Goal: Ask a question: Seek information or help from site administrators or community

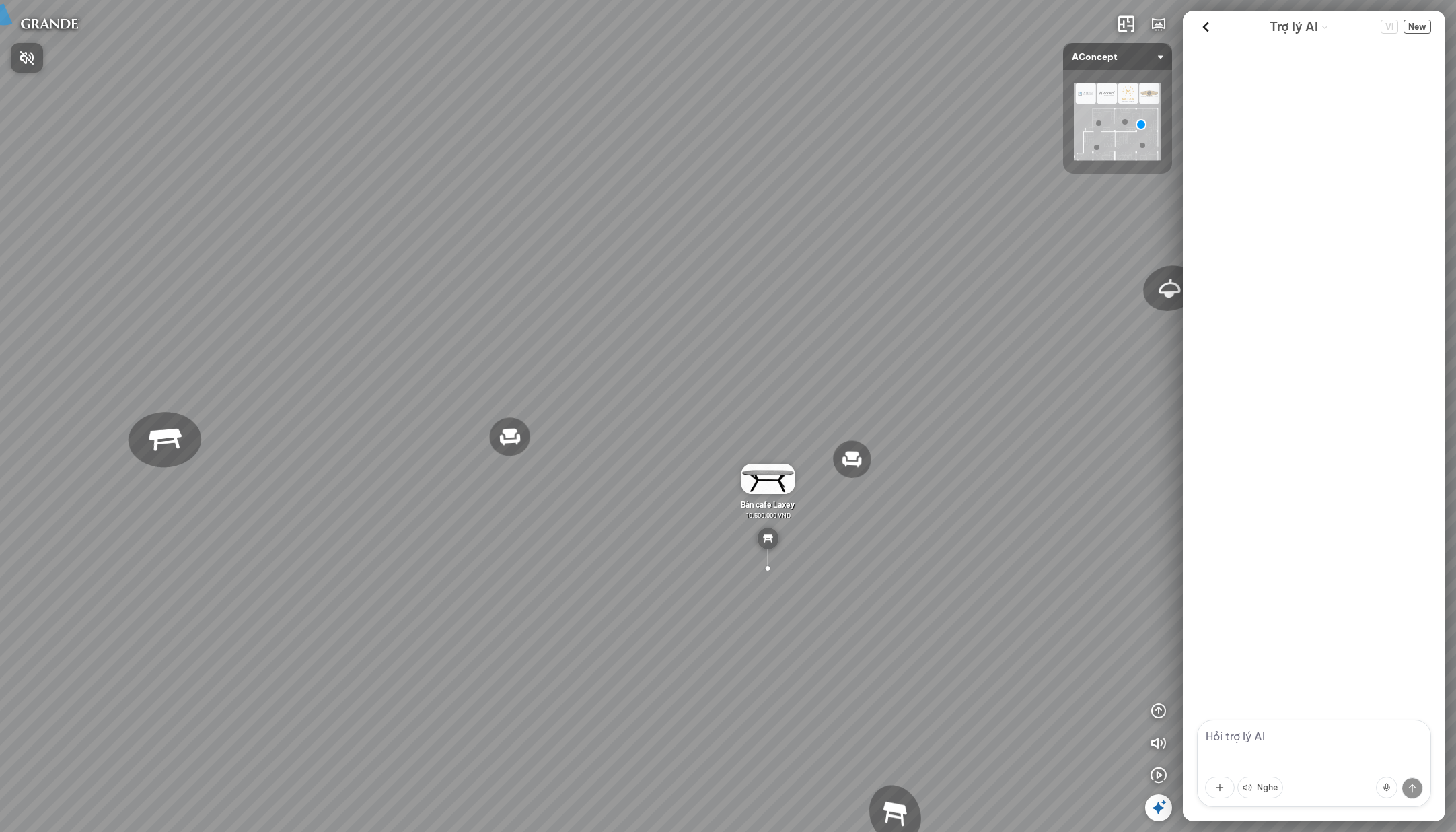
scroll to position [841, 0]
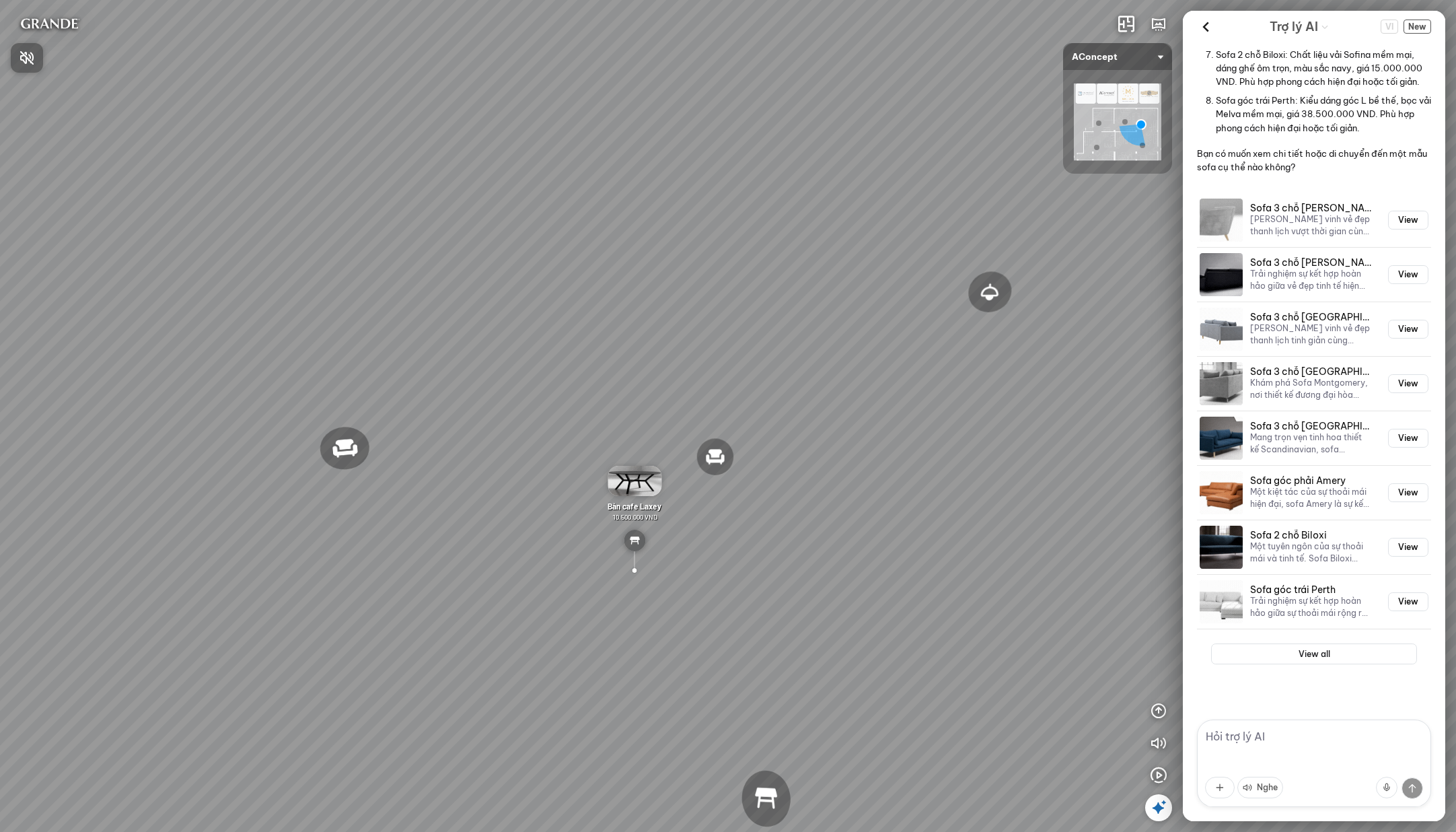
click at [1419, 28] on div at bounding box center [728, 416] width 1456 height 832
click at [1420, 25] on span "New" at bounding box center [1418, 27] width 27 height 14
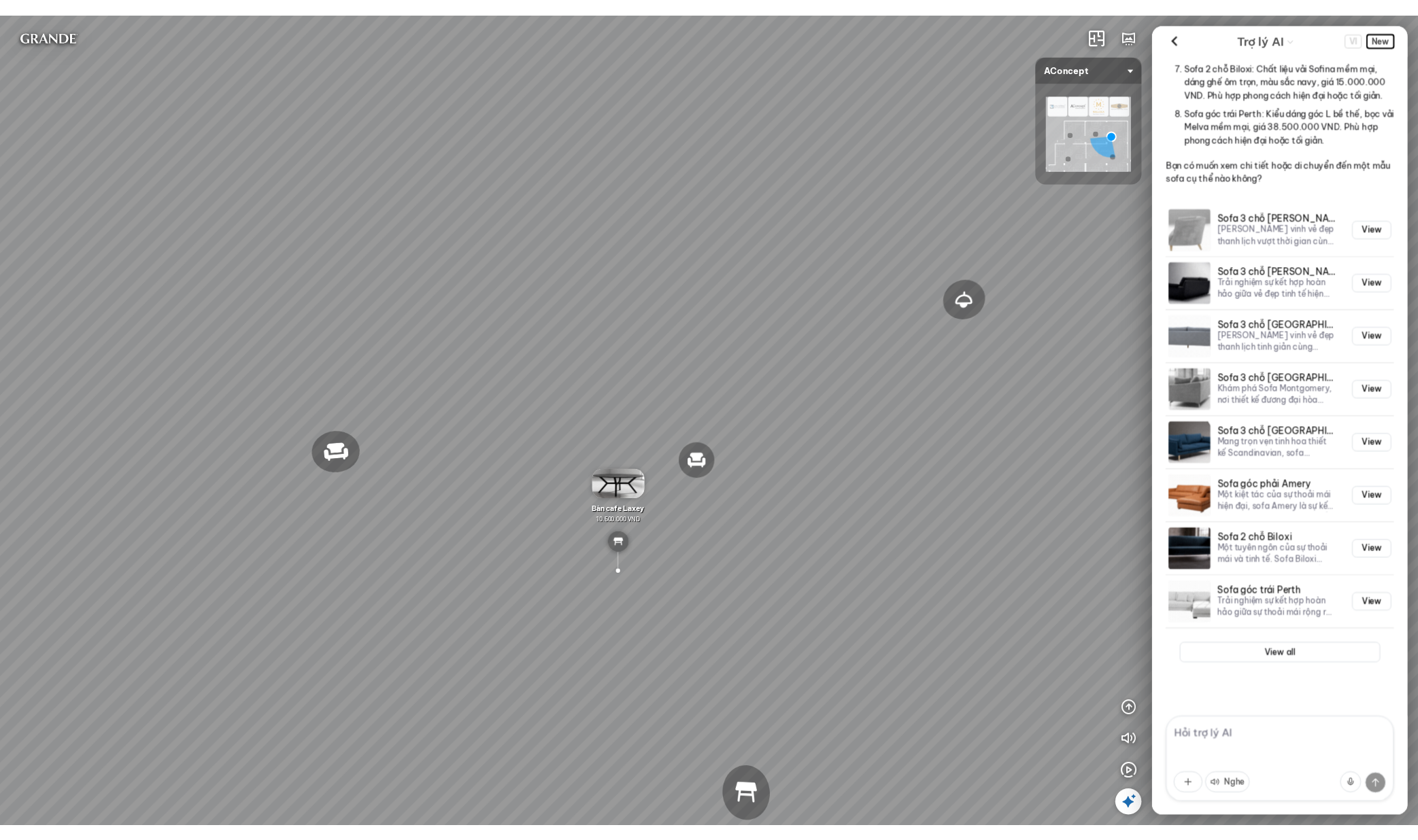
scroll to position [0, 0]
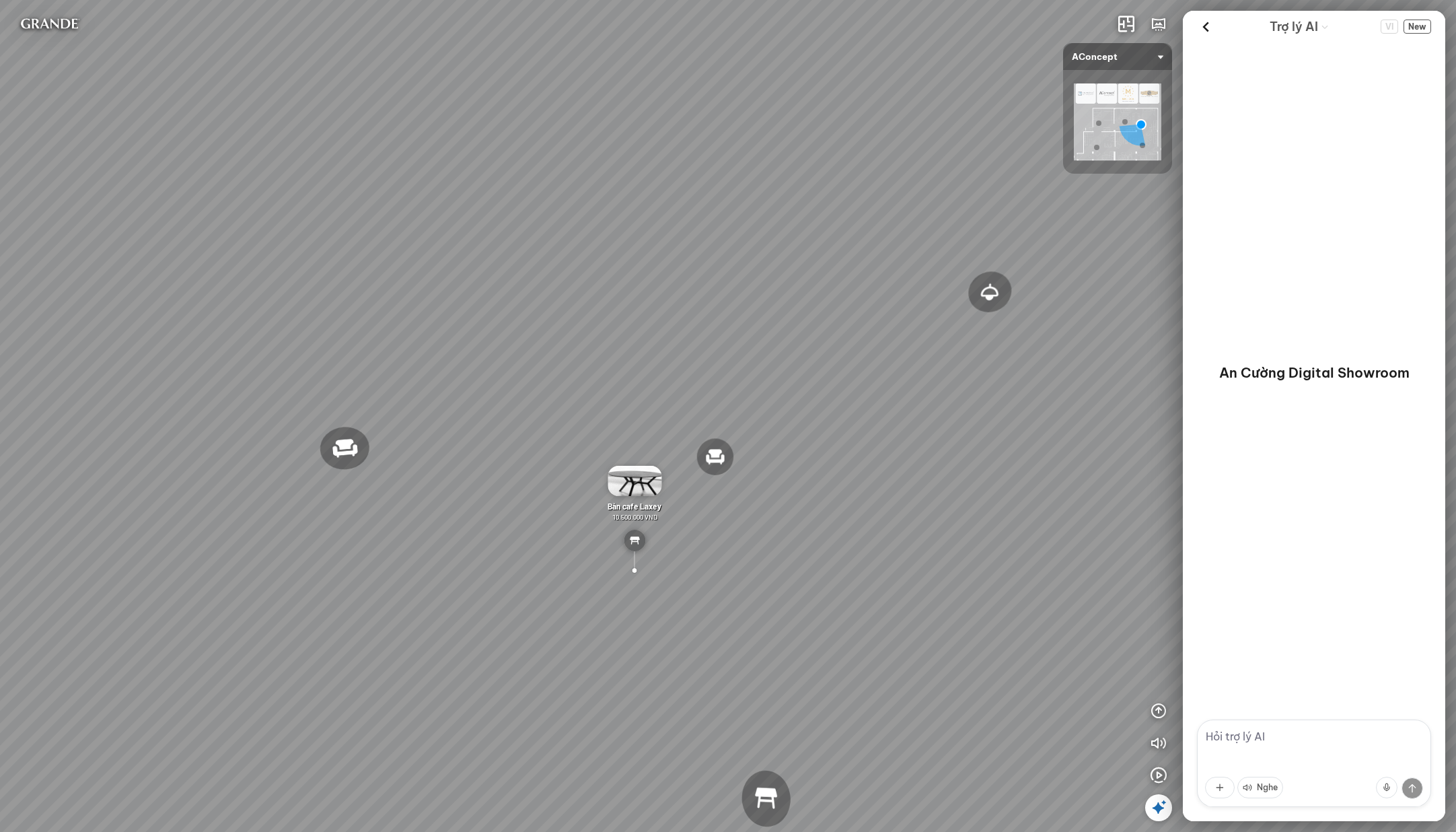
click at [1276, 736] on textarea at bounding box center [1315, 763] width 234 height 87
type textarea "t"
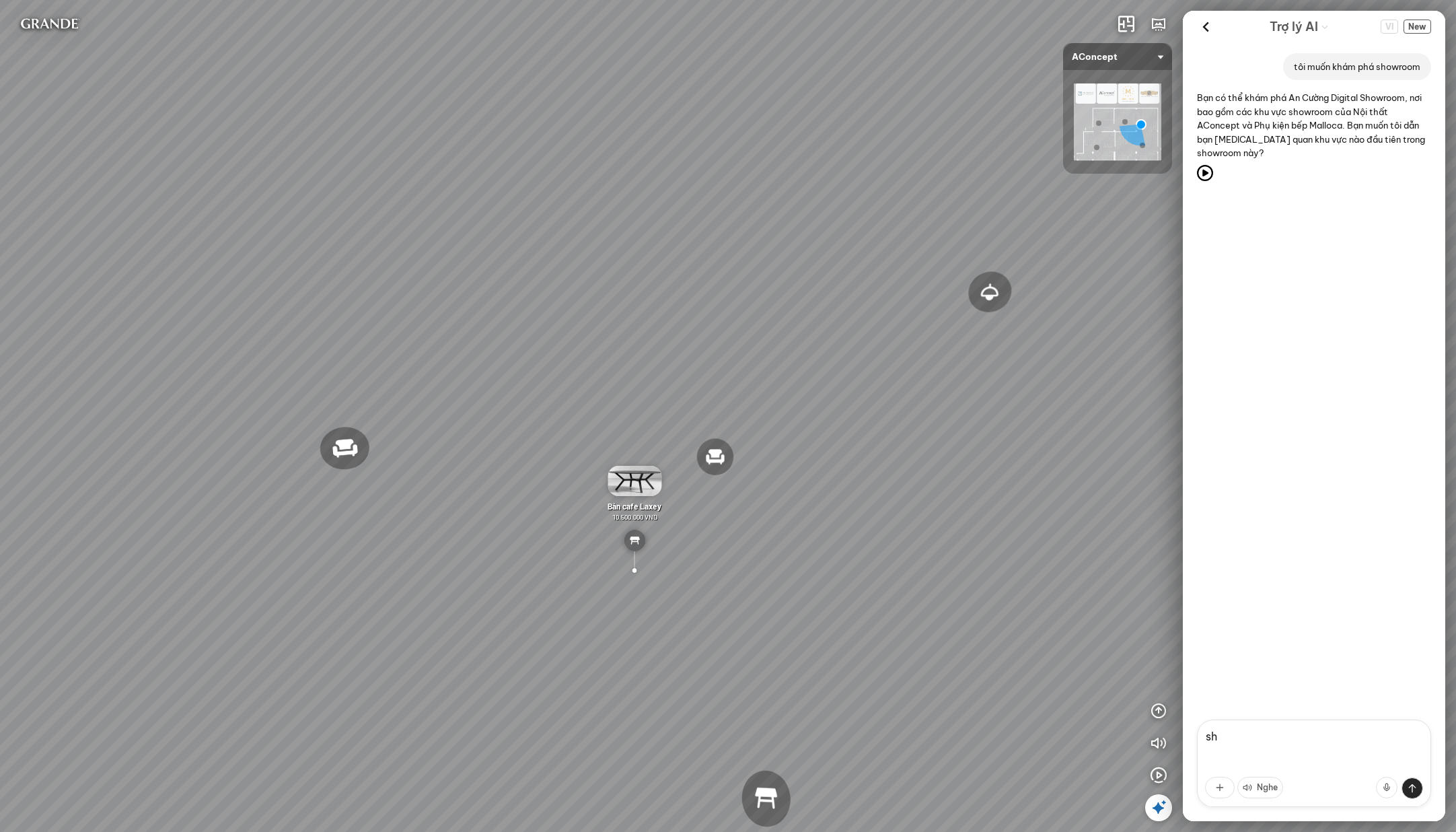
type textarea "s"
type textarea "A"
type textarea "ồ tôi muốn khám phá phụ kiện bếp Malloca"
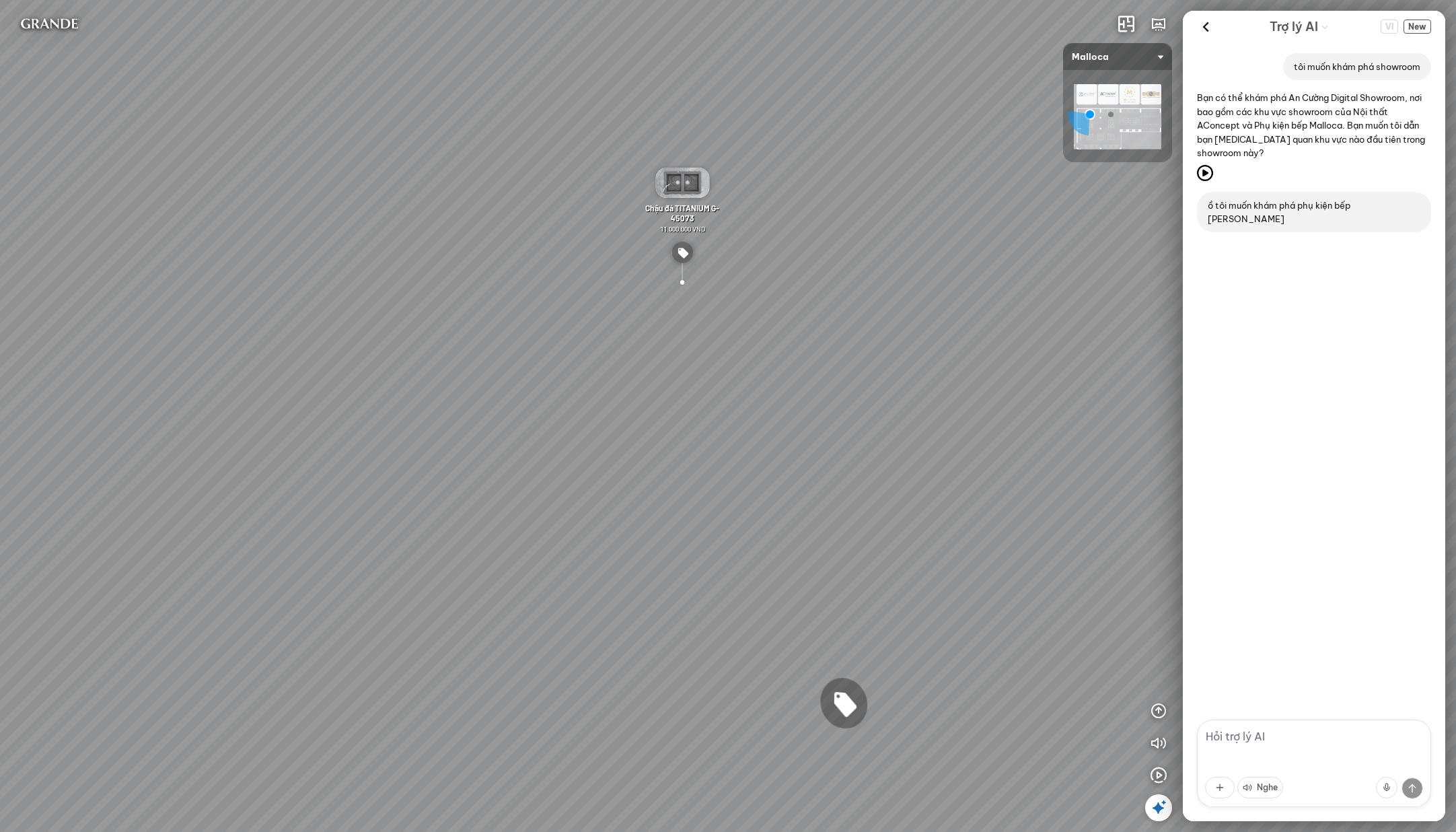
click at [1327, 734] on textarea at bounding box center [1315, 763] width 234 height 87
type textarea "có sản phầm nào trong đây vậy"
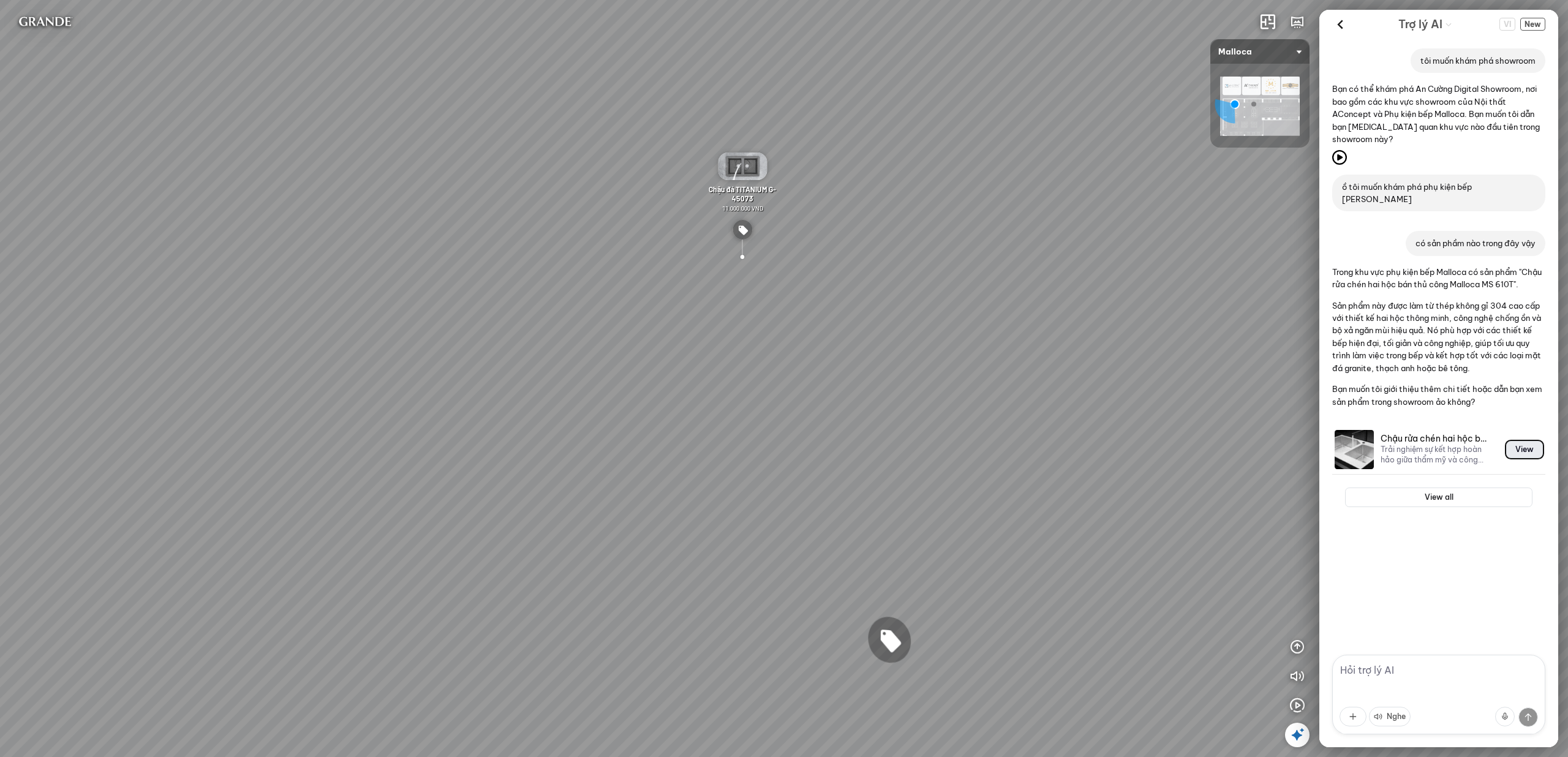
click at [1325, 458] on button "View" at bounding box center [1524, 449] width 37 height 17
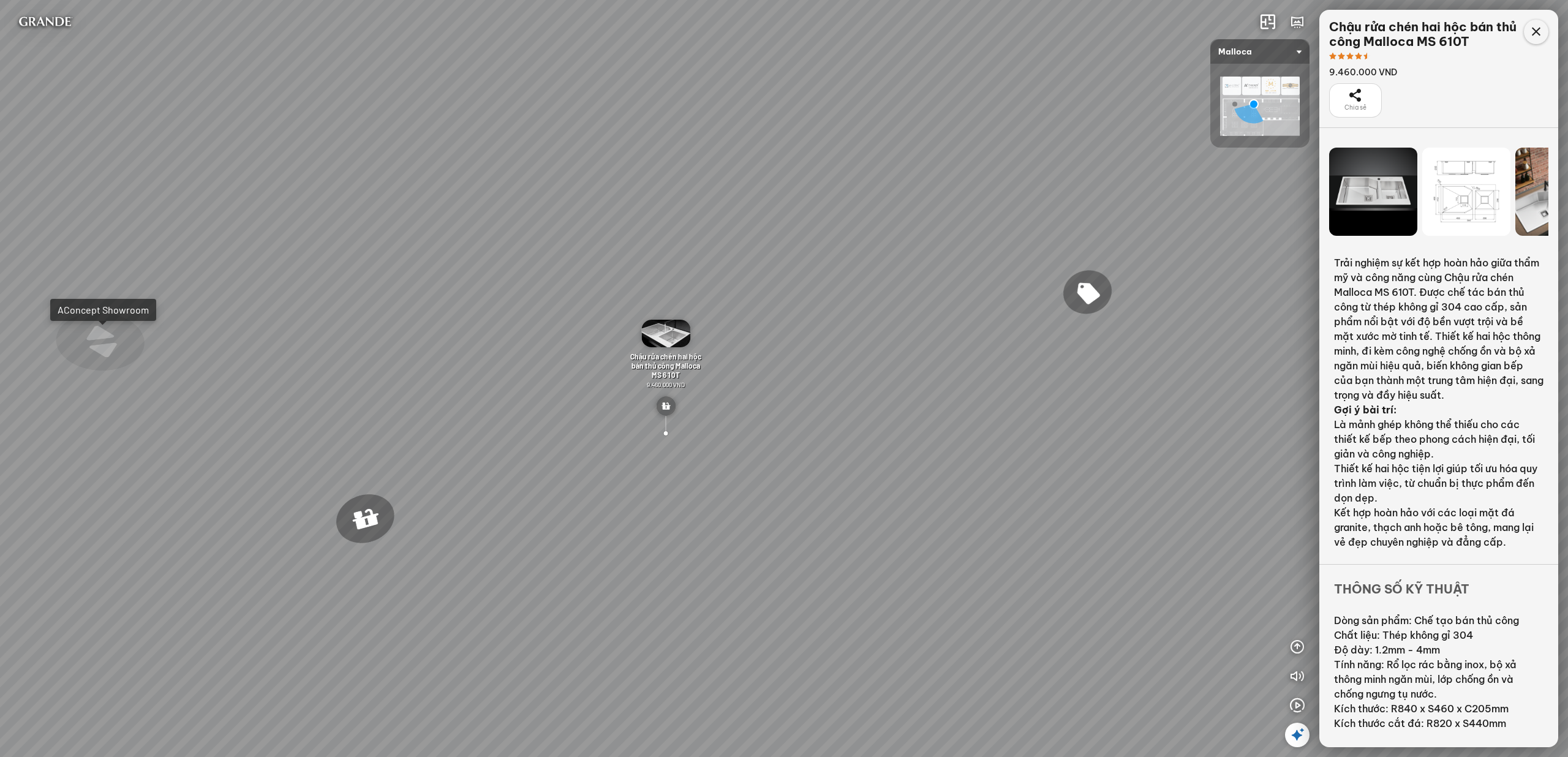
click at [1325, 30] on icon at bounding box center [1536, 32] width 14 height 14
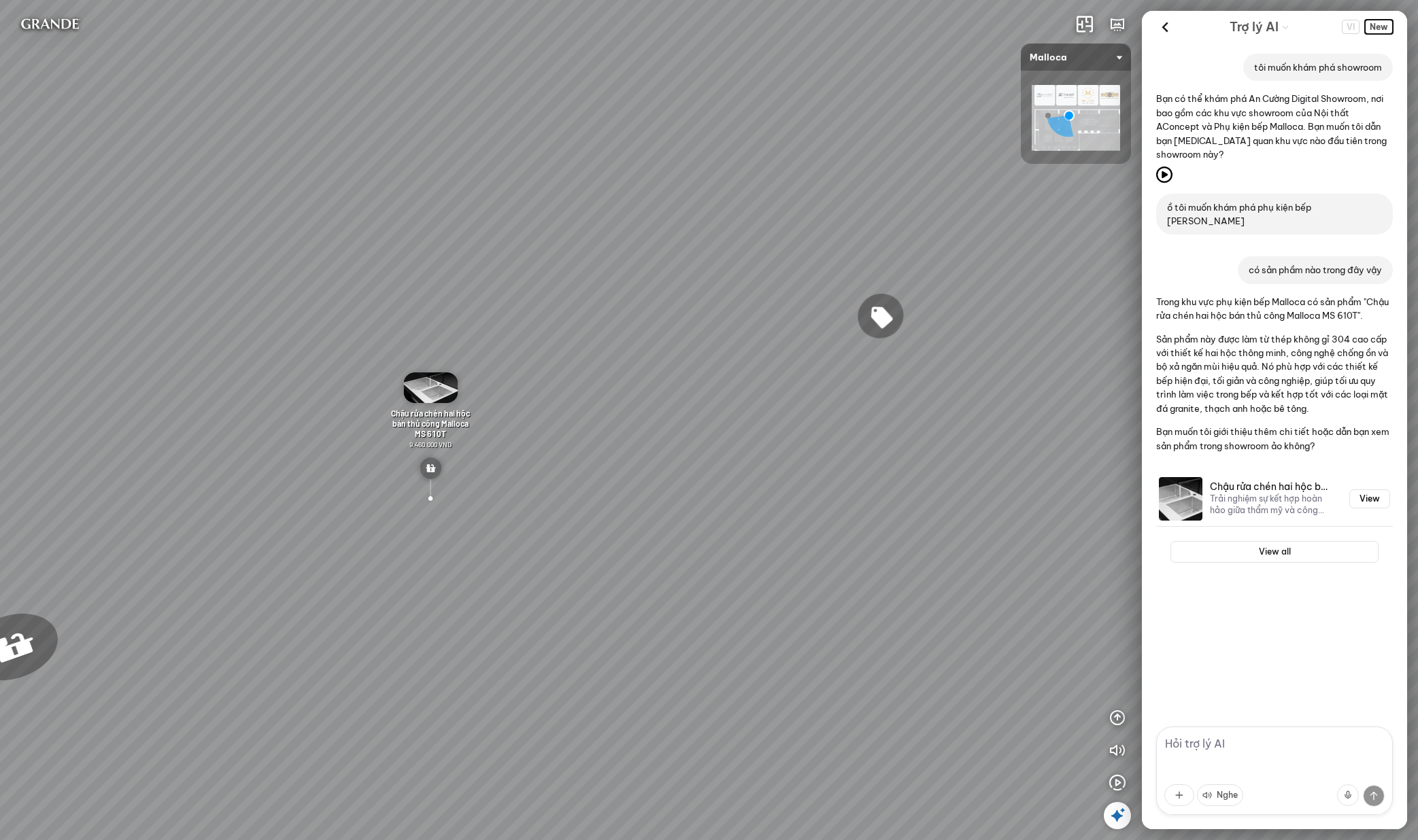
click at [1386, 28] on span "New" at bounding box center [1379, 27] width 28 height 15
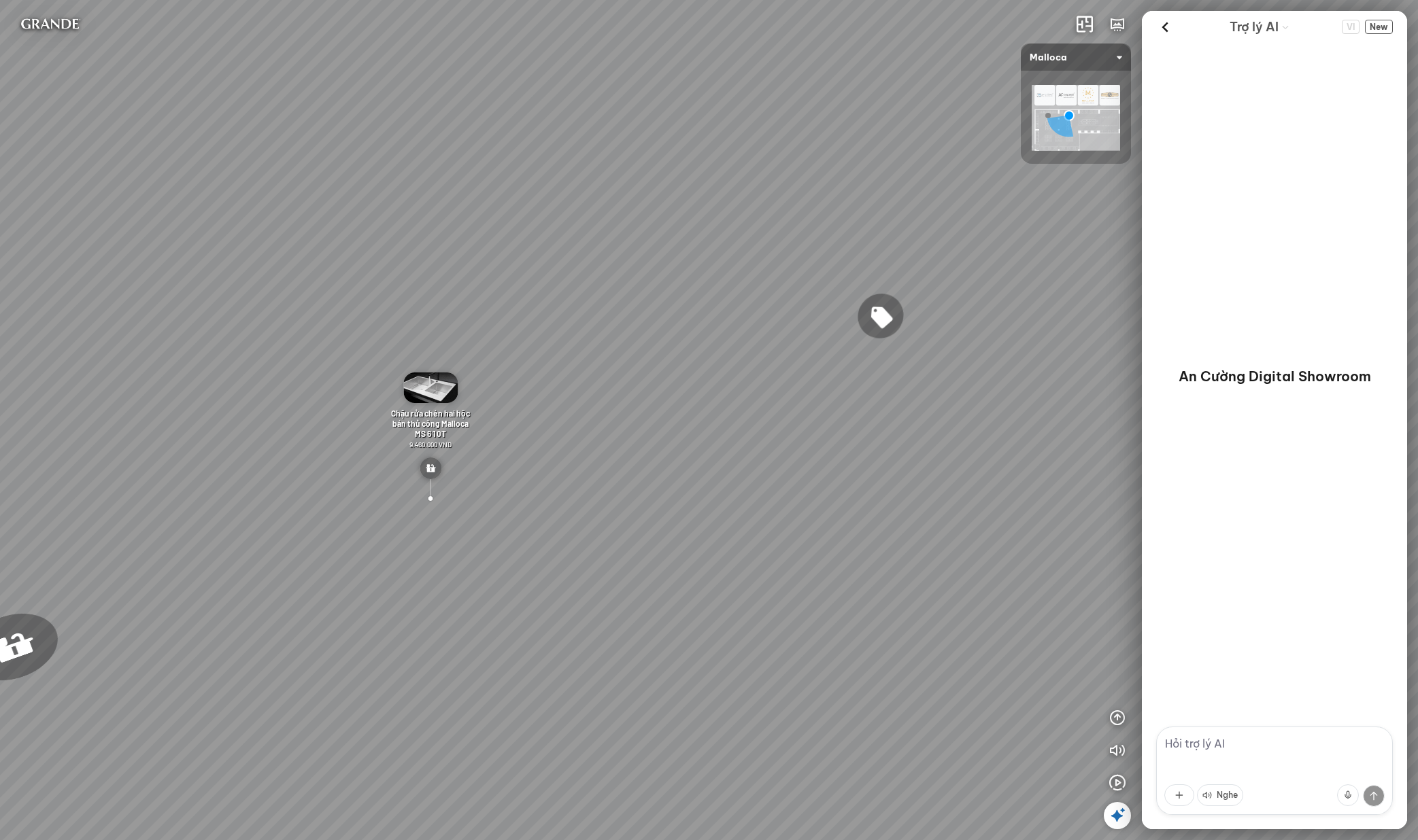
click at [1271, 758] on textarea at bounding box center [1274, 771] width 236 height 88
type textarea "tooi"
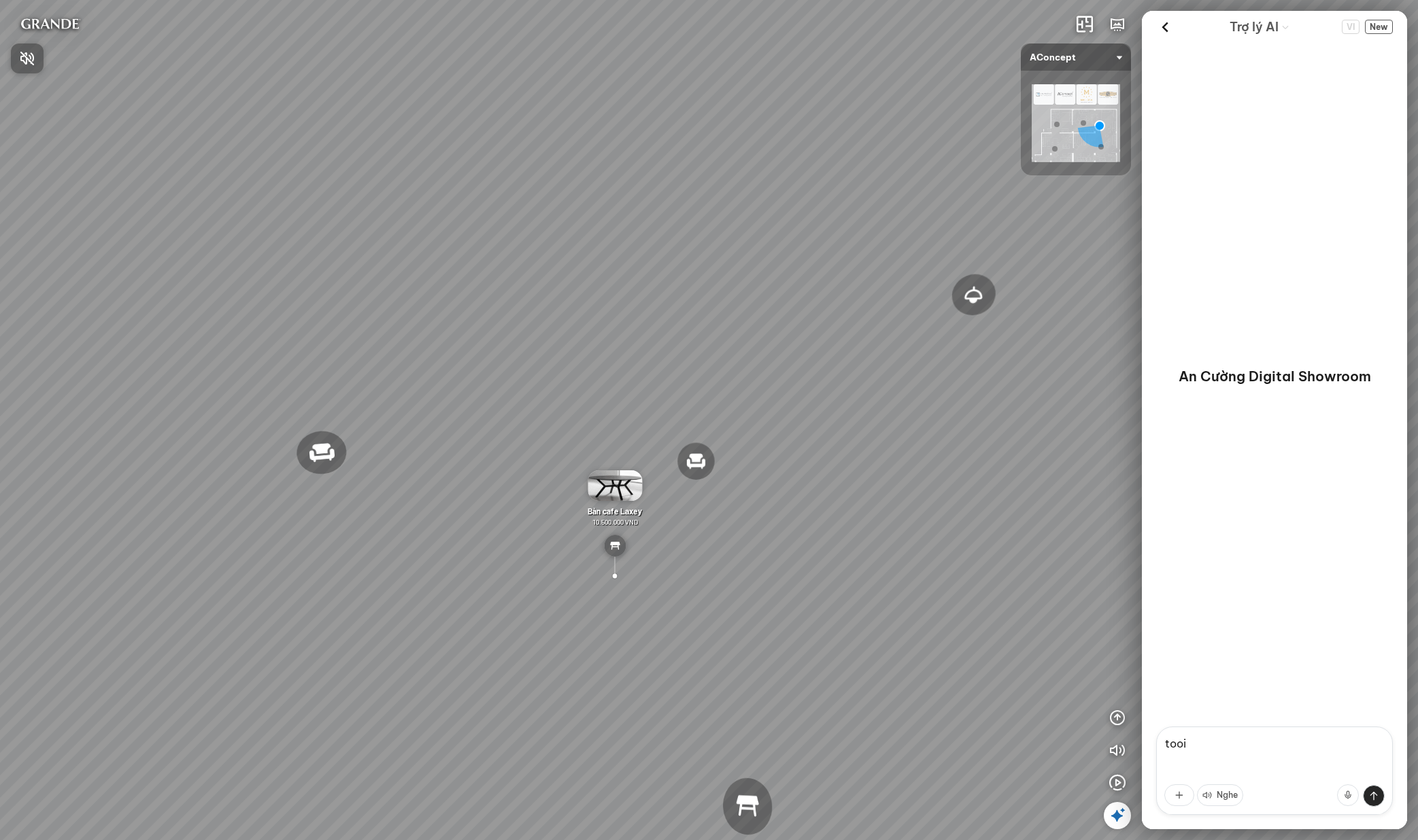
click at [1302, 743] on div at bounding box center [709, 420] width 1418 height 840
click at [1302, 743] on textarea "tooi" at bounding box center [1274, 771] width 236 height 88
type textarea "s"
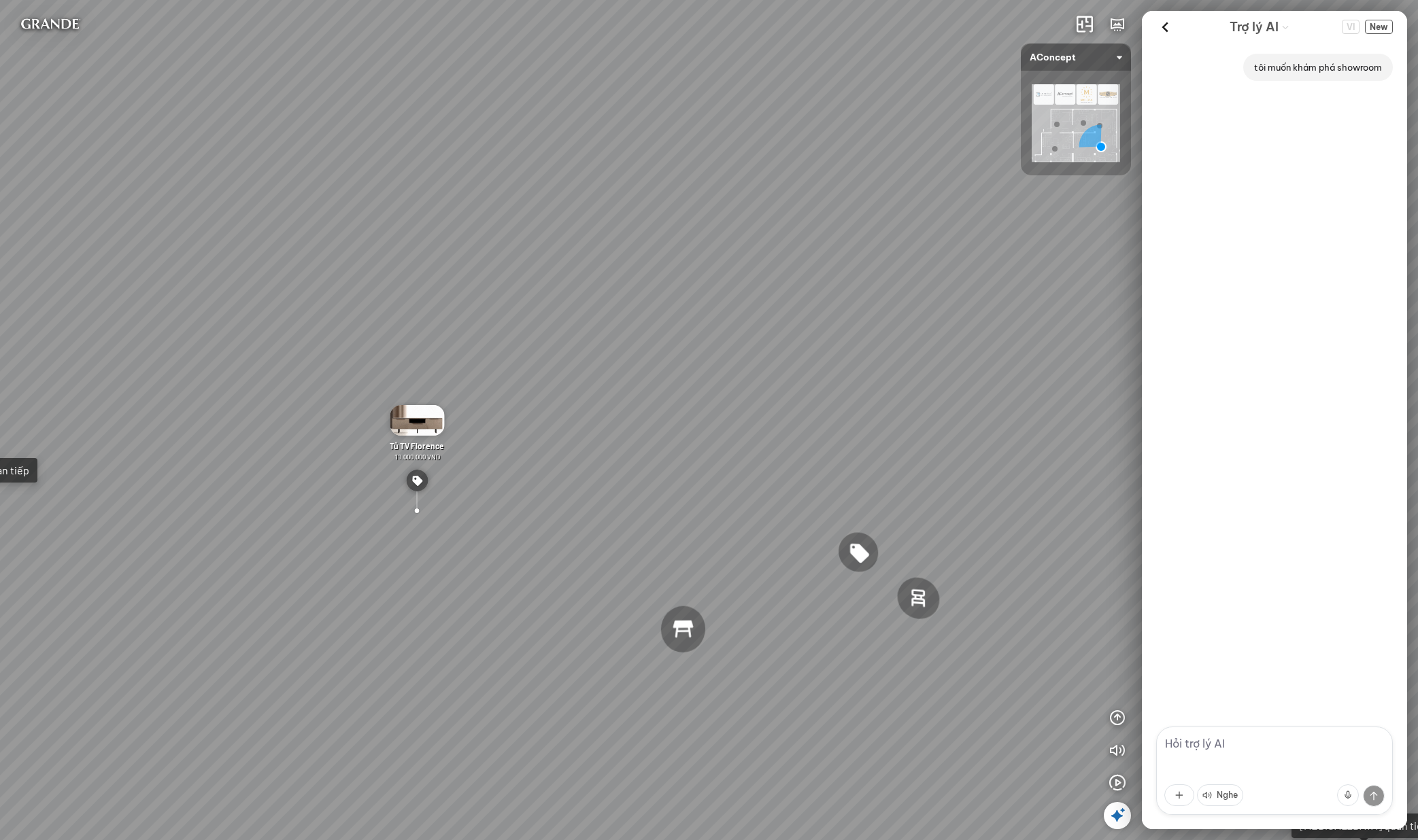
click at [1214, 740] on textarea at bounding box center [1274, 771] width 236 height 88
type textarea "này"
click at [1231, 751] on textarea "này" at bounding box center [1274, 771] width 236 height 88
click at [1378, 25] on span "New" at bounding box center [1379, 27] width 28 height 15
click at [1206, 739] on textarea "này" at bounding box center [1274, 771] width 236 height 88
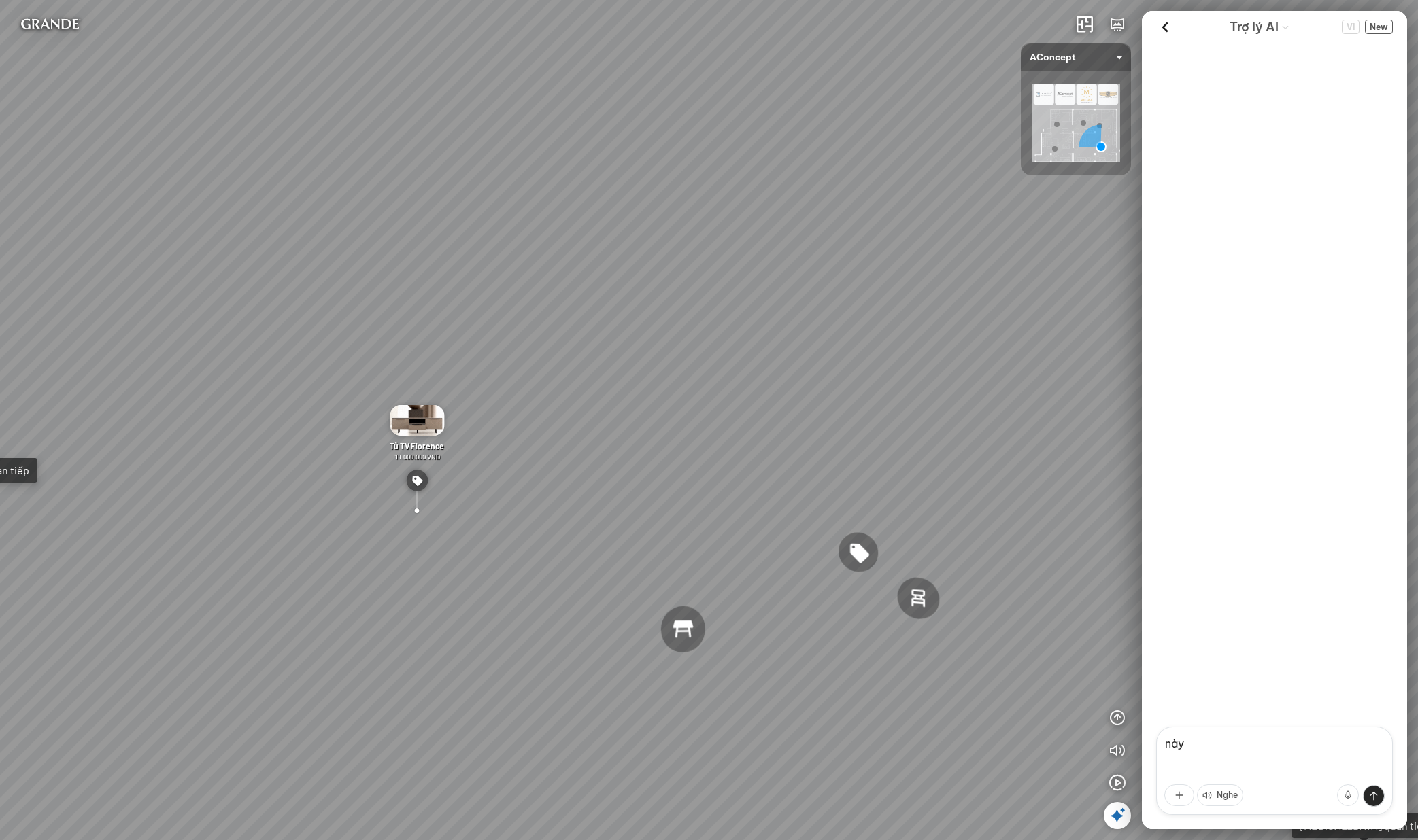
click at [1206, 739] on textarea "này" at bounding box center [1274, 771] width 236 height 88
type textarea "t"
type textarea "bạn có thể giới thiệu showroom này không?"
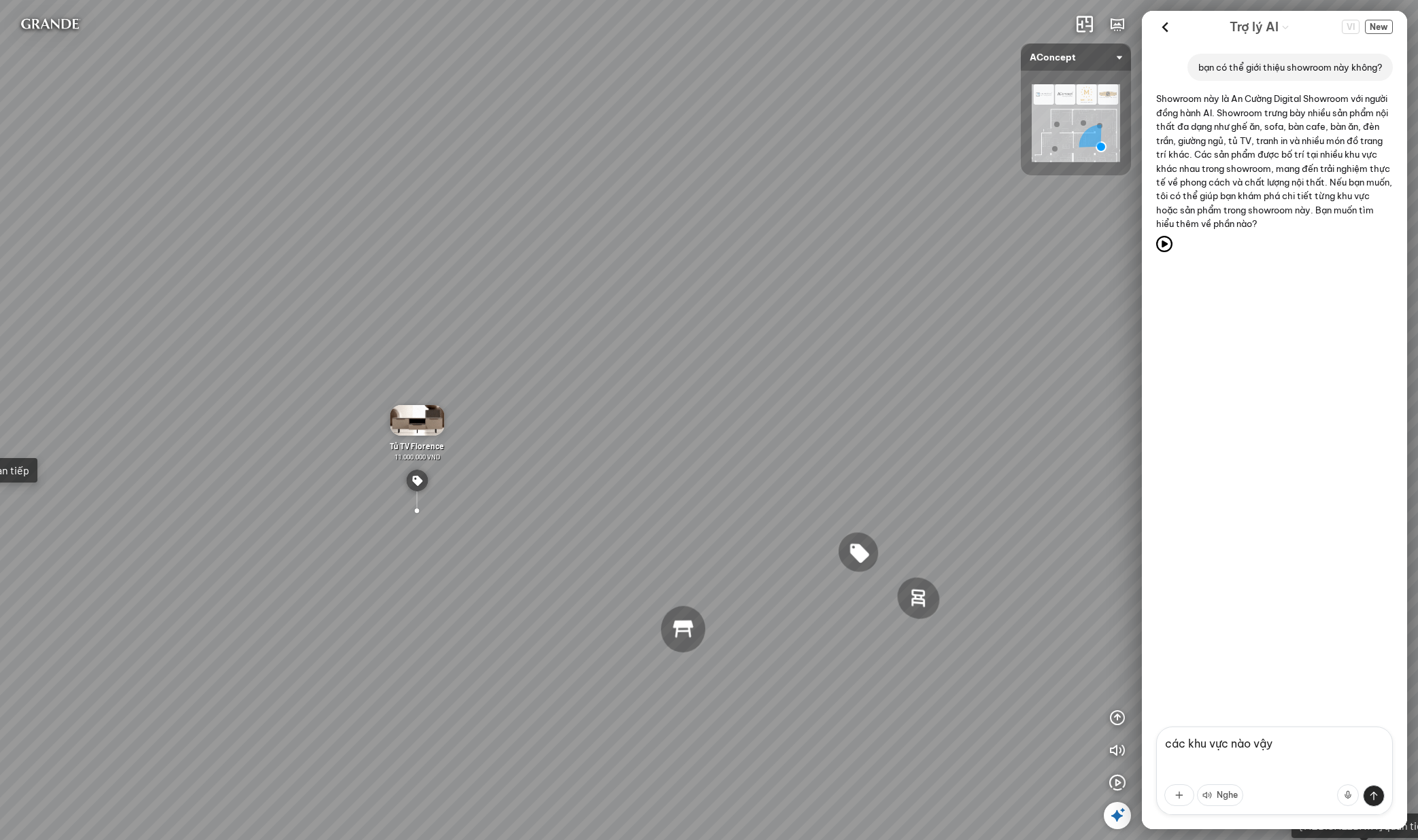
type textarea "các khu vực nào vậy?"
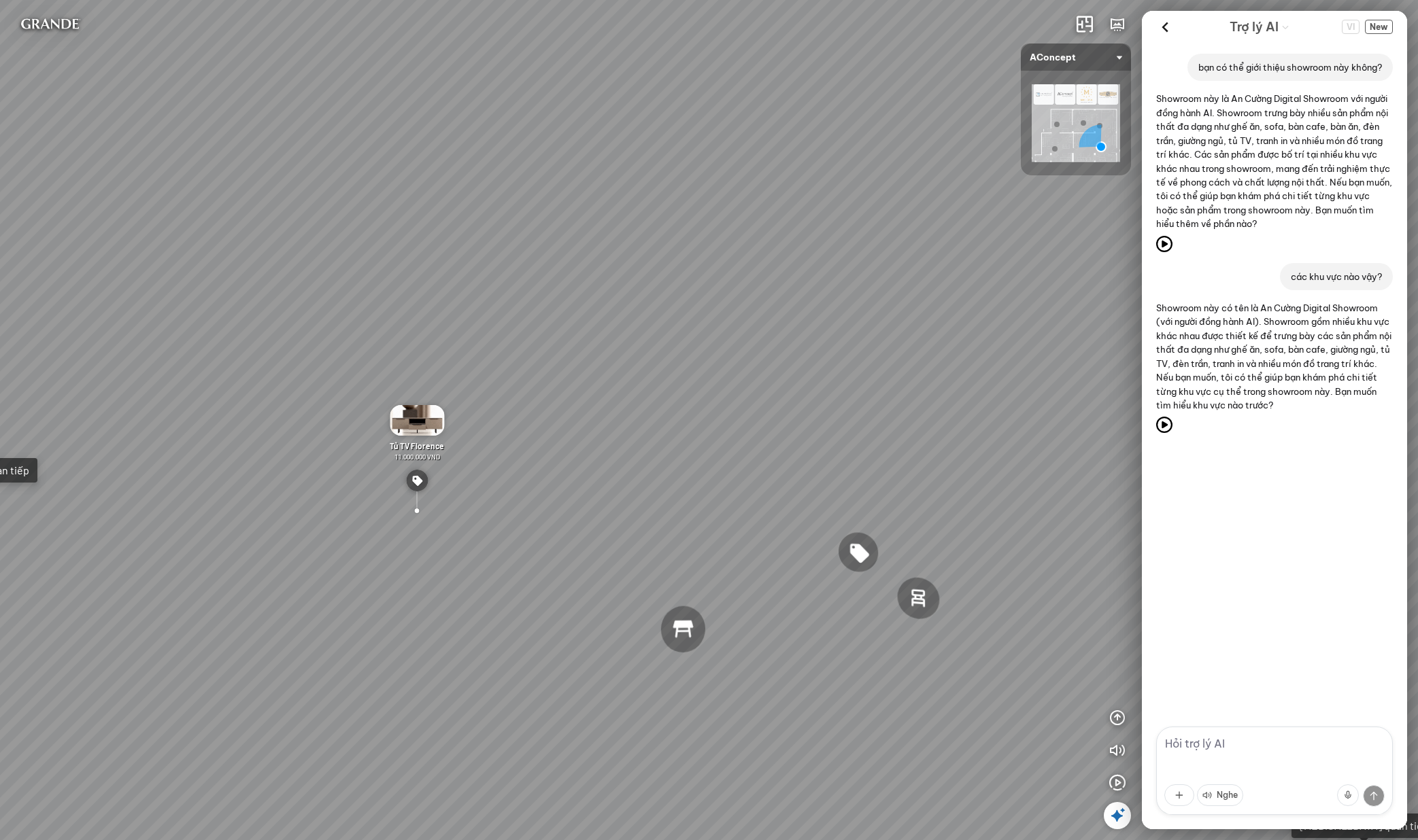
click at [1247, 525] on div "bạn có thể giới thiệu showroom này không? Showroom này là An Cường Digital Show…" at bounding box center [1274, 385] width 266 height 684
click at [1277, 746] on textarea at bounding box center [1274, 771] width 236 height 88
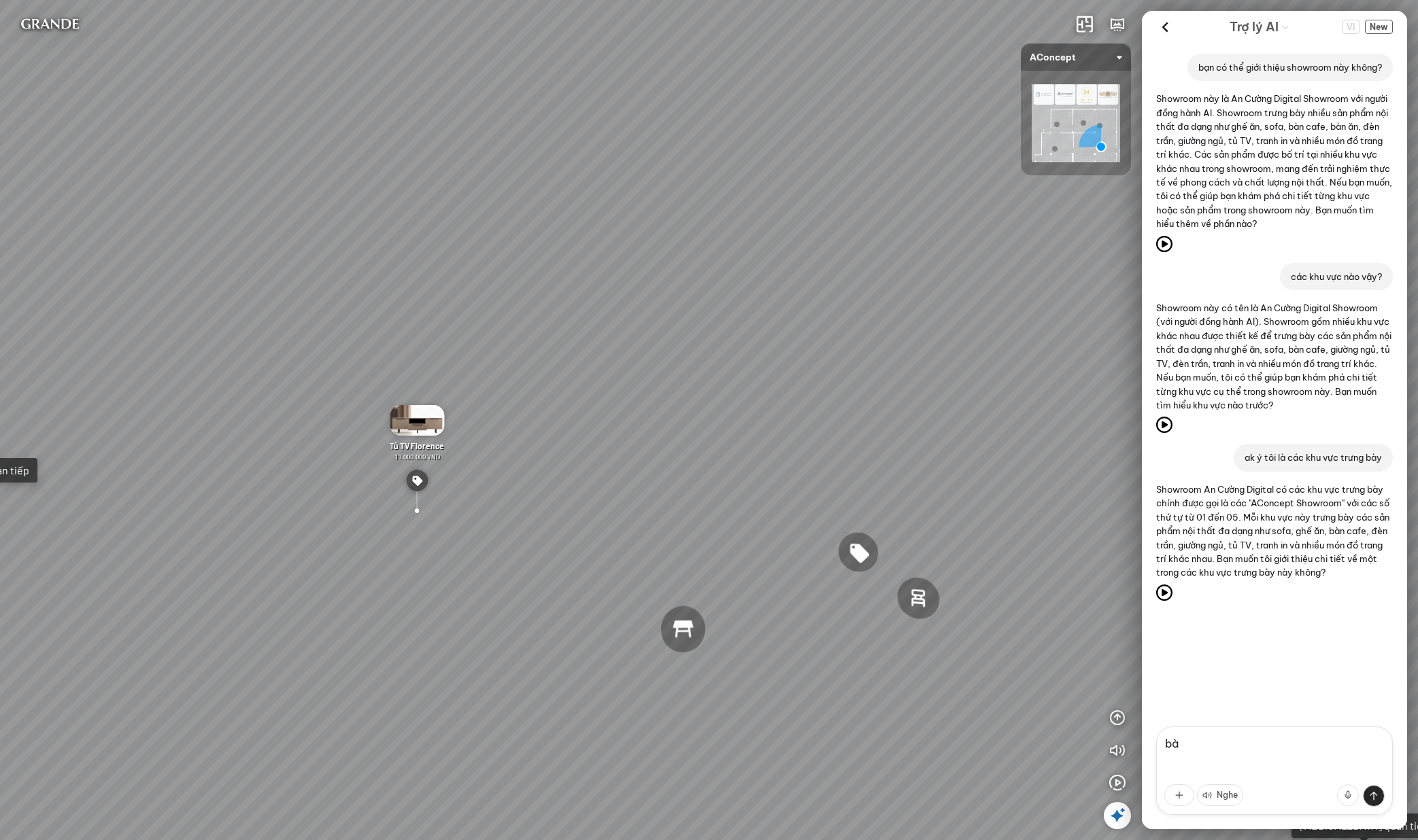
type textarea "b"
type textarea "ồ khu vực này đang trưng bày gì vậy?"
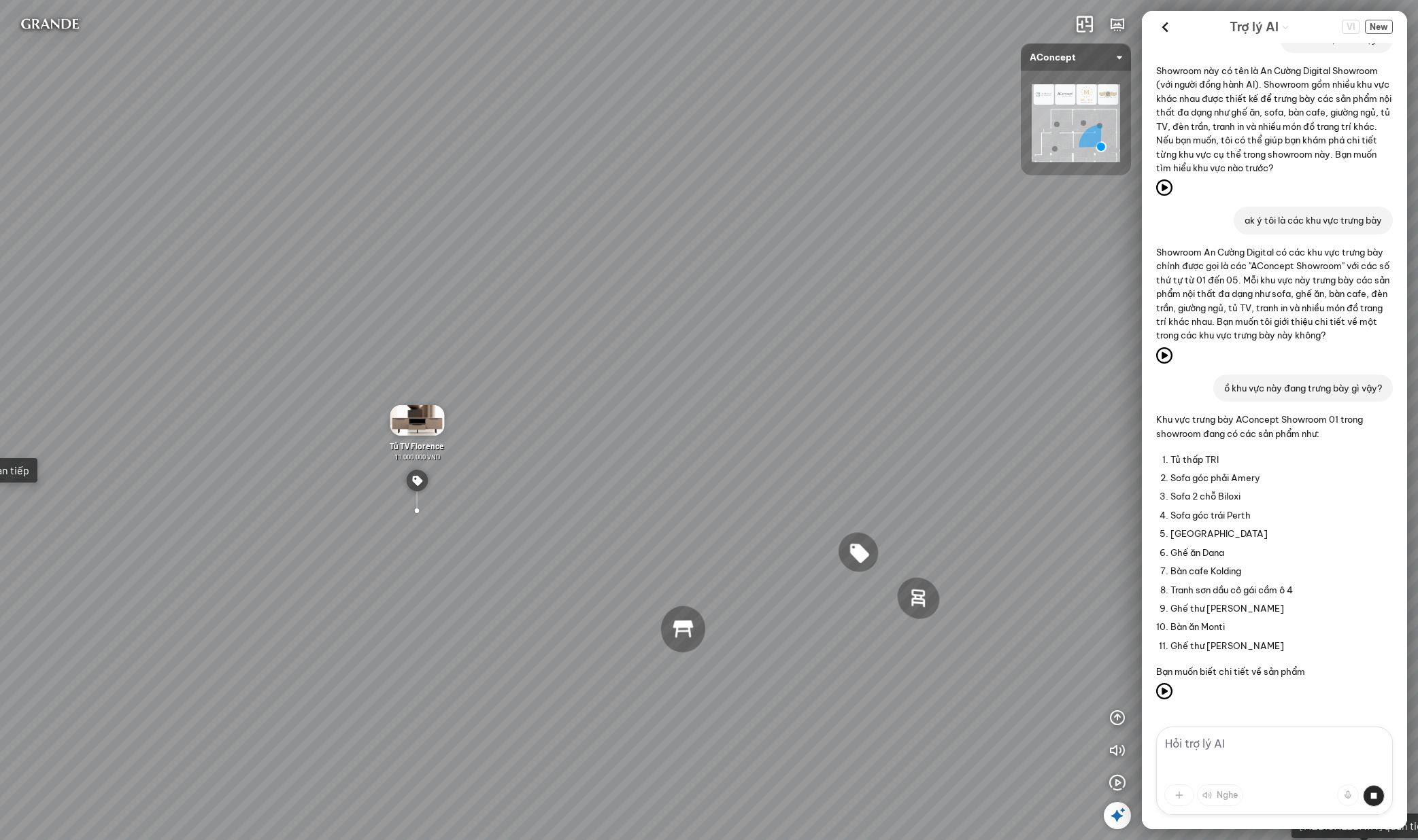
scroll to position [293, 0]
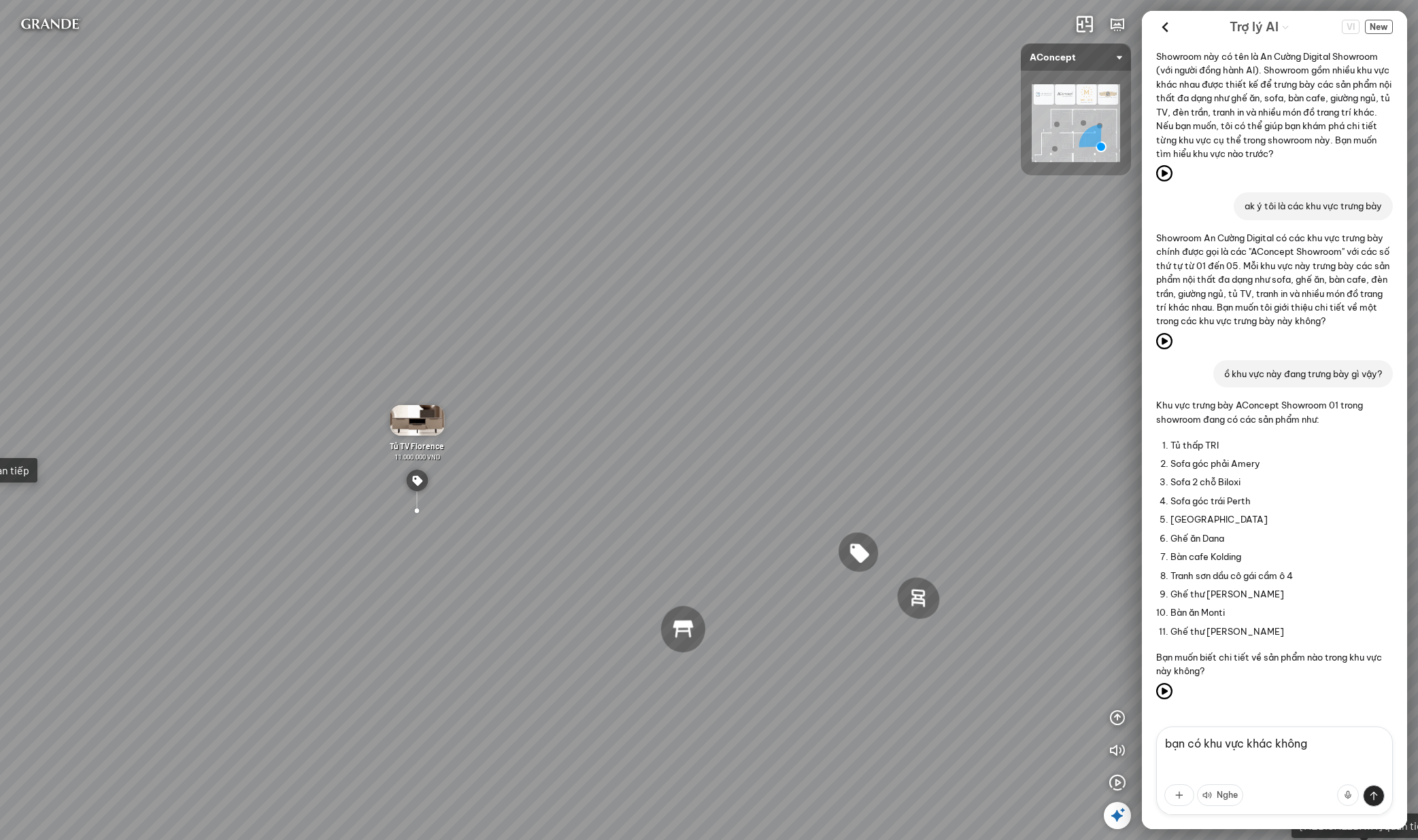
type textarea "bạn có khu vực khác không?"
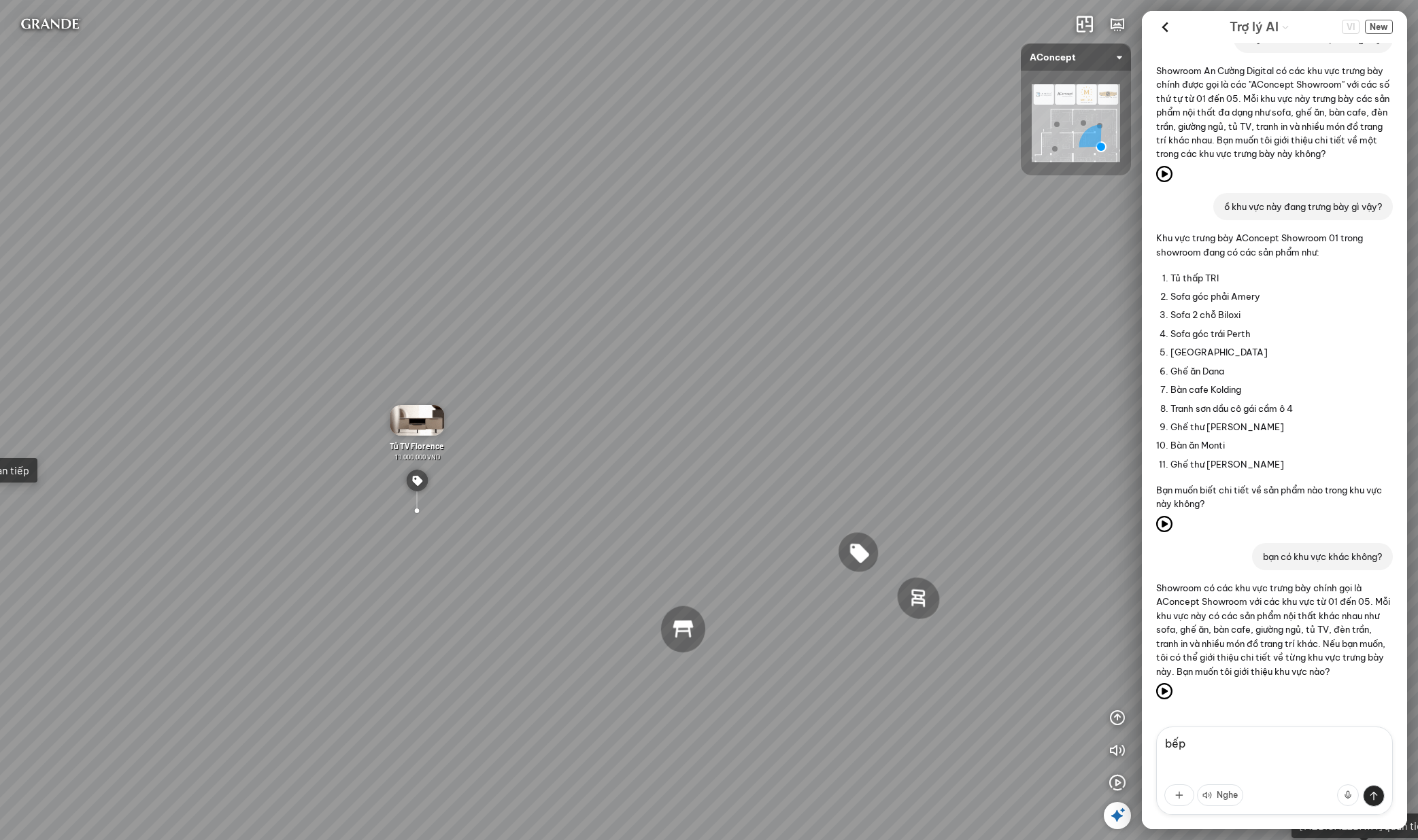
scroll to position [537, 0]
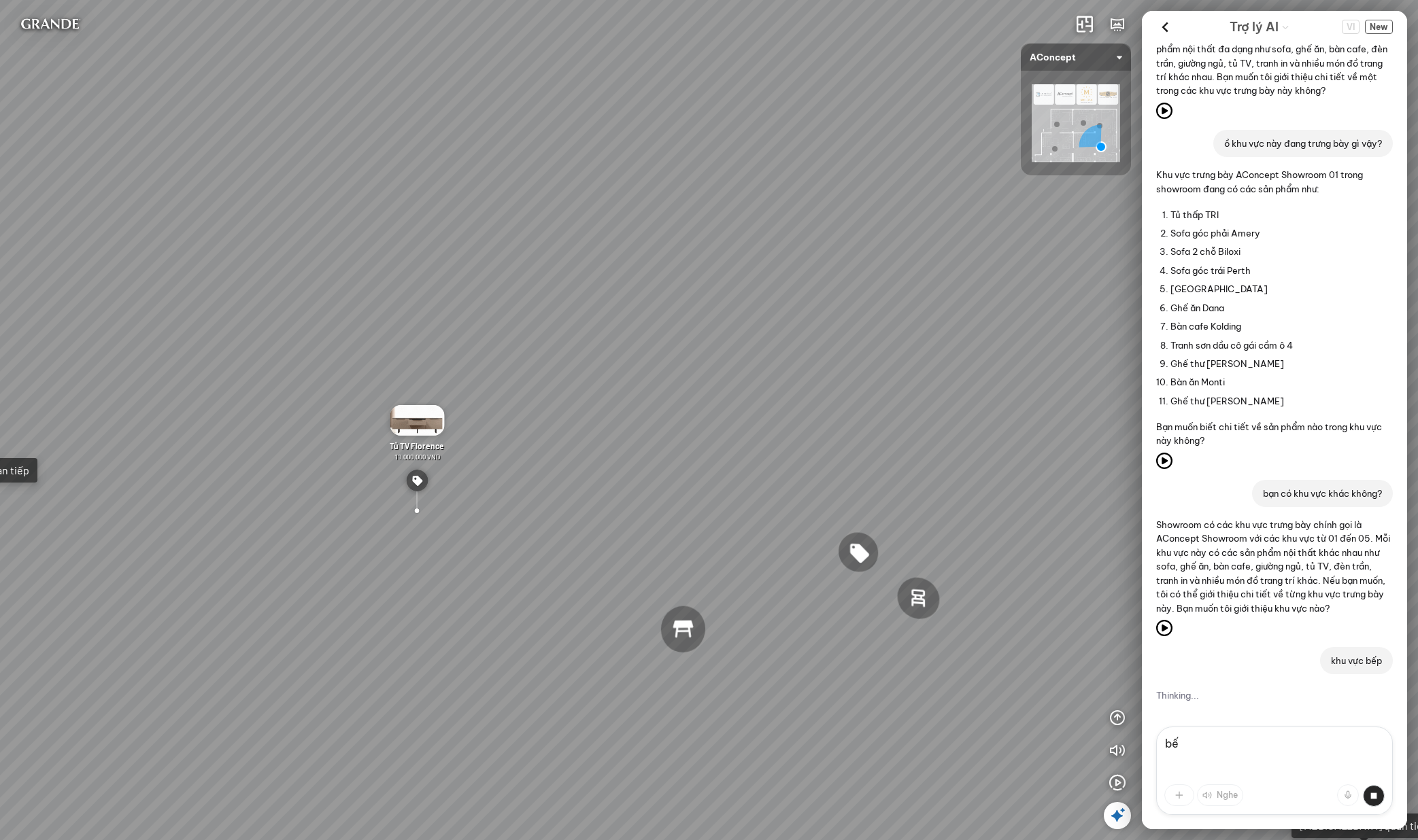
type textarea "b"
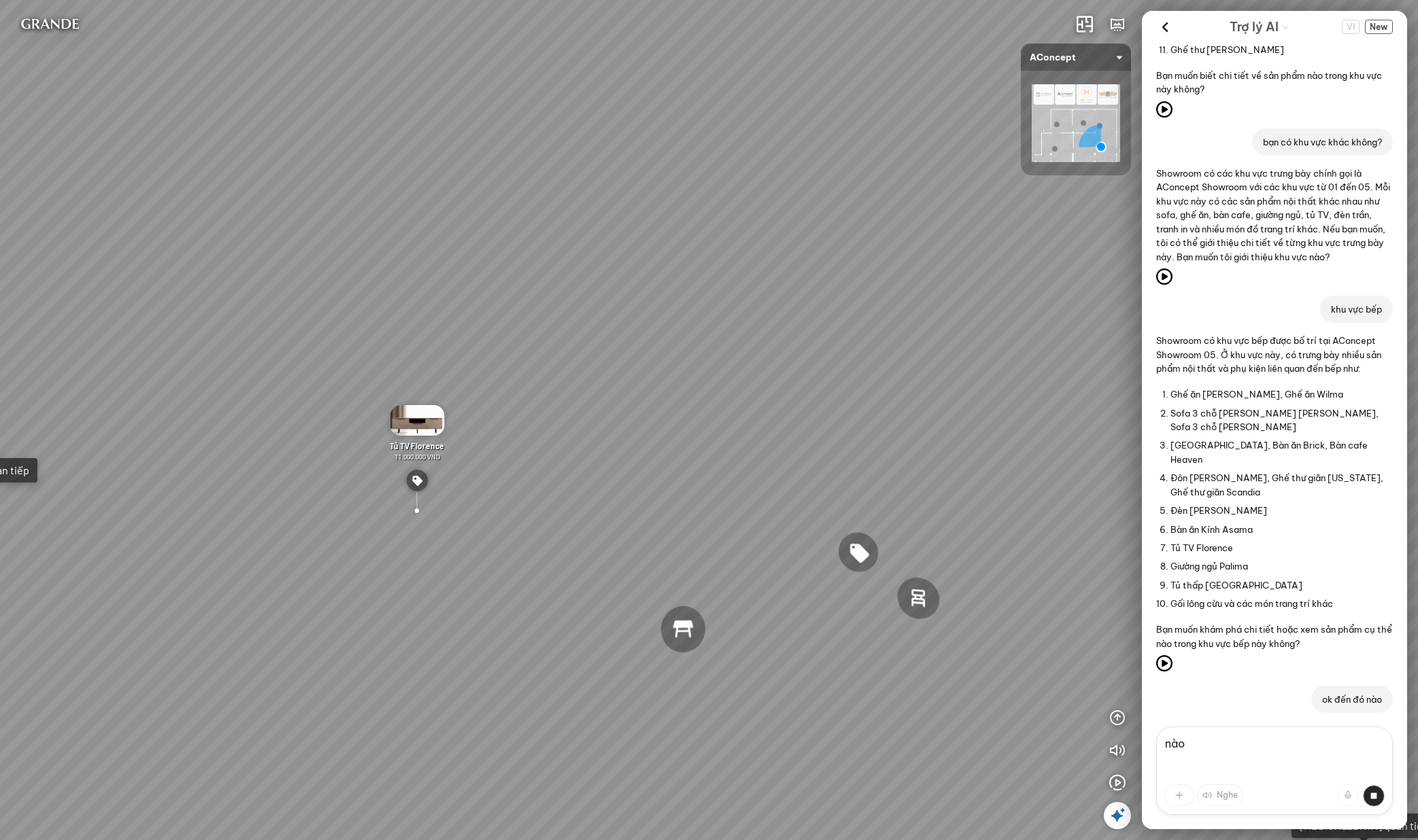
scroll to position [897, 0]
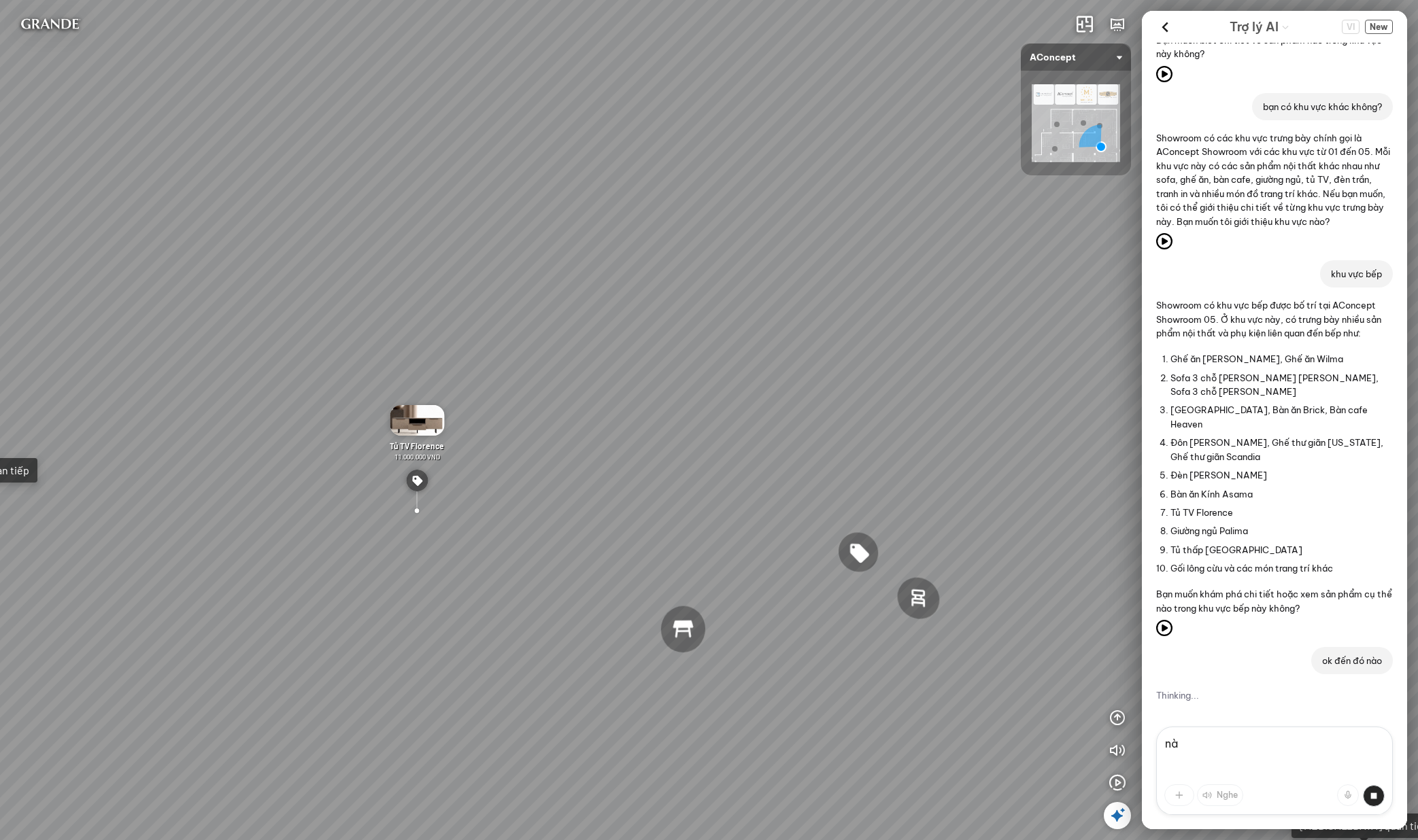
type textarea "n"
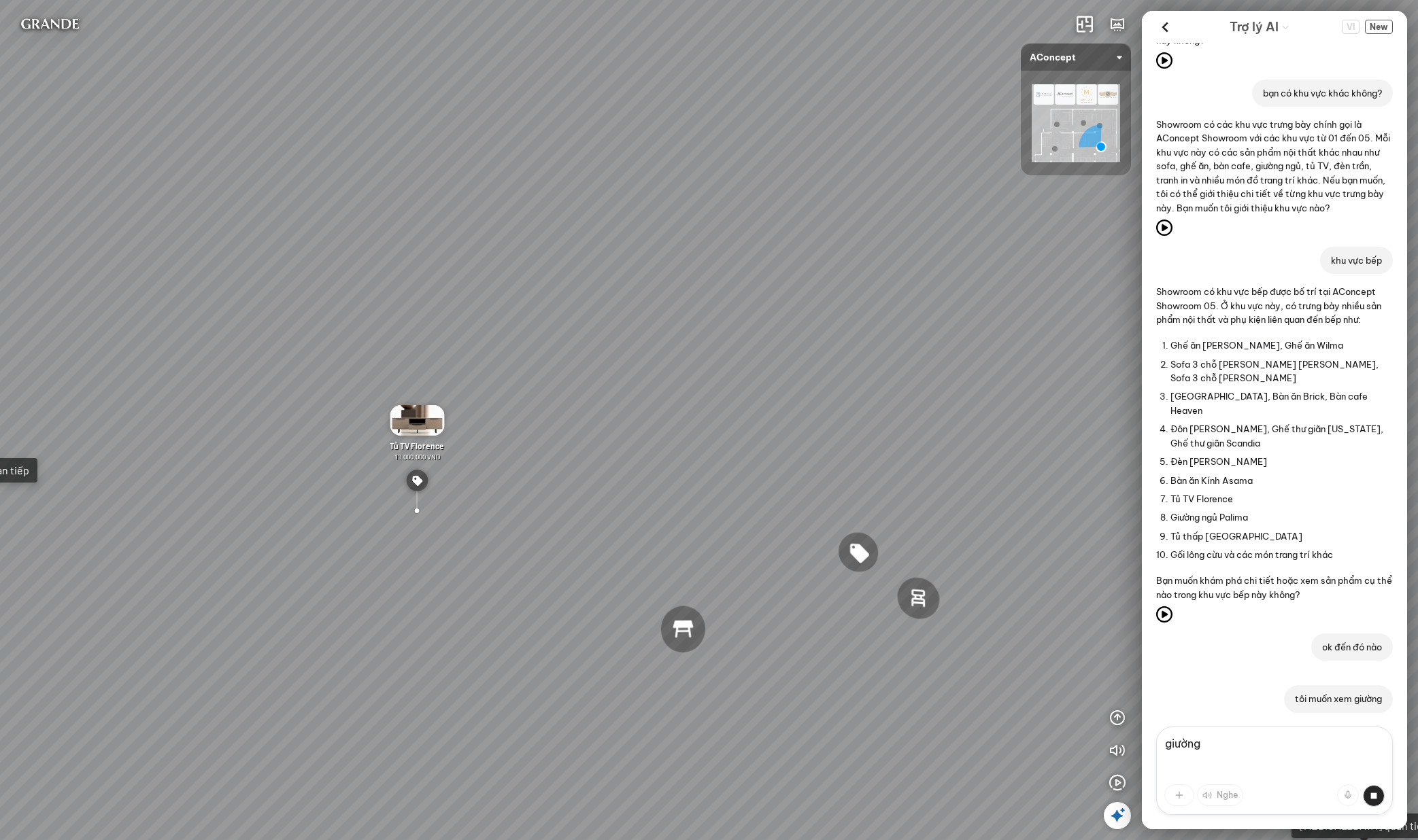
scroll to position [946, 0]
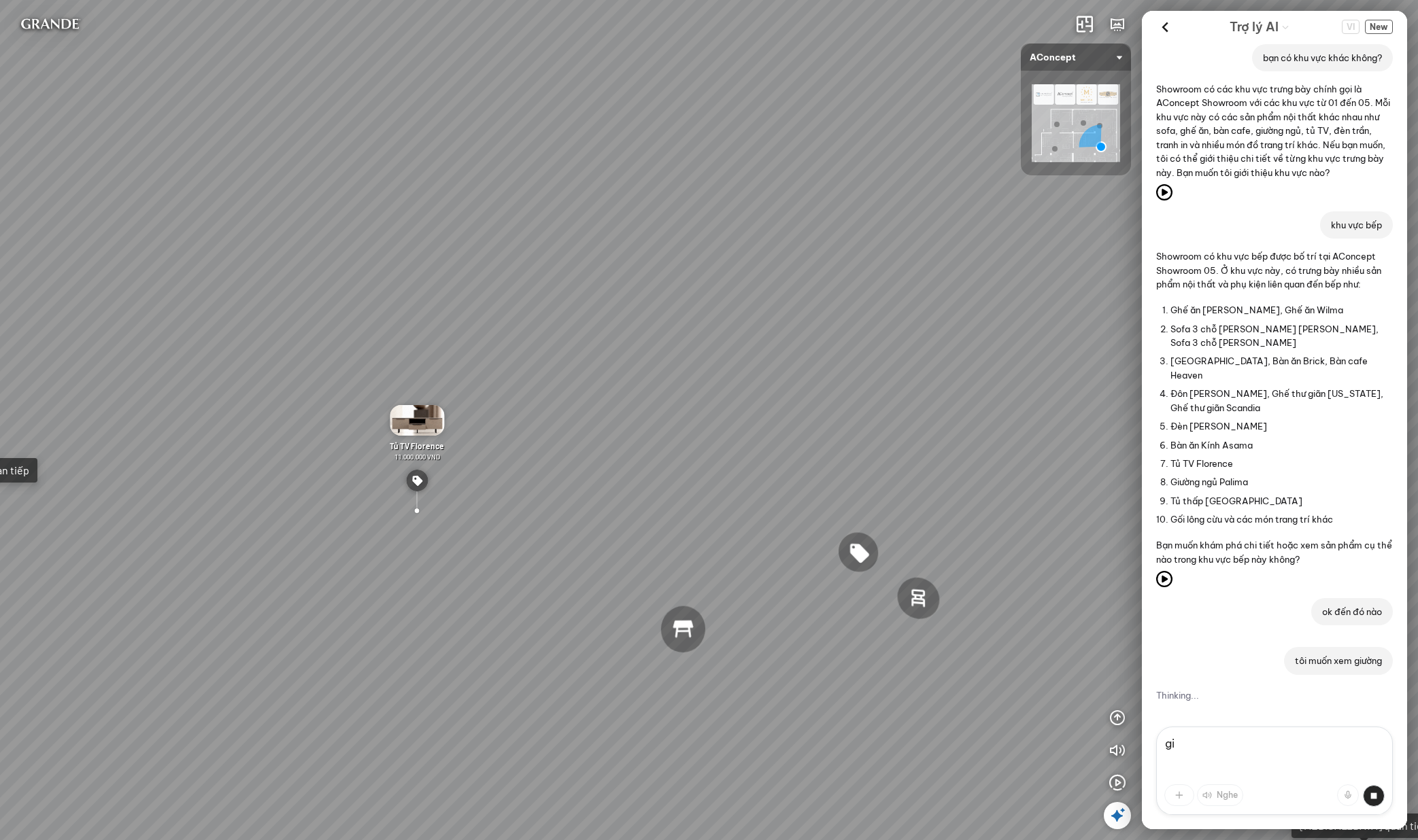
type textarea "g"
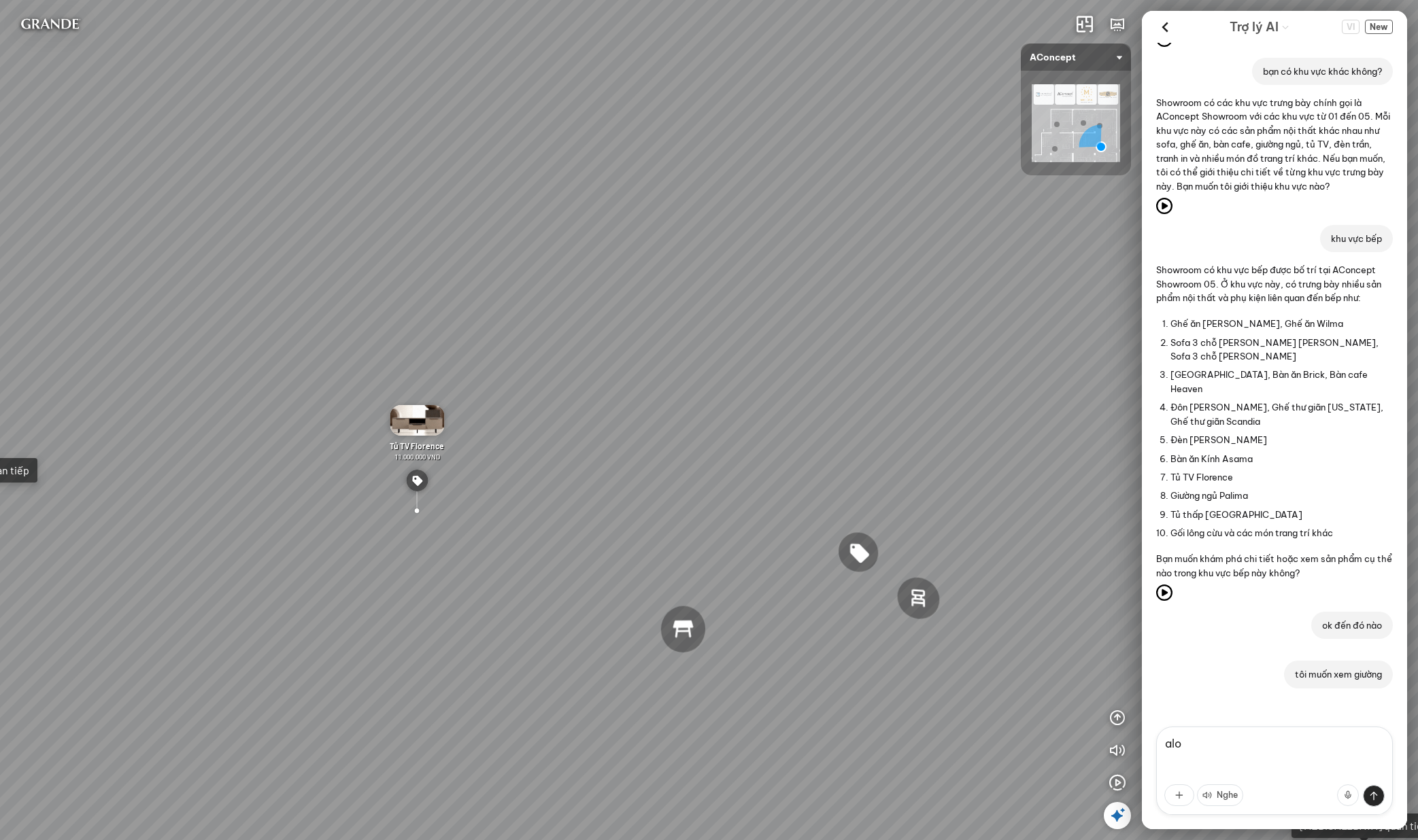
scroll to position [995, 0]
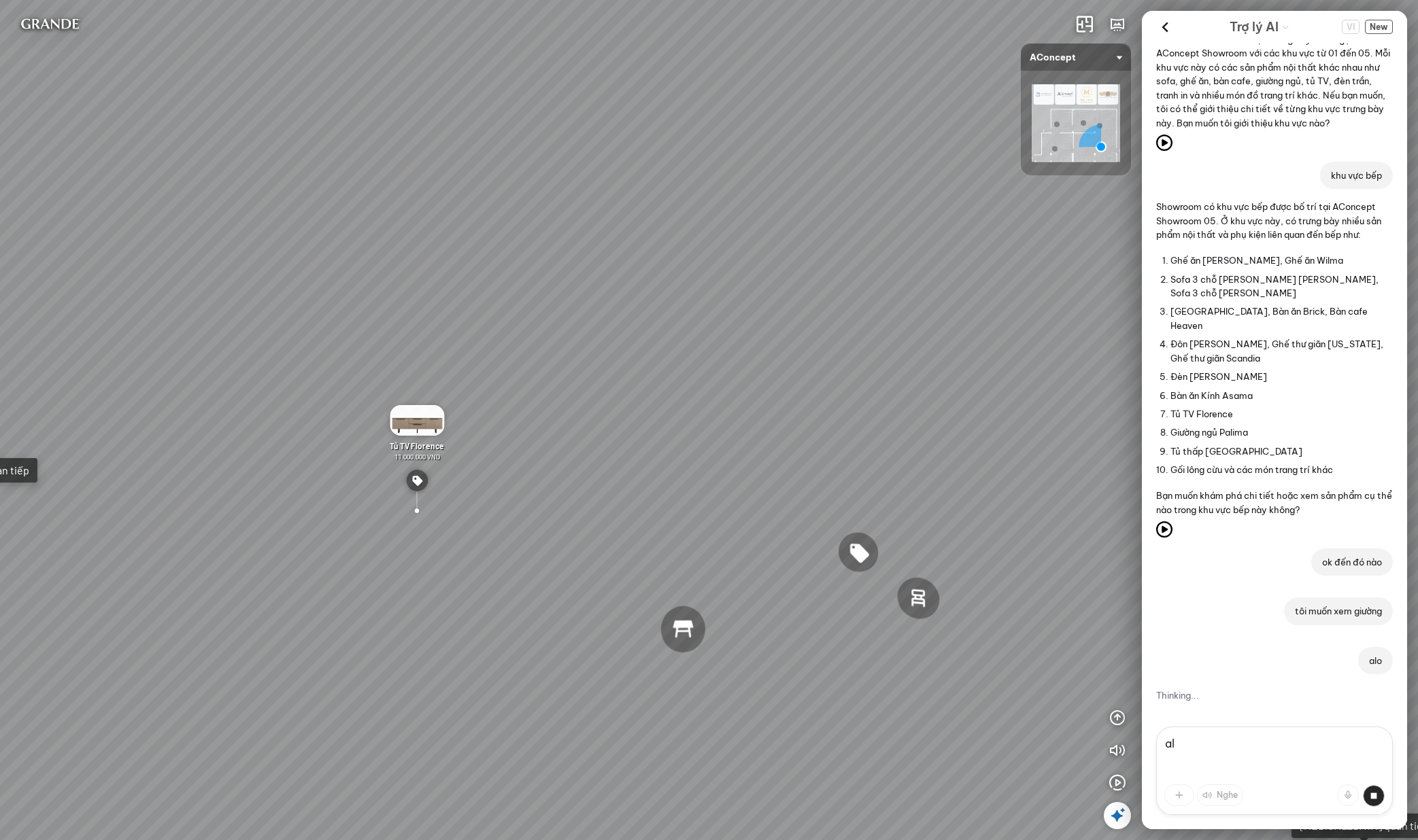
type textarea "a"
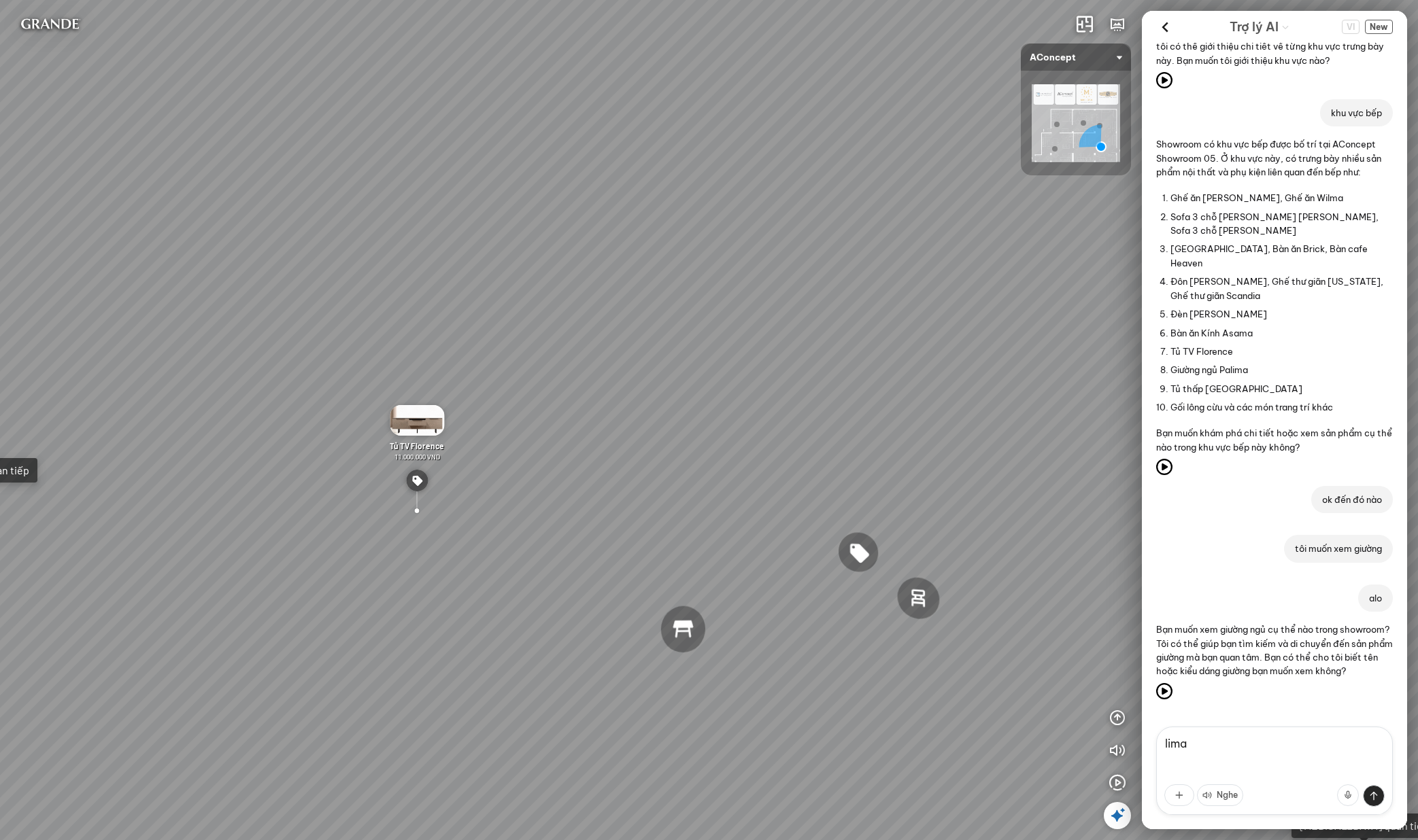
scroll to position [1135, 0]
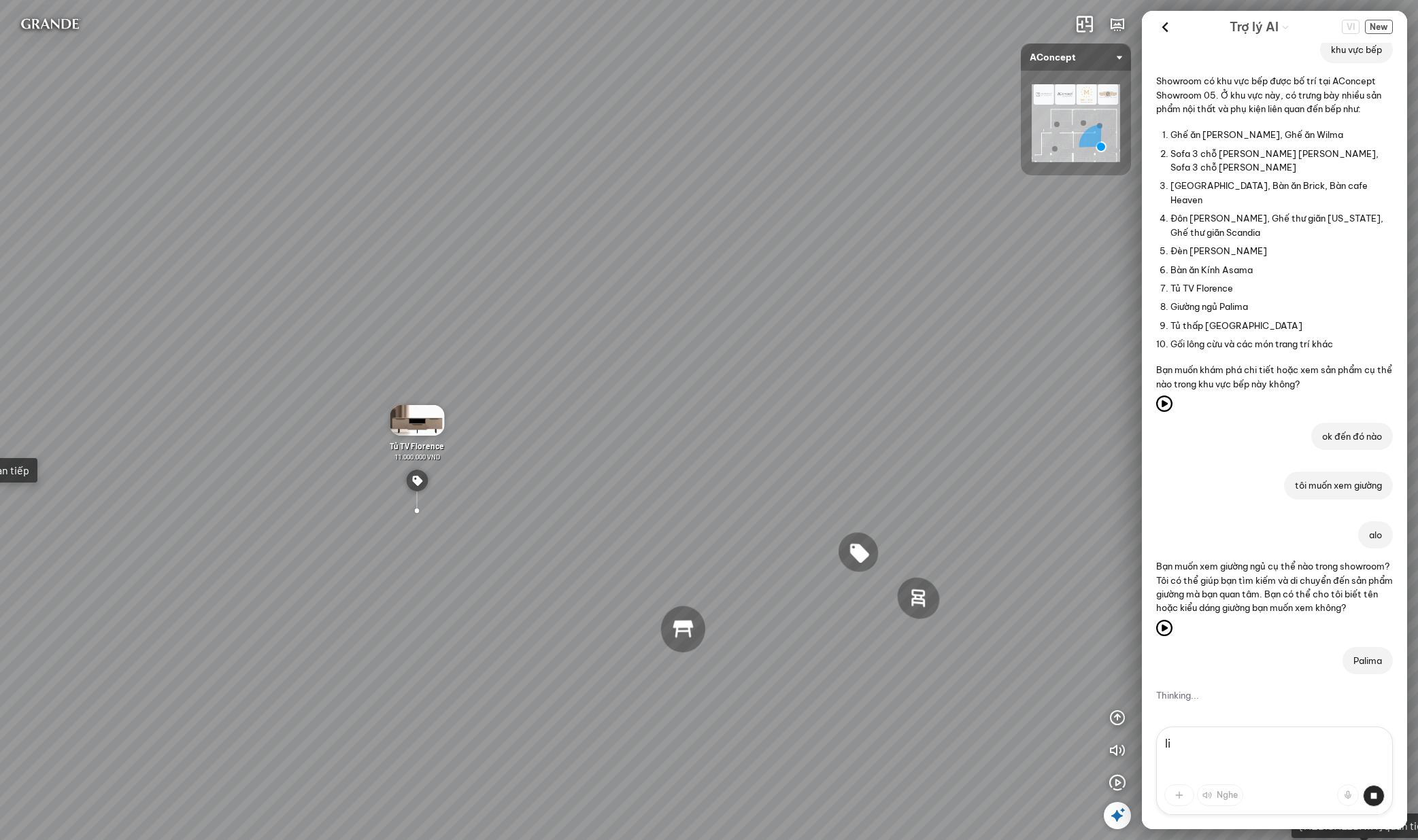
type textarea "l"
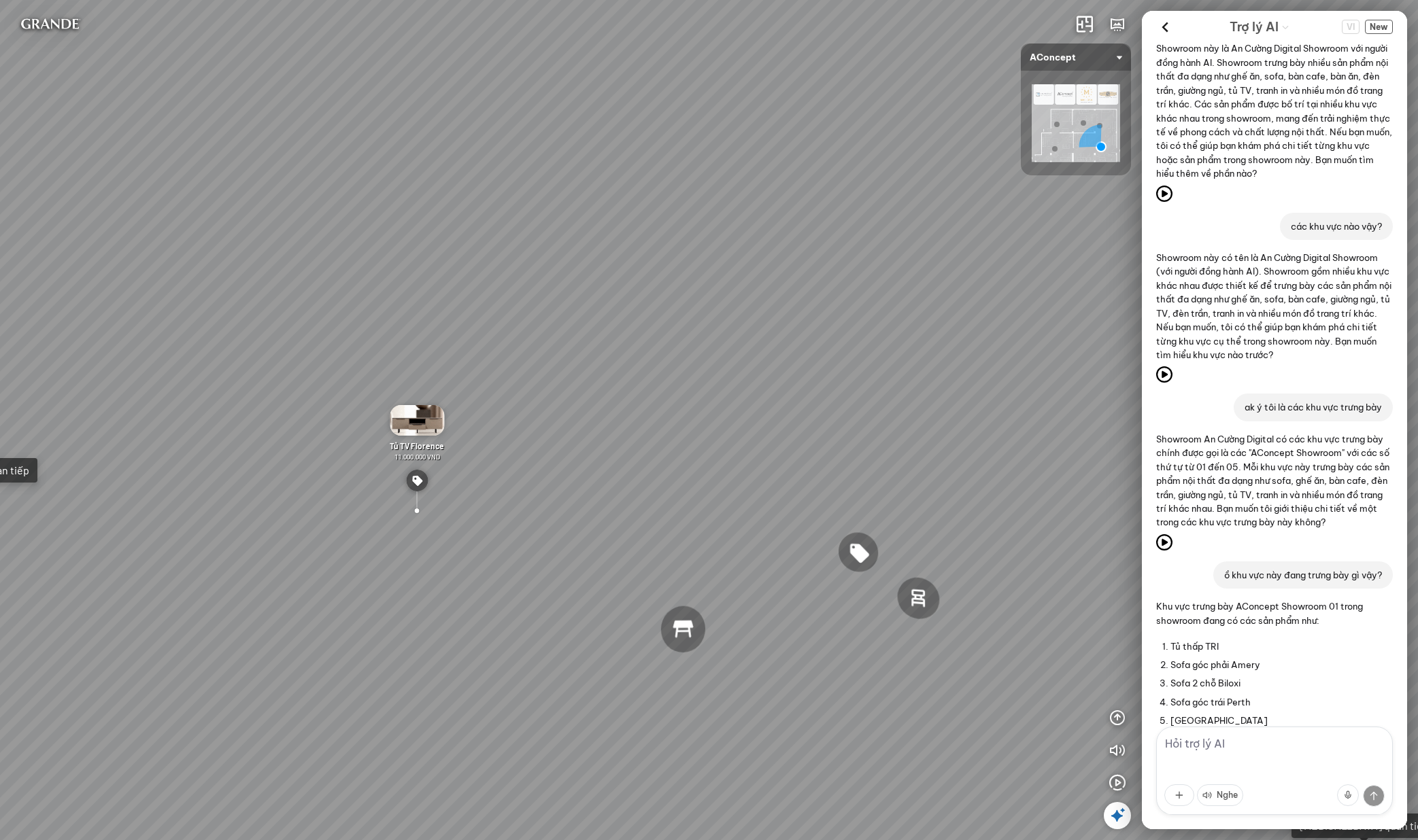
scroll to position [0, 0]
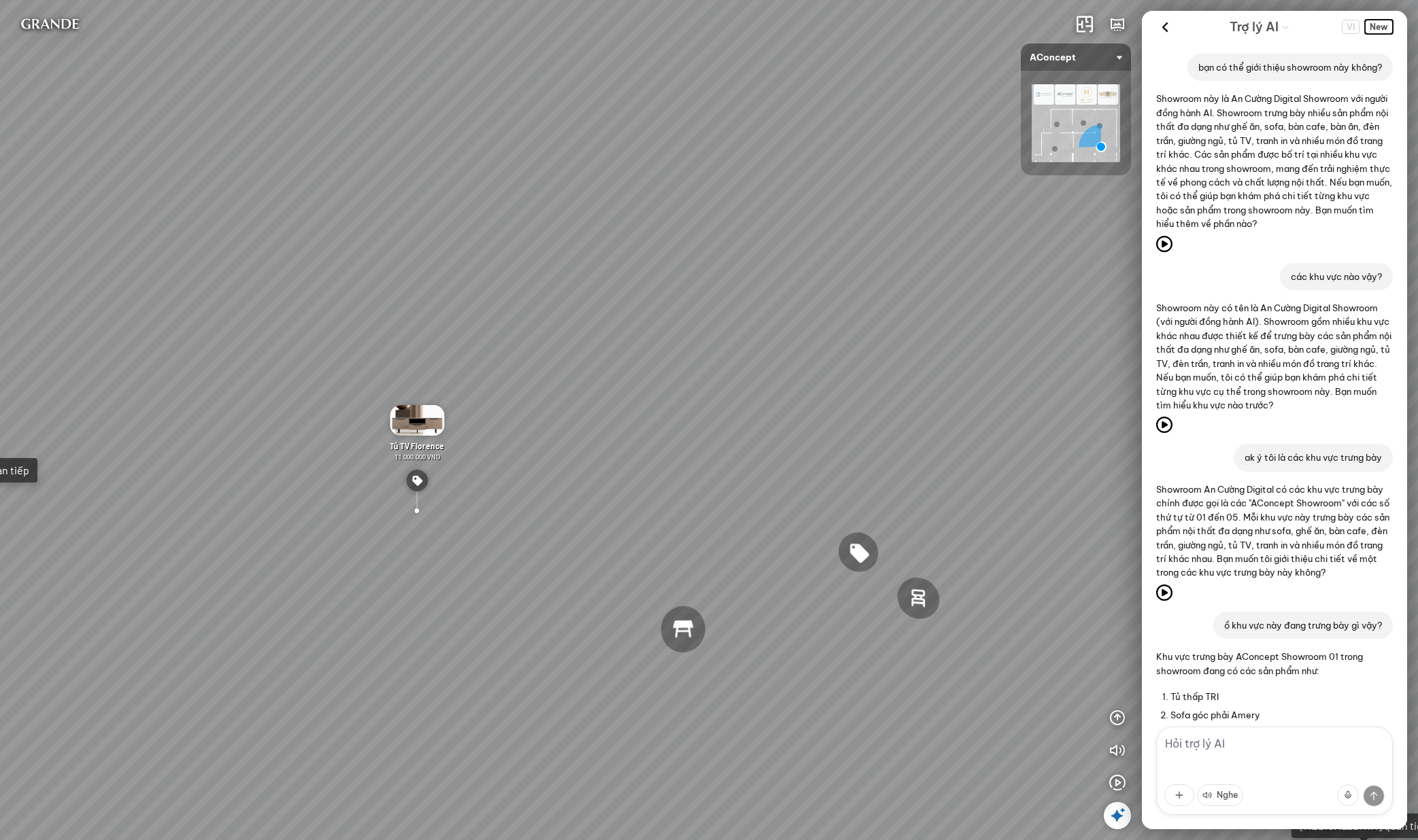
click at [1382, 28] on span "New" at bounding box center [1379, 27] width 28 height 15
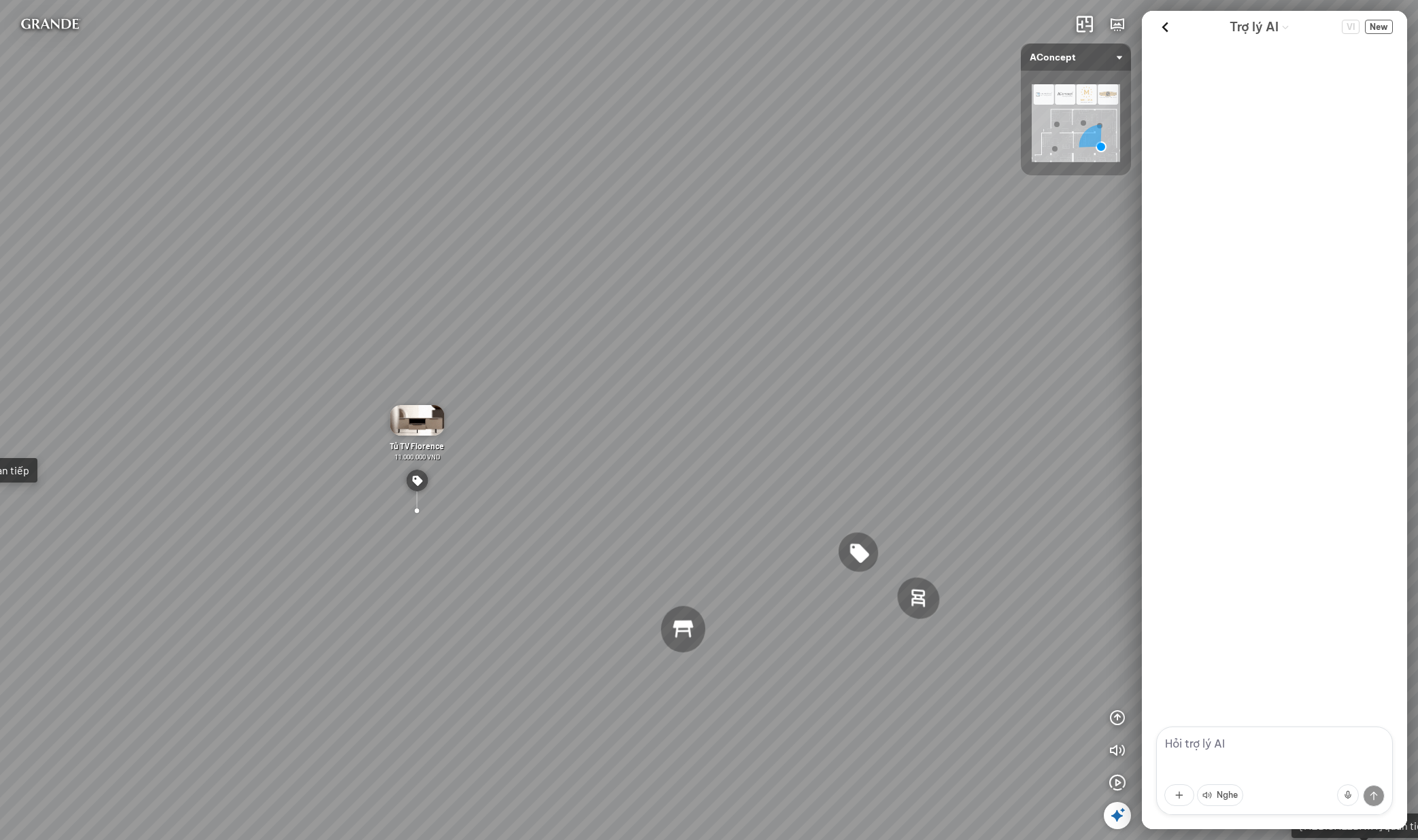
click at [1237, 763] on textarea at bounding box center [1274, 771] width 236 height 88
type textarea "k"
type textarea "n"
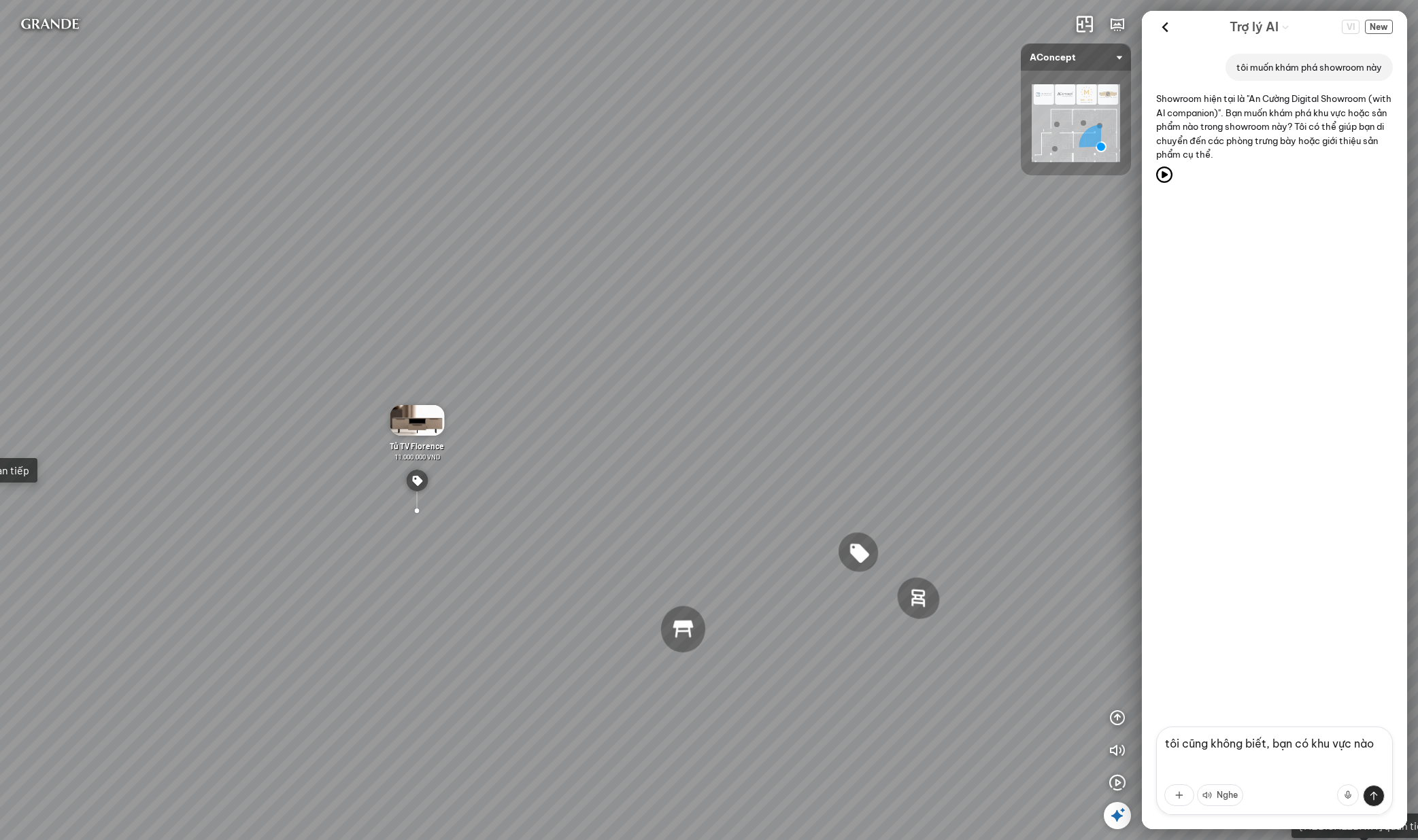
type textarea "tôi cũng không biết, bạn có khu vực nào?"
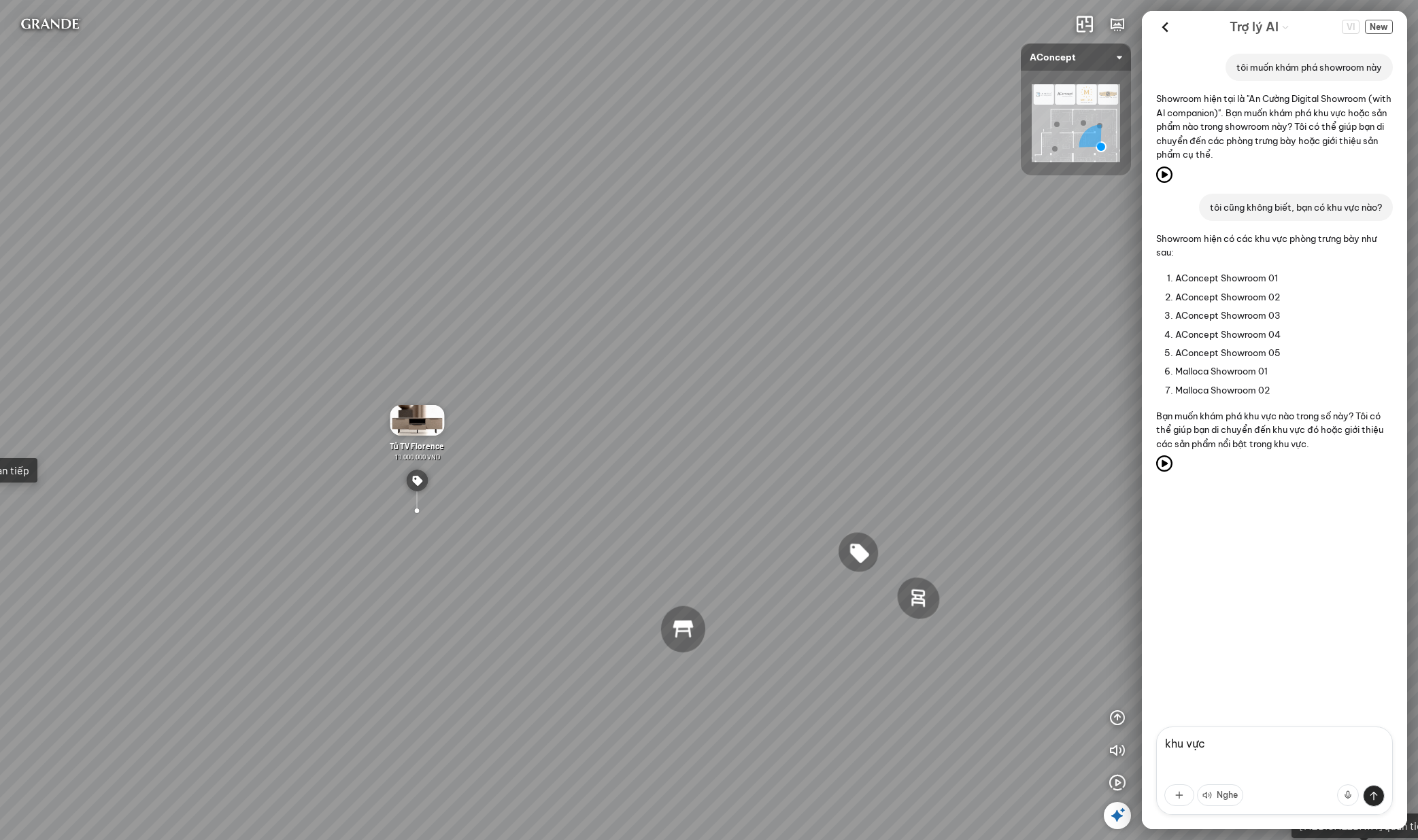
type textarea "khu vực 1"
type textarea "khu vực 2"
click at [1378, 23] on span "New" at bounding box center [1379, 27] width 28 height 15
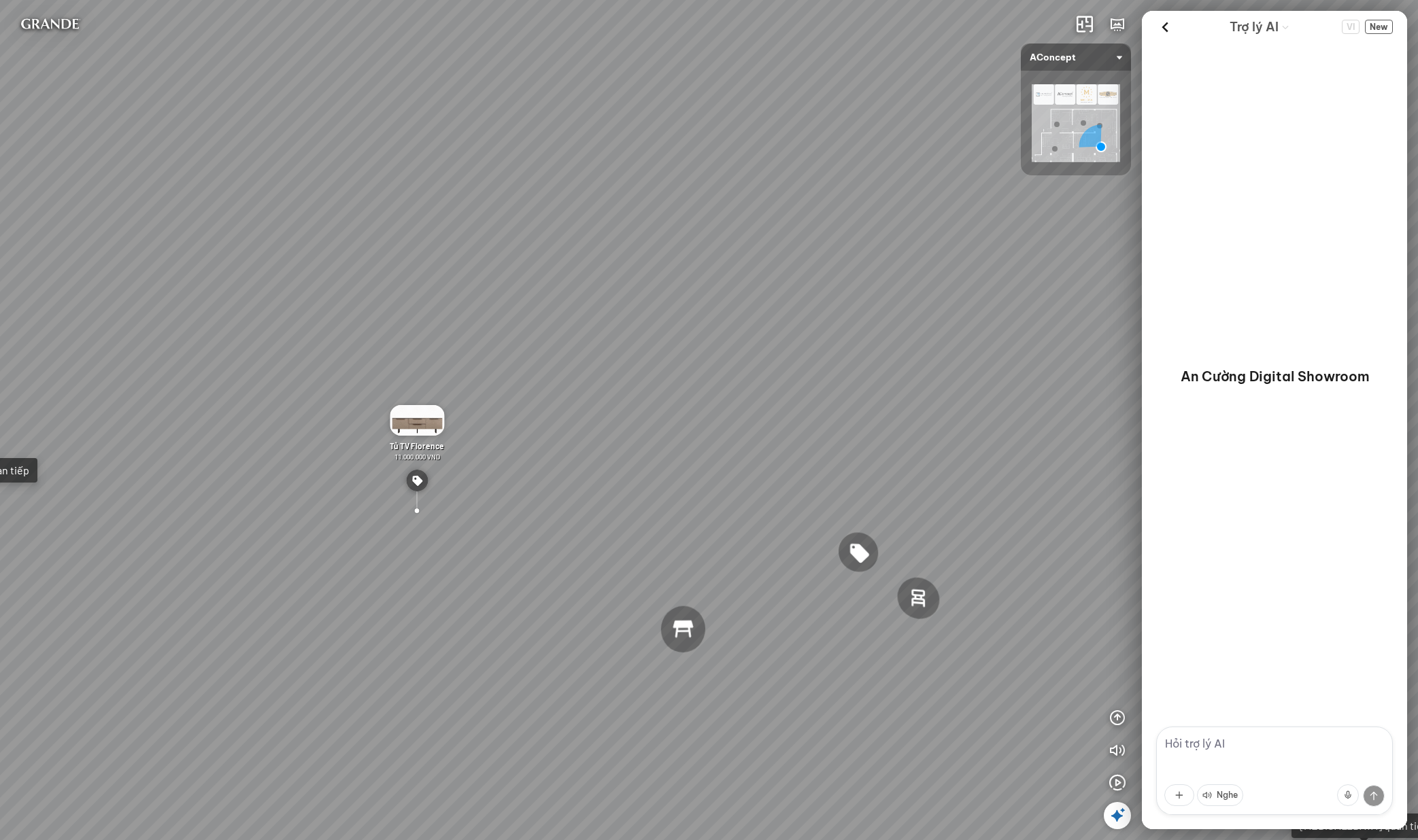
click at [1297, 758] on textarea at bounding box center [1274, 771] width 236 height 88
type textarea "tôi muốn khám phá showroom bạn có thể giới thiệu hướng dẫn tôi không?"
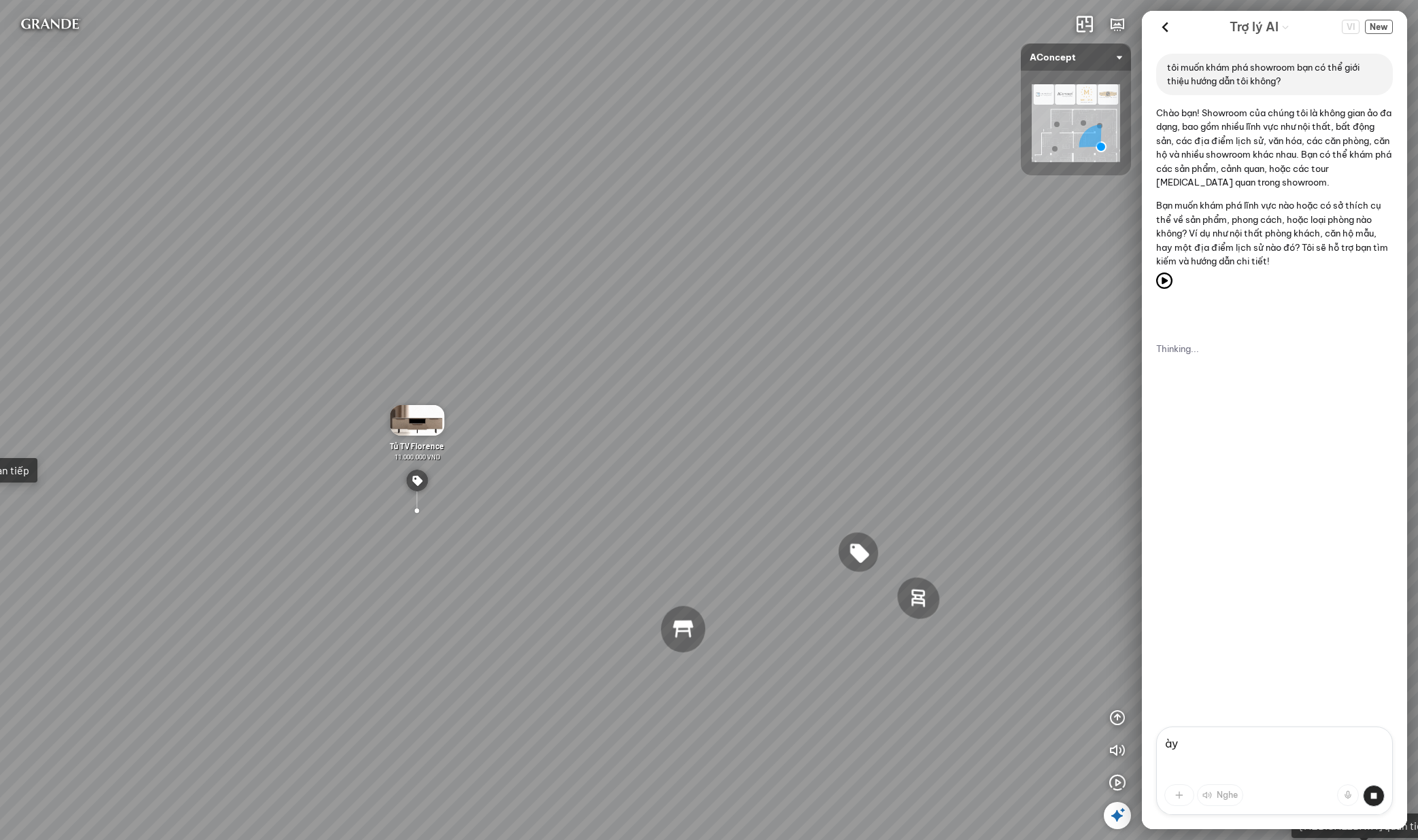
type textarea "à"
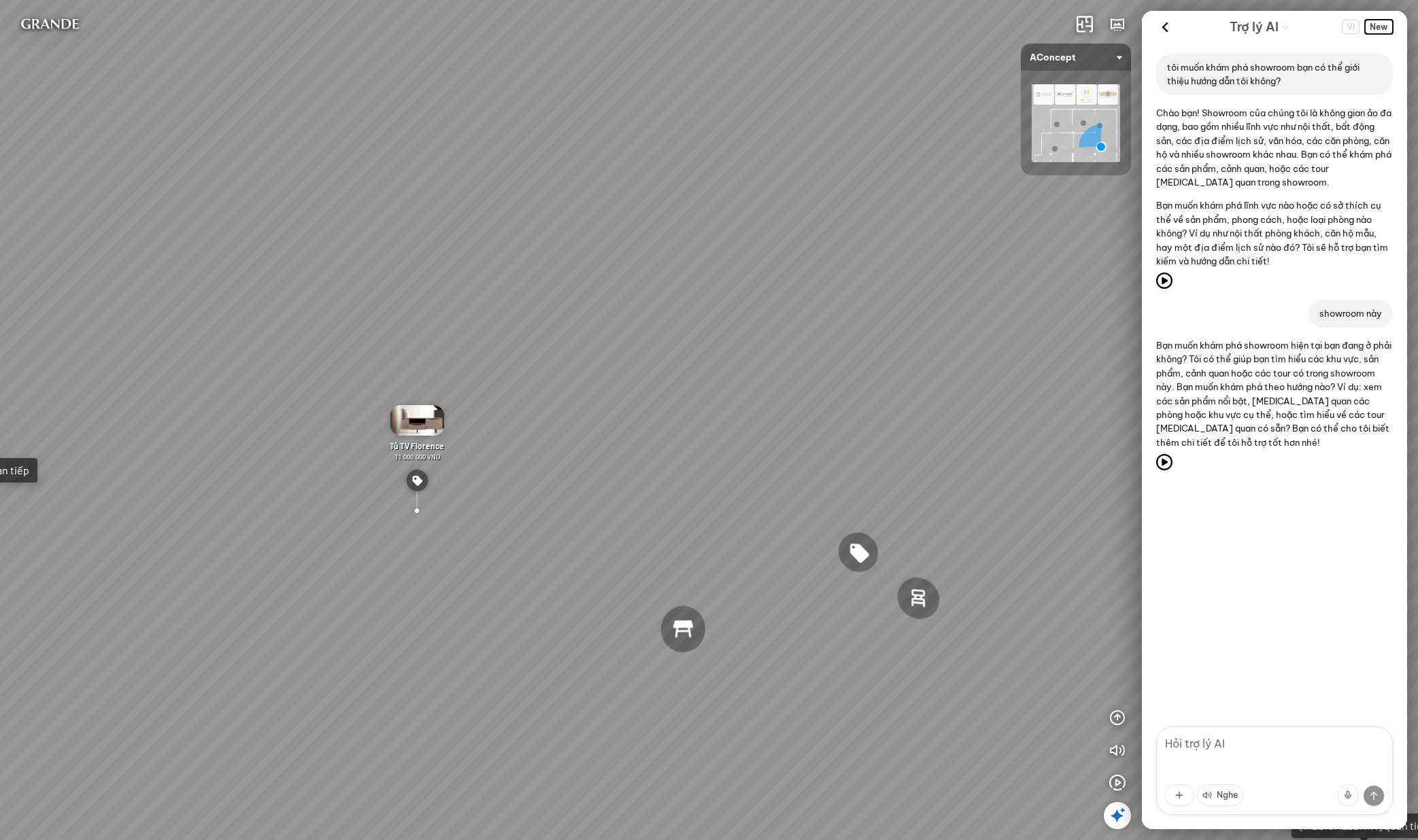
click at [1371, 25] on span "New" at bounding box center [1379, 27] width 28 height 15
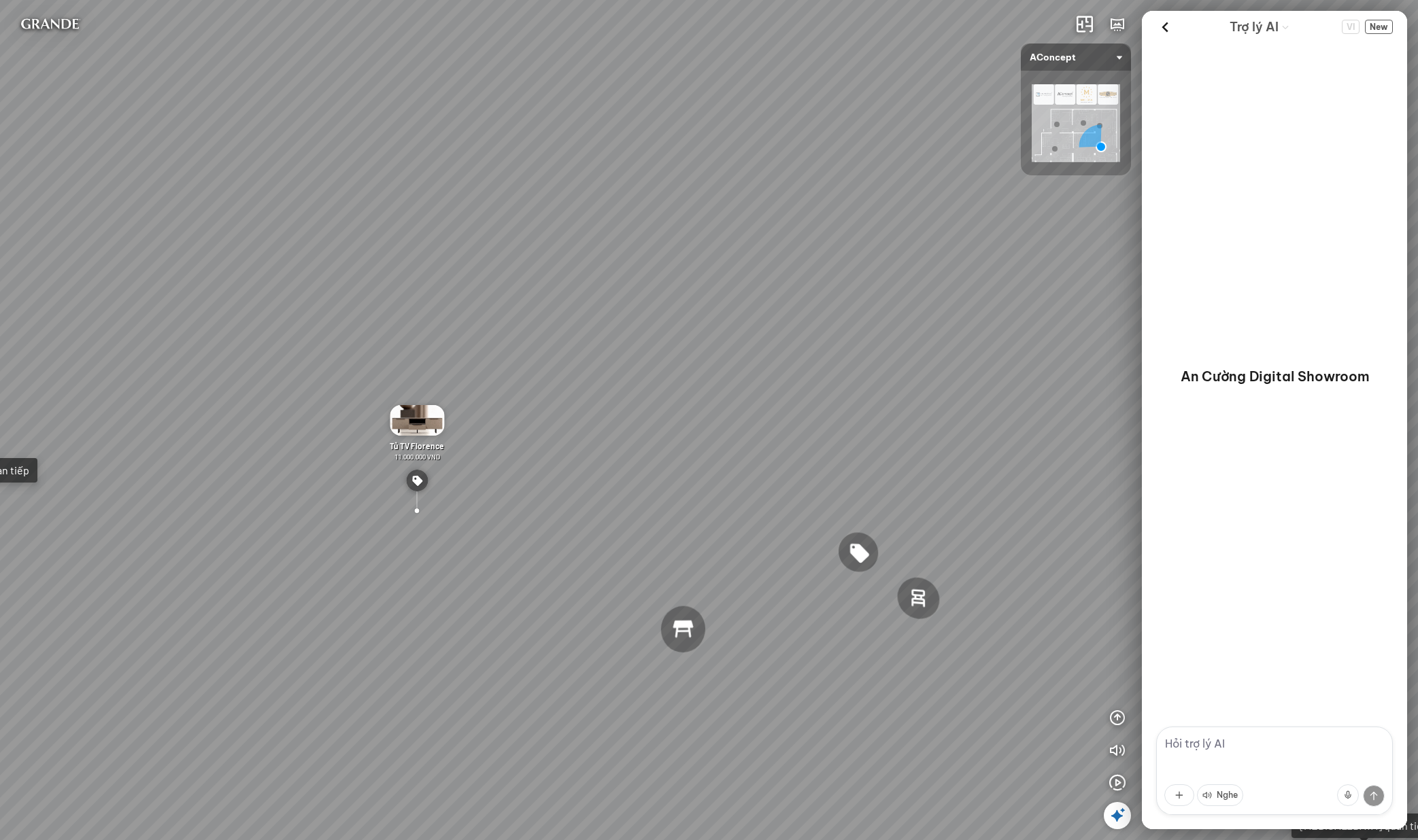
click at [1287, 758] on textarea at bounding box center [1274, 771] width 236 height 88
type textarea "s"
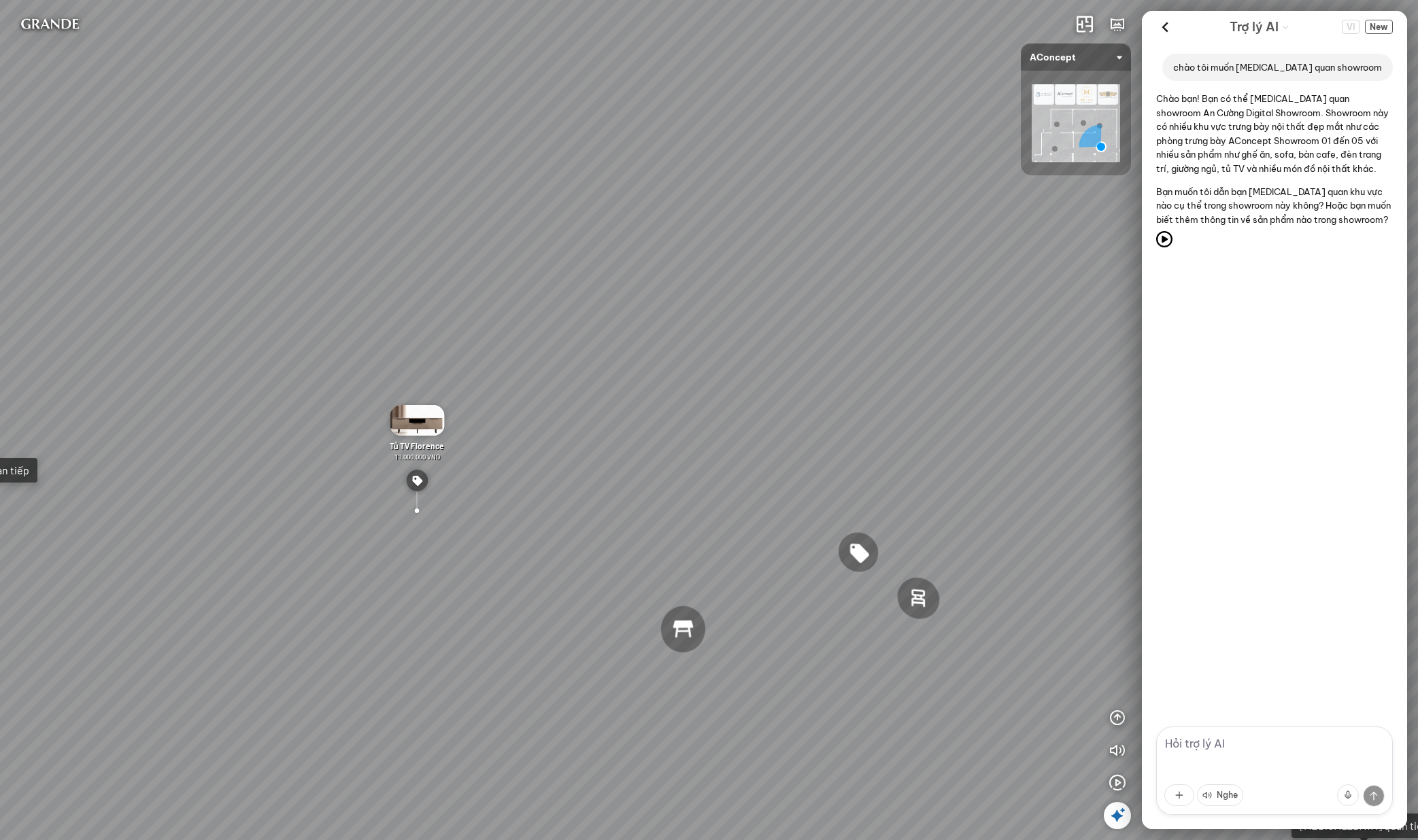
click at [1244, 437] on div "chào tôi muốn tham quan showroom Chào bạn! Bạn có thể tham quan showroom An Cườ…" at bounding box center [1274, 385] width 266 height 684
click at [1248, 744] on textarea at bounding box center [1274, 771] width 236 height 88
click at [1255, 755] on textarea at bounding box center [1274, 771] width 236 height 88
type textarea "c"
type textarea "b"
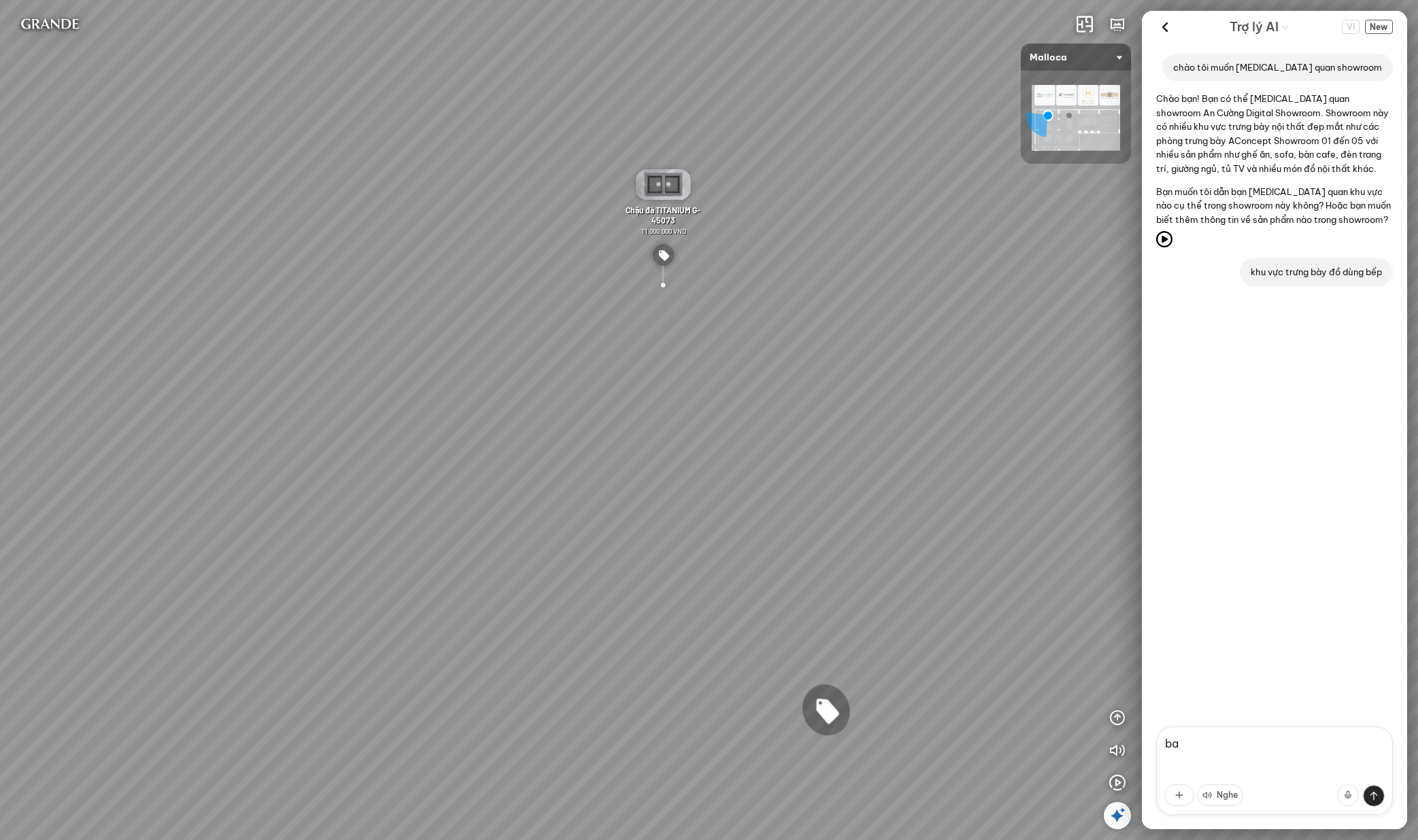
type textarea "b"
type textarea "bạn có sản phẩm gì đang trưng bầy tại đây"
click at [1265, 744] on textarea at bounding box center [1274, 771] width 236 height 88
type textarea "b"
type textarea "ạ"
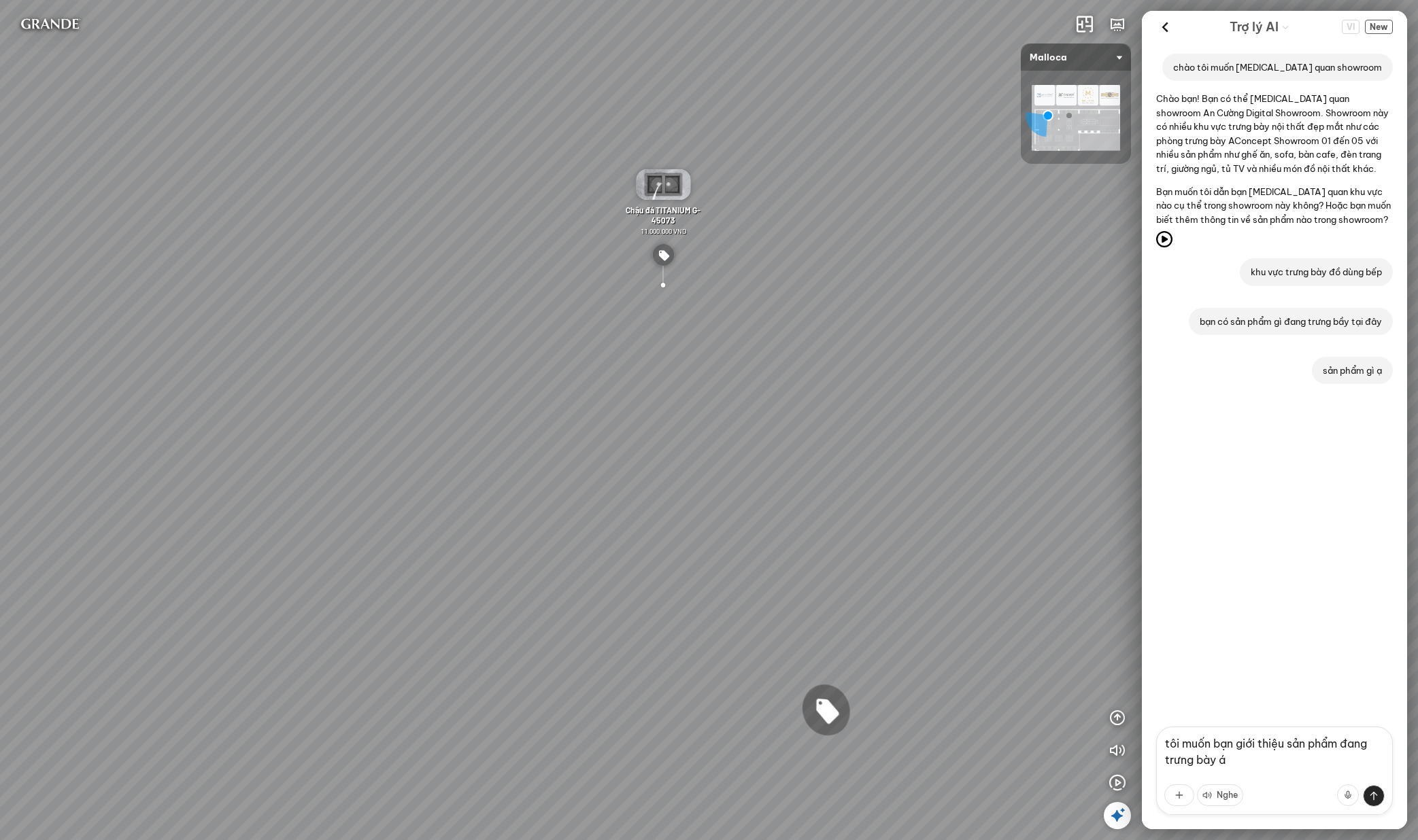
type textarea "á"
click at [1206, 744] on textarea at bounding box center [1274, 771] width 236 height 88
type textarea "thế còn nội thất phòng khách"
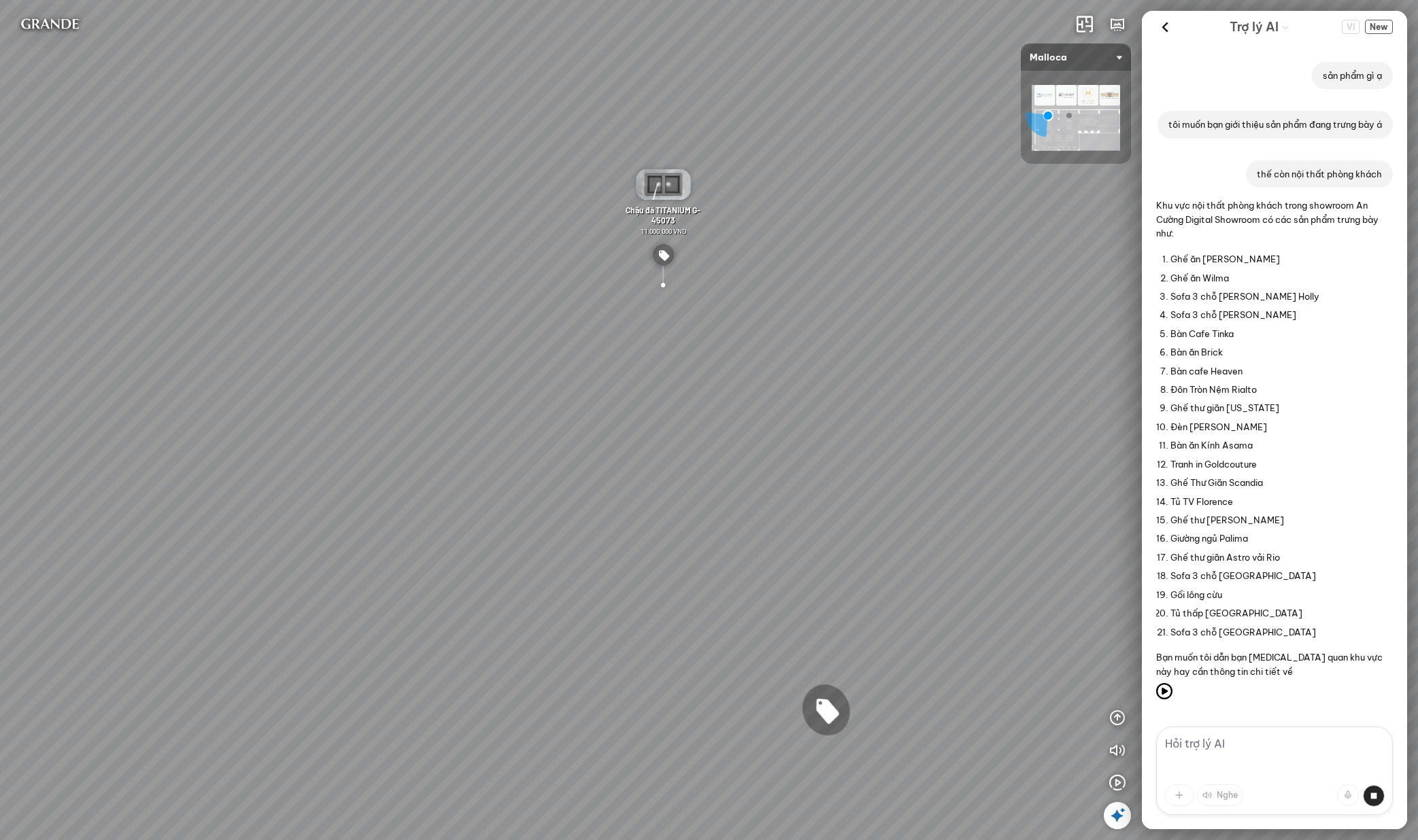
scroll to position [309, 0]
type textarea "bạn tư vấn ghế thư giãn được không?"
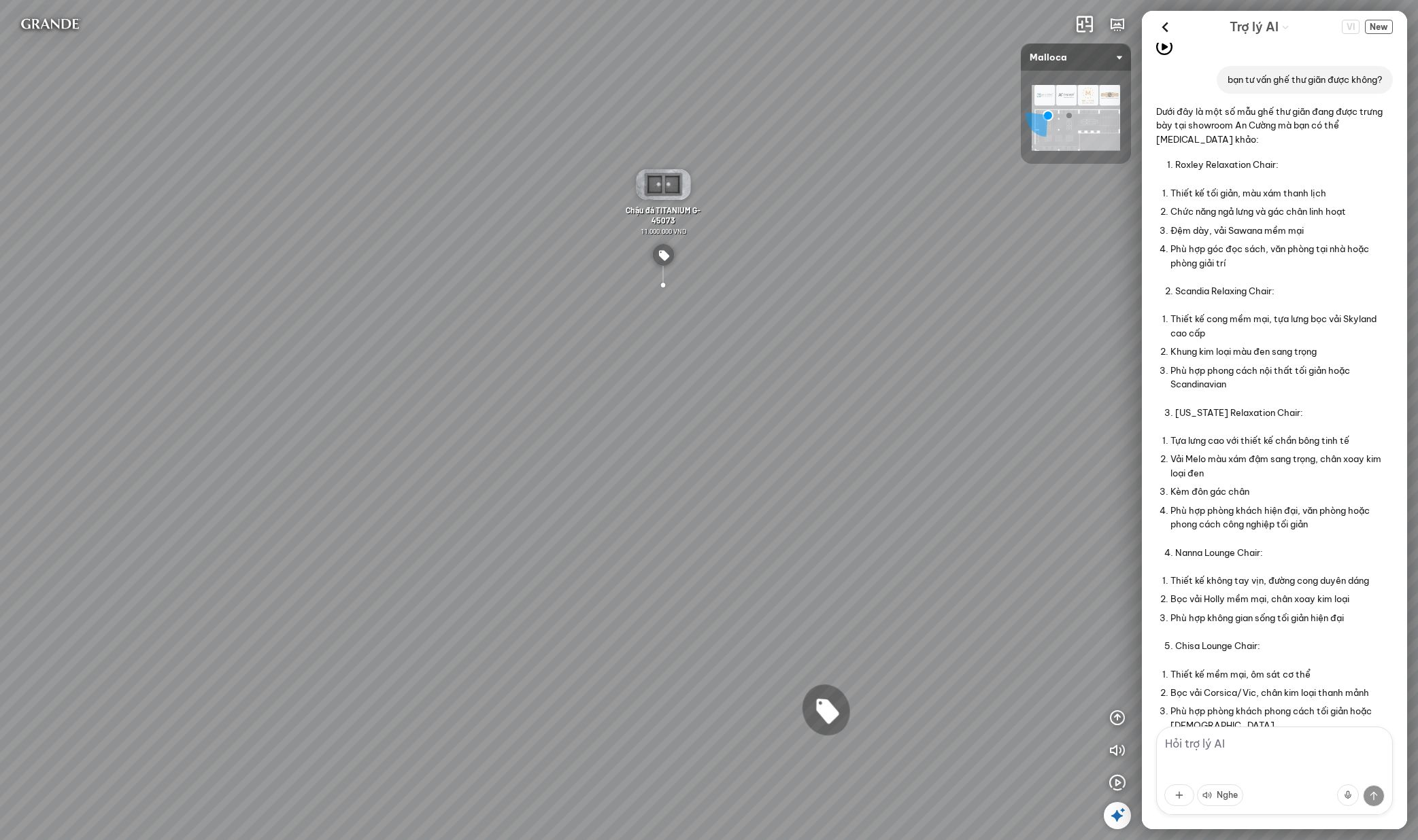
scroll to position [1169, 0]
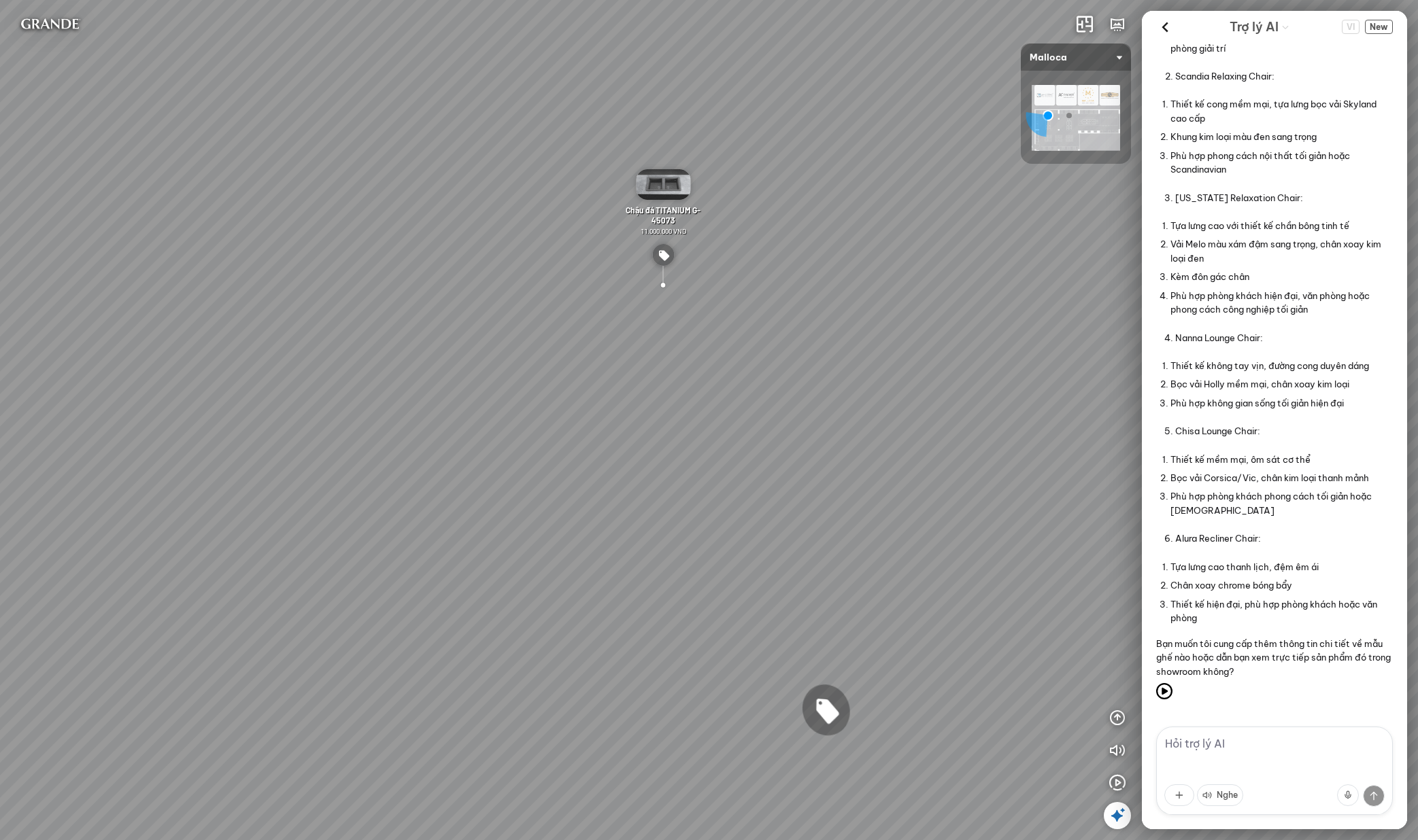
click at [1254, 763] on textarea at bounding box center [1274, 771] width 236 height 88
type textarea "s"
type textarea "bạn cho tôi xem sản phẩm được không?"
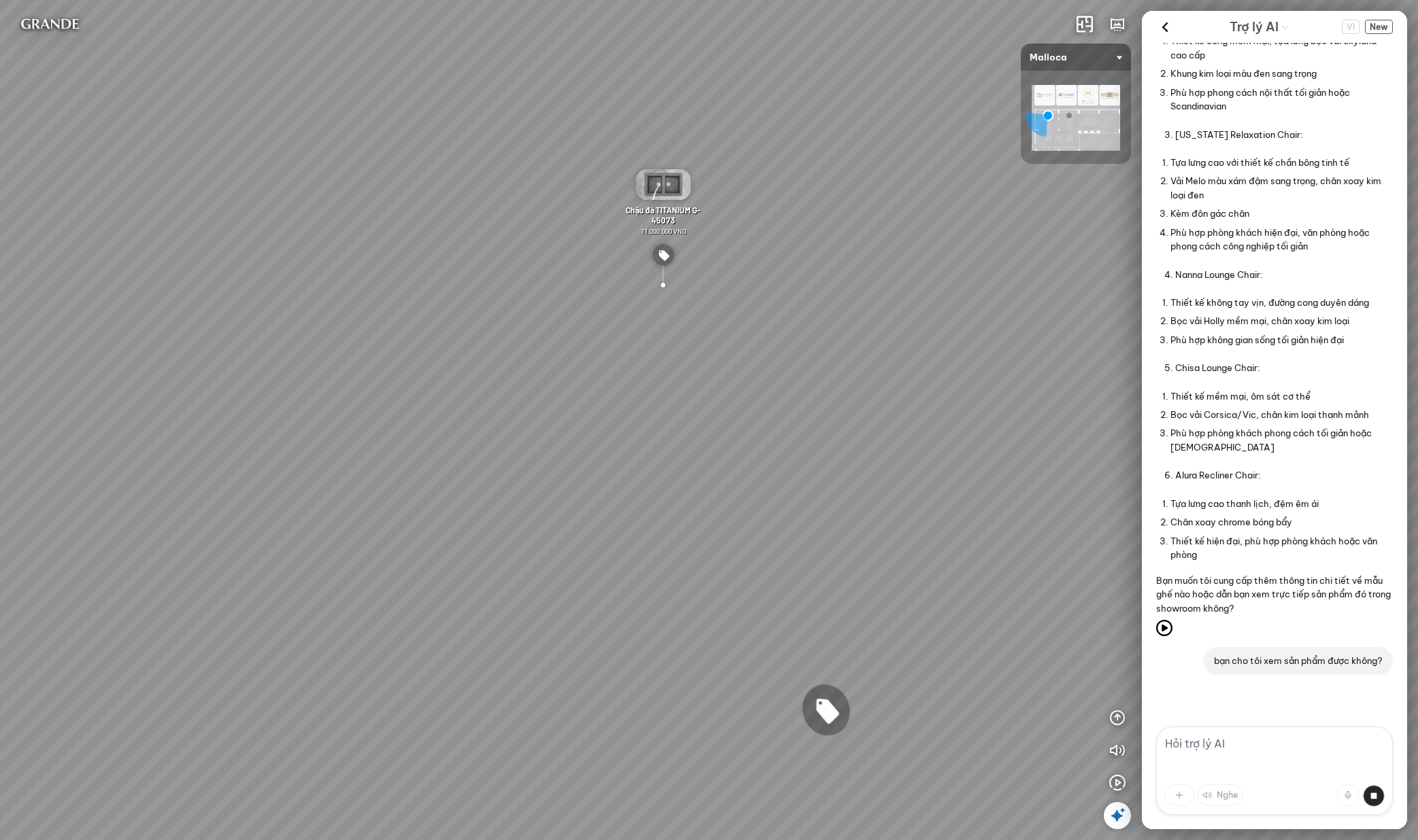
scroll to position [1218, 0]
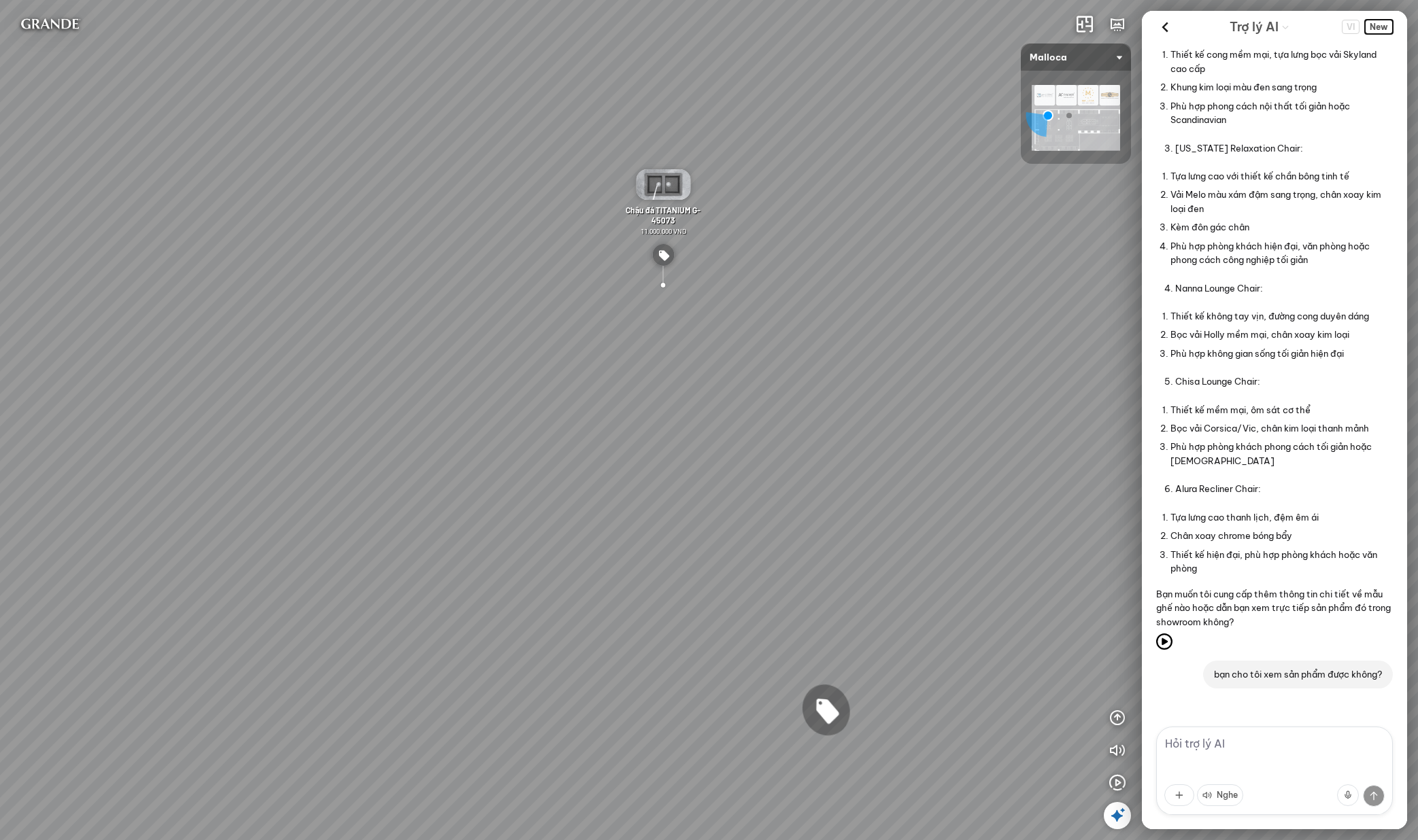
click at [1374, 25] on span "New" at bounding box center [1379, 27] width 28 height 15
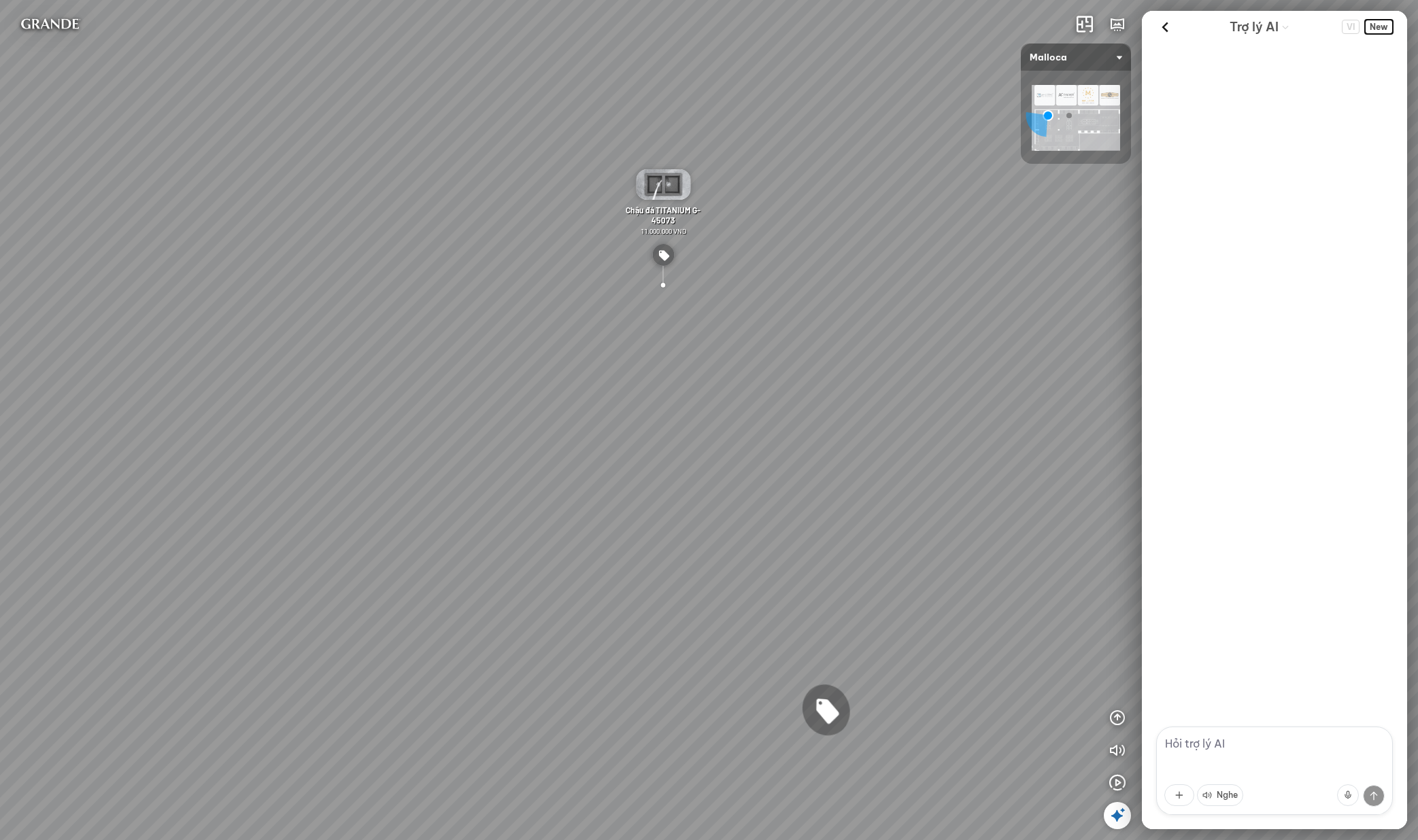
scroll to position [0, 0]
click at [1264, 764] on textarea at bounding box center [1274, 771] width 236 height 88
type textarea "b"
click at [1233, 750] on div at bounding box center [709, 420] width 1418 height 840
click at [1233, 750] on textarea at bounding box center [1274, 771] width 236 height 88
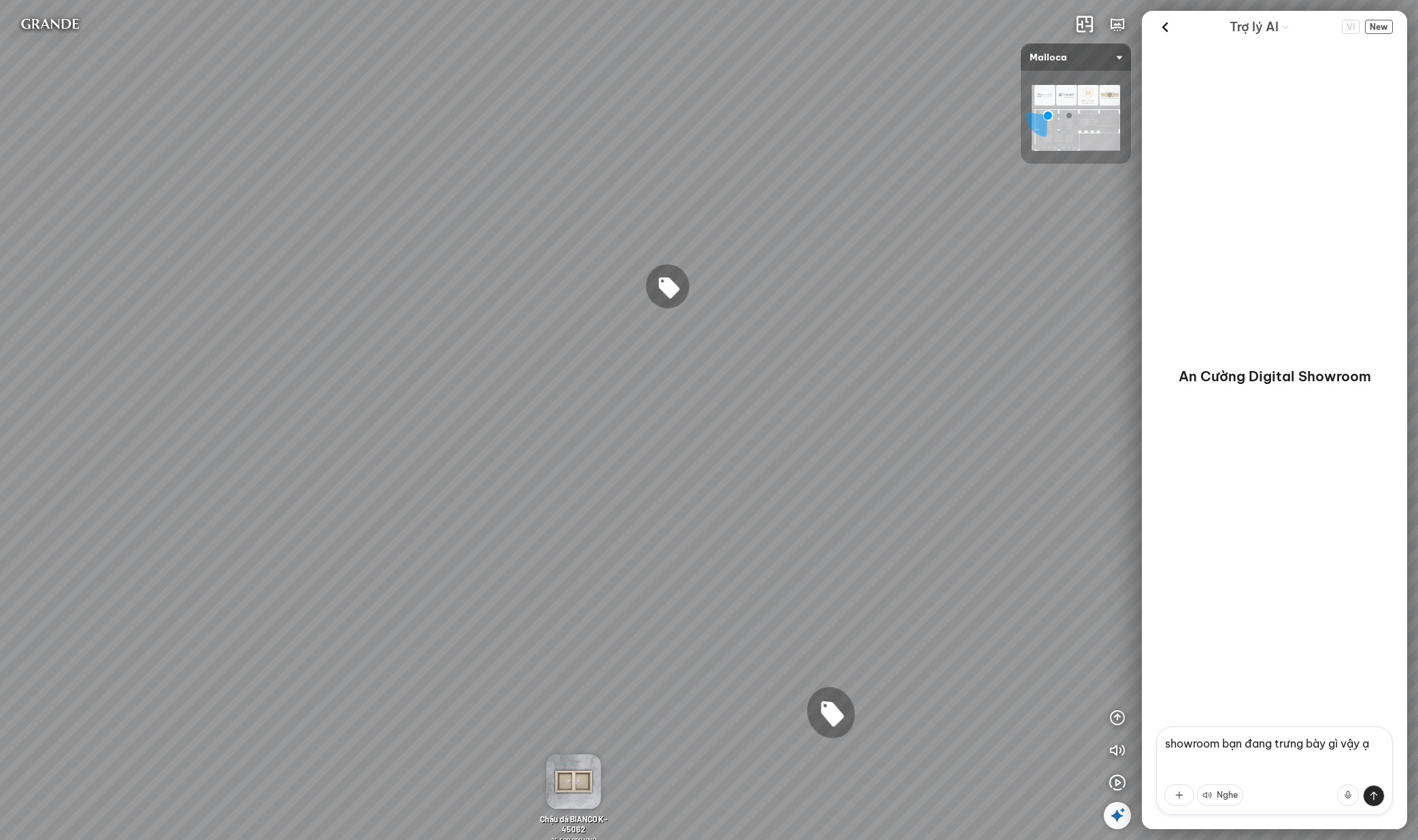
type textarea "ạ"
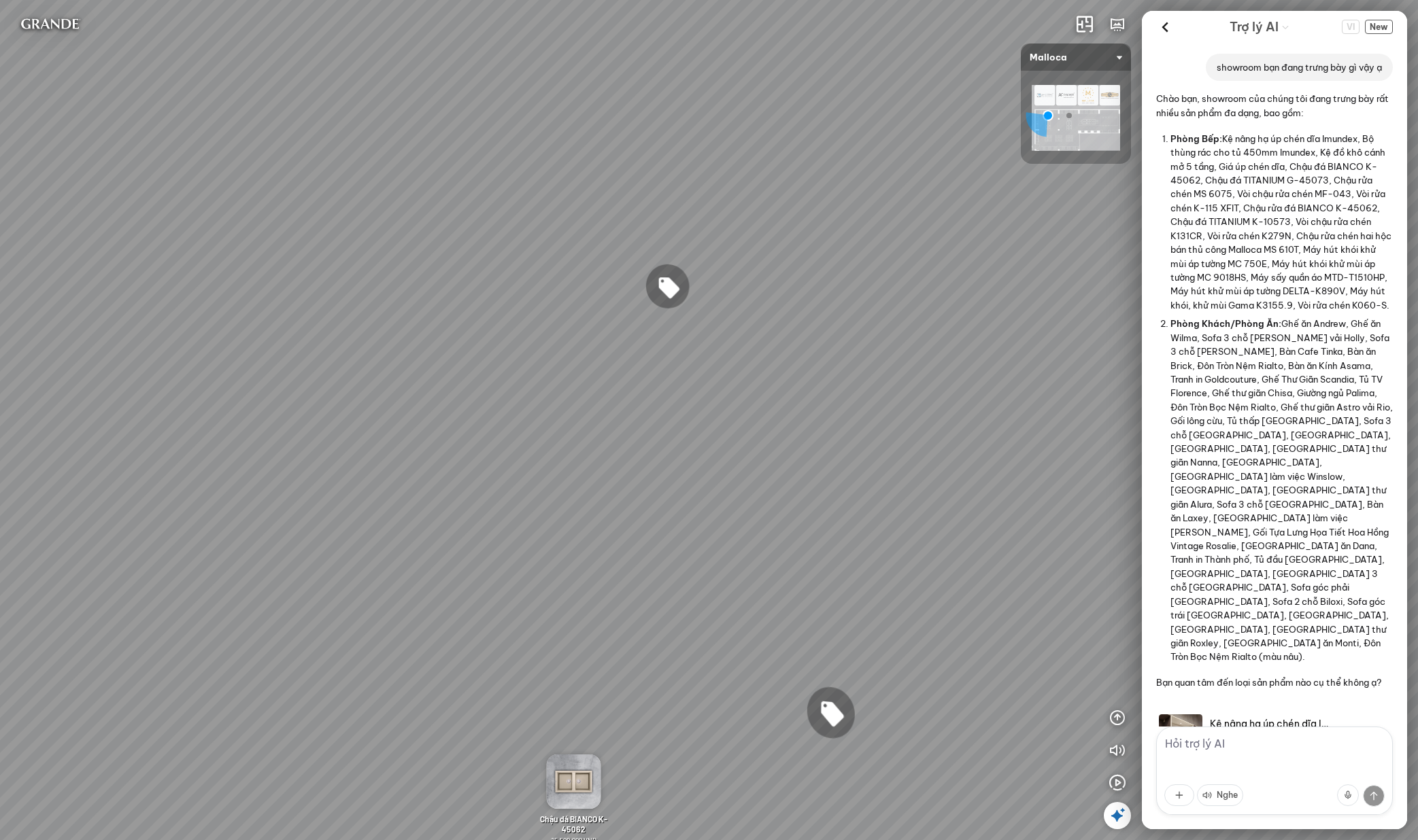
click at [1217, 744] on textarea at bounding box center [1274, 771] width 236 height 88
type textarea "t"
type textarea "ồ khu vực phòng khách thế nào ạ"
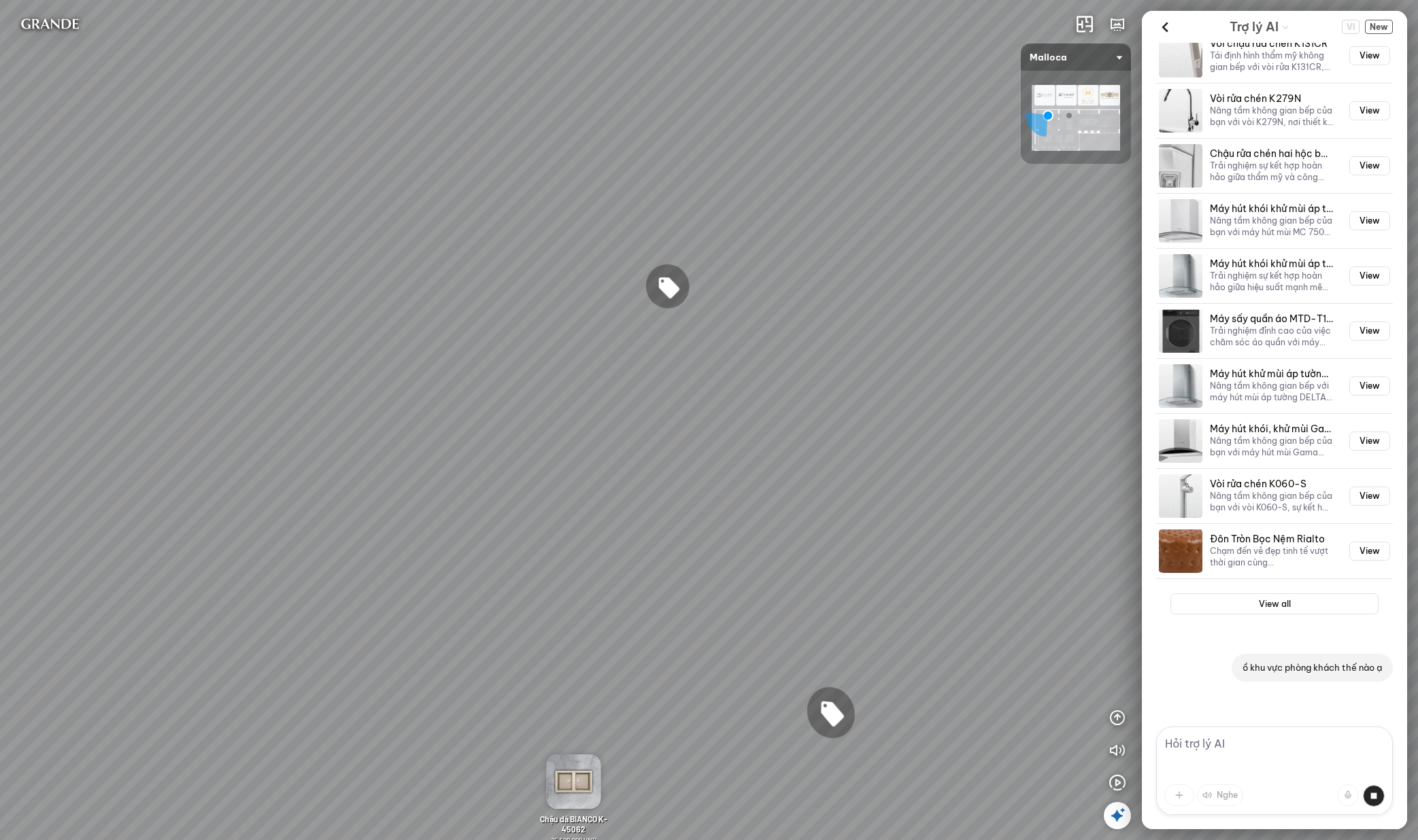
scroll to position [3528, 0]
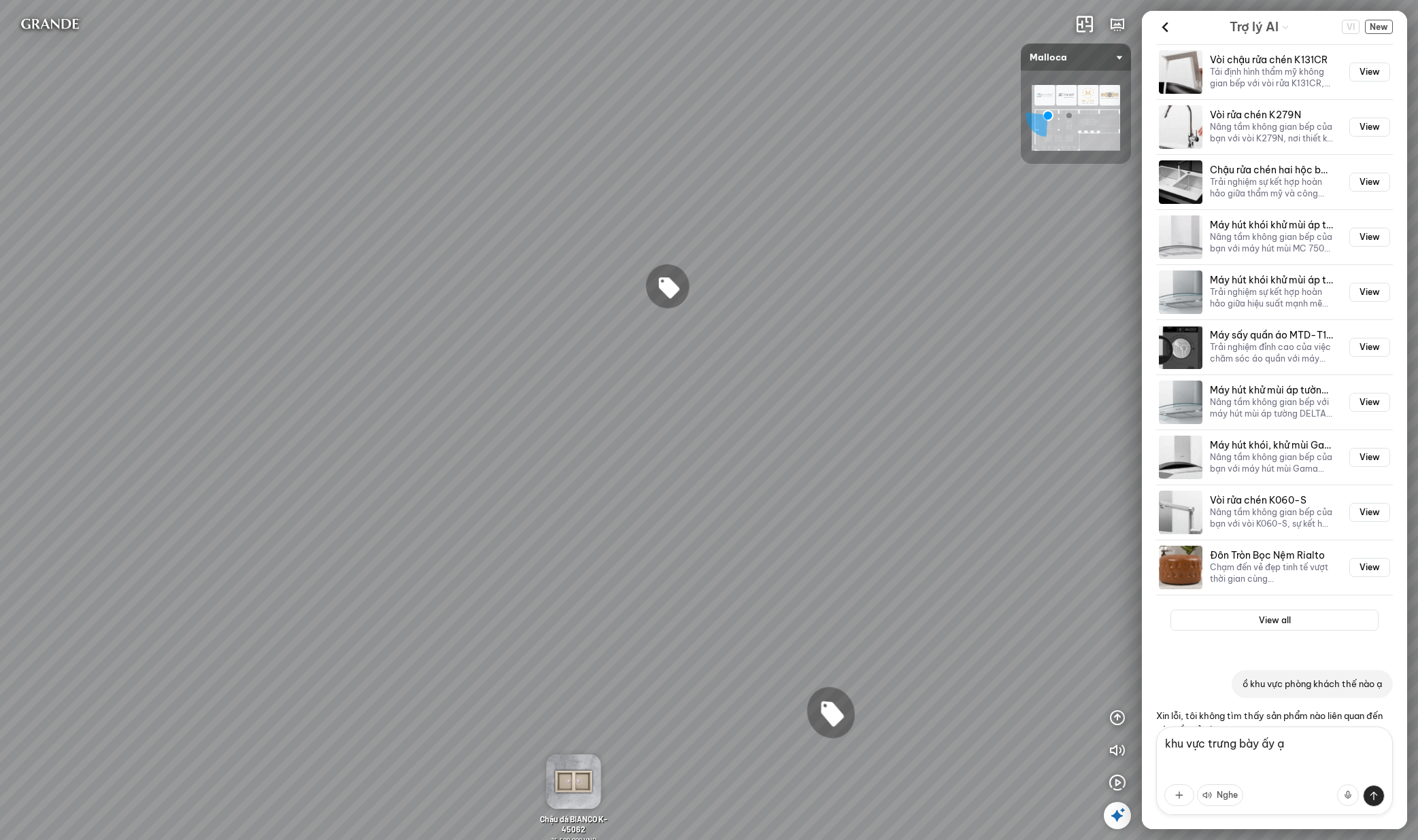
type textarea "ạ"
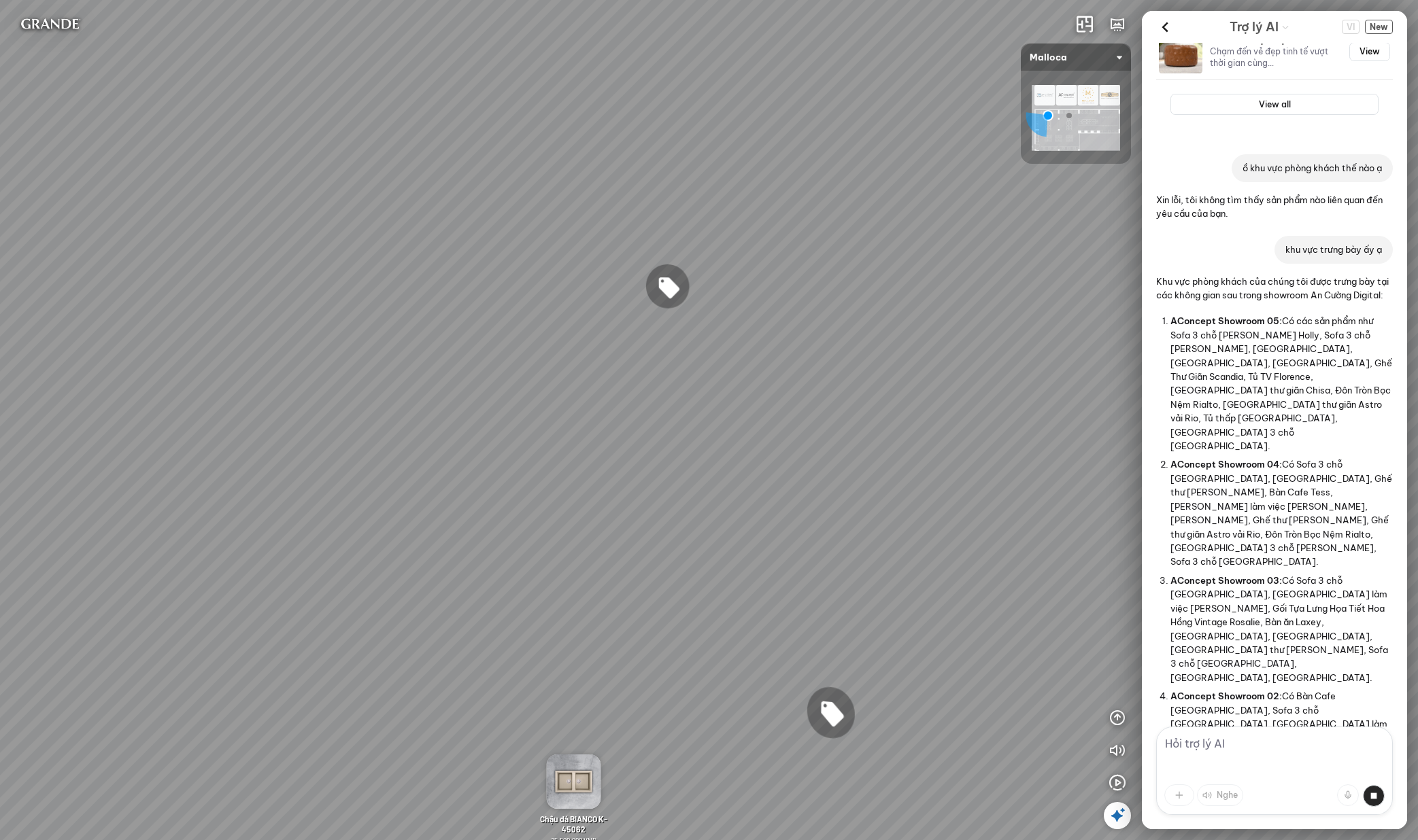
scroll to position [4057, 0]
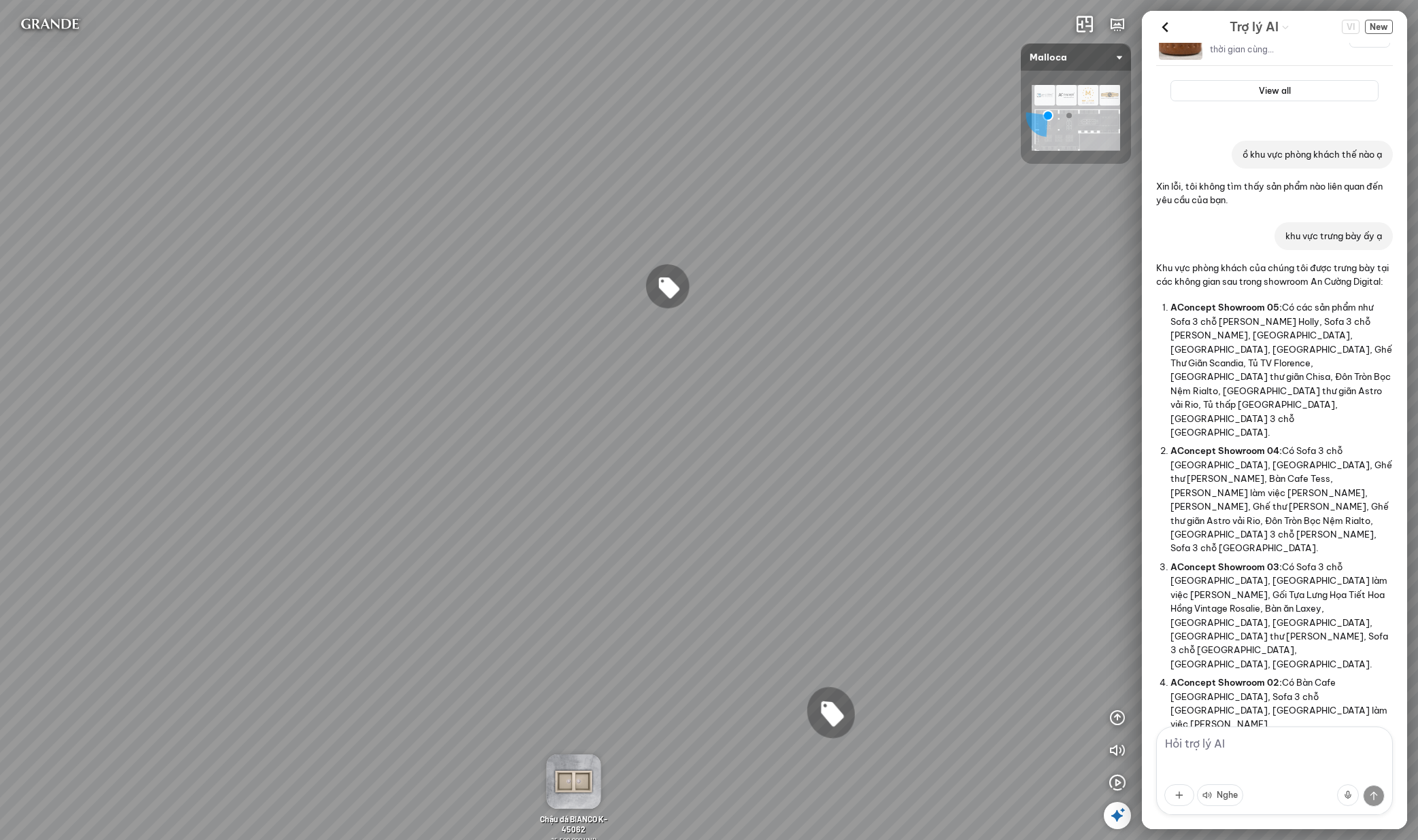
click at [1239, 749] on textarea at bounding box center [1274, 771] width 236 height 88
type textarea "ạ"
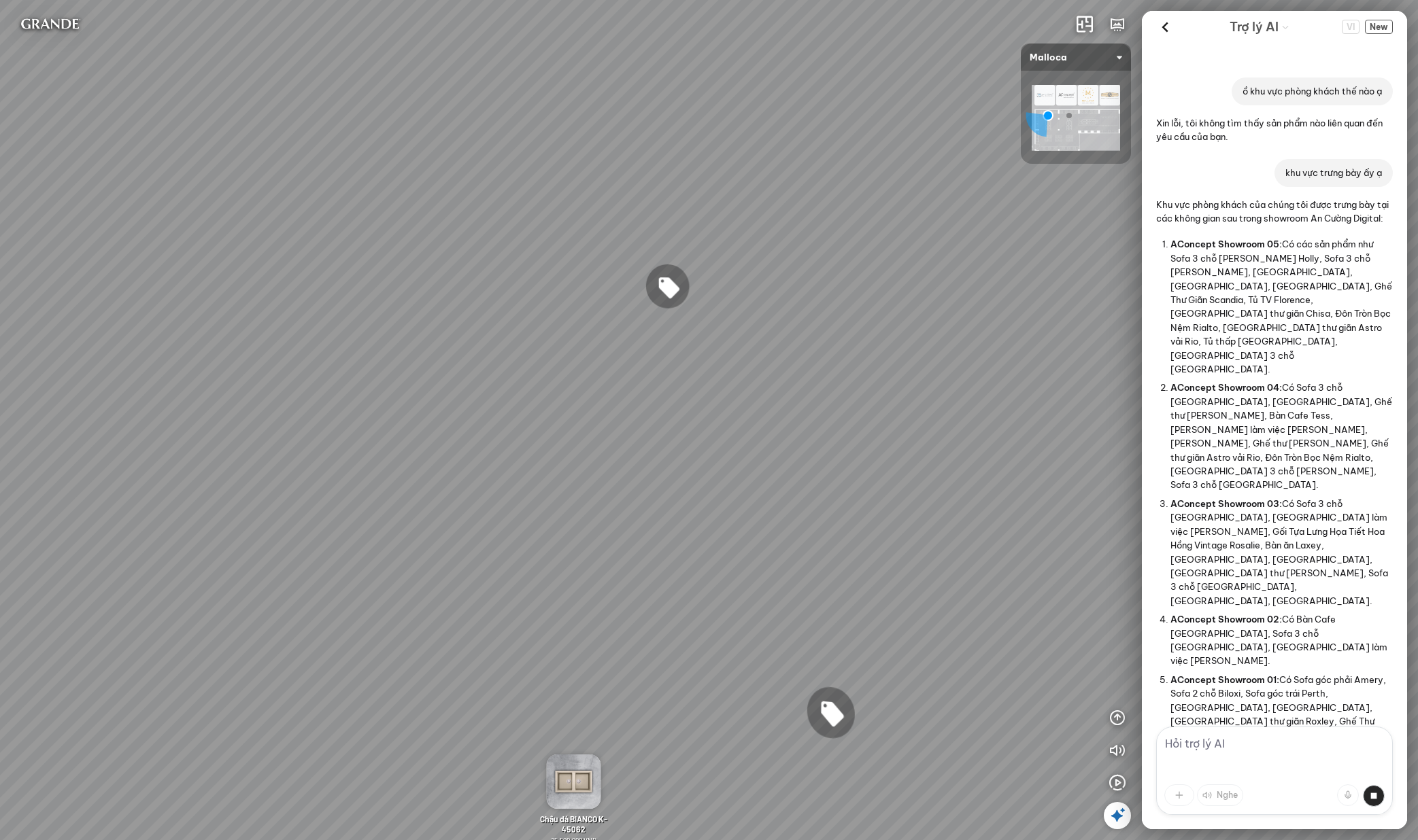
scroll to position [4372, 0]
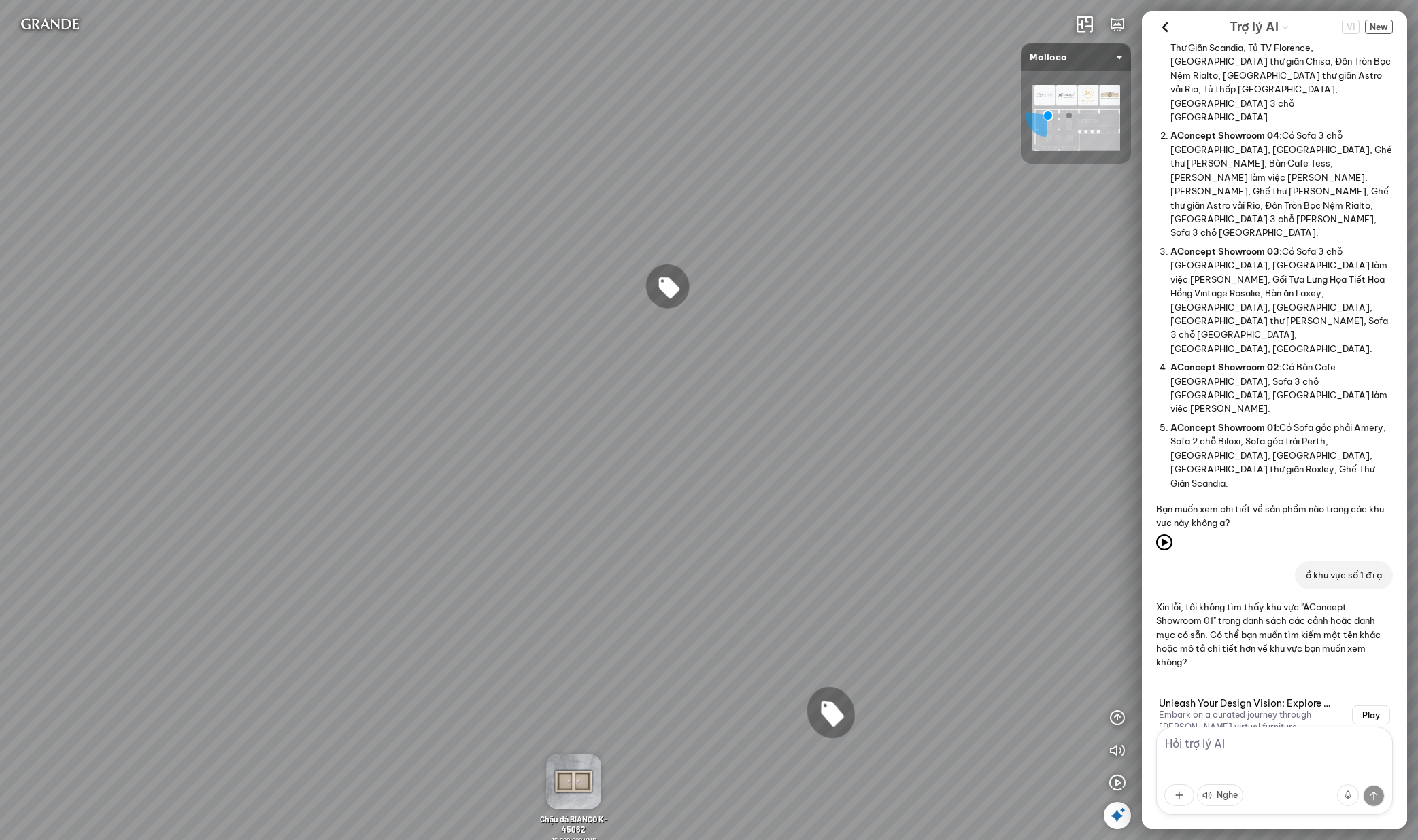
type textarea "b"
type textarea "tôi muốn xem khu vực 1"
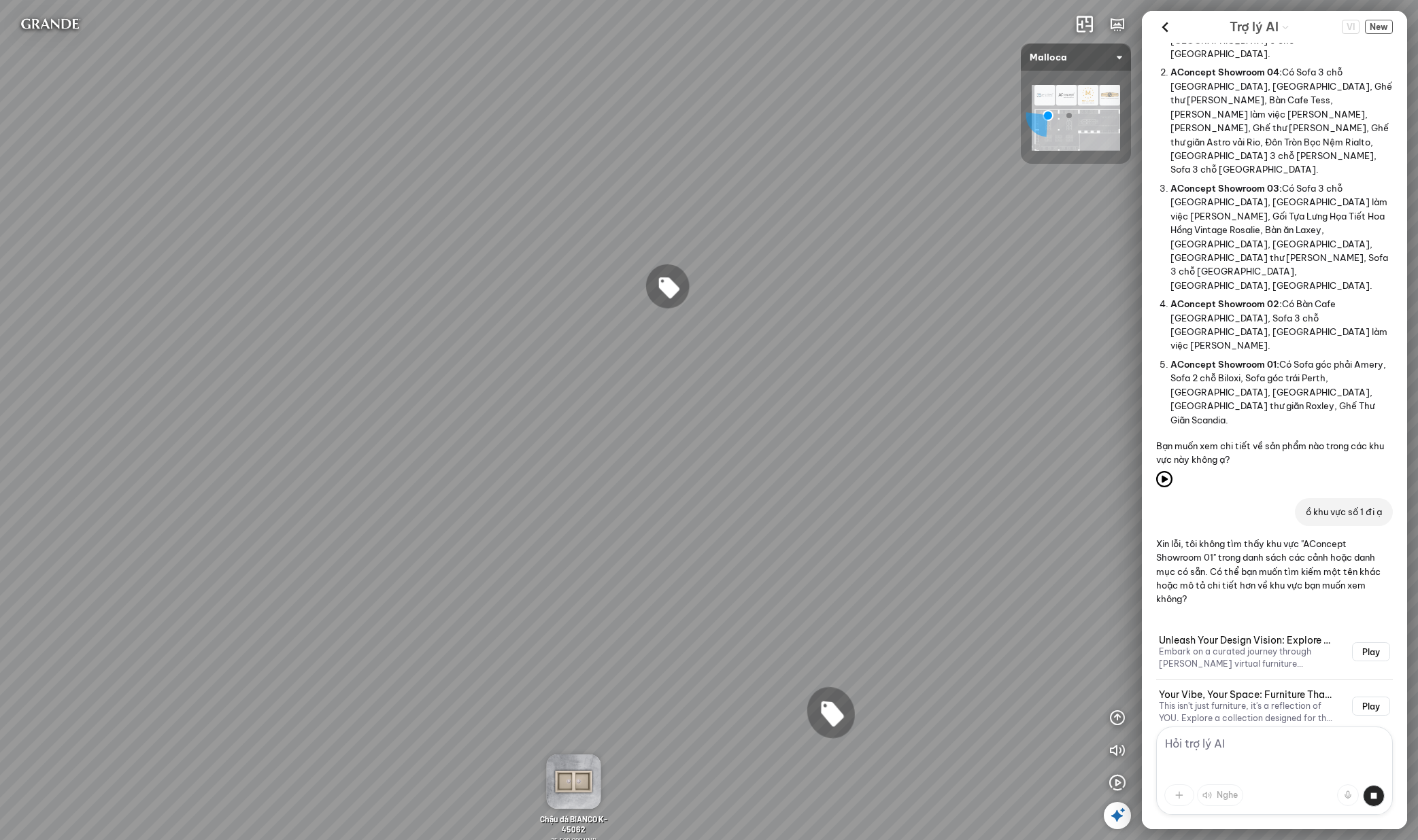
scroll to position [4422, 0]
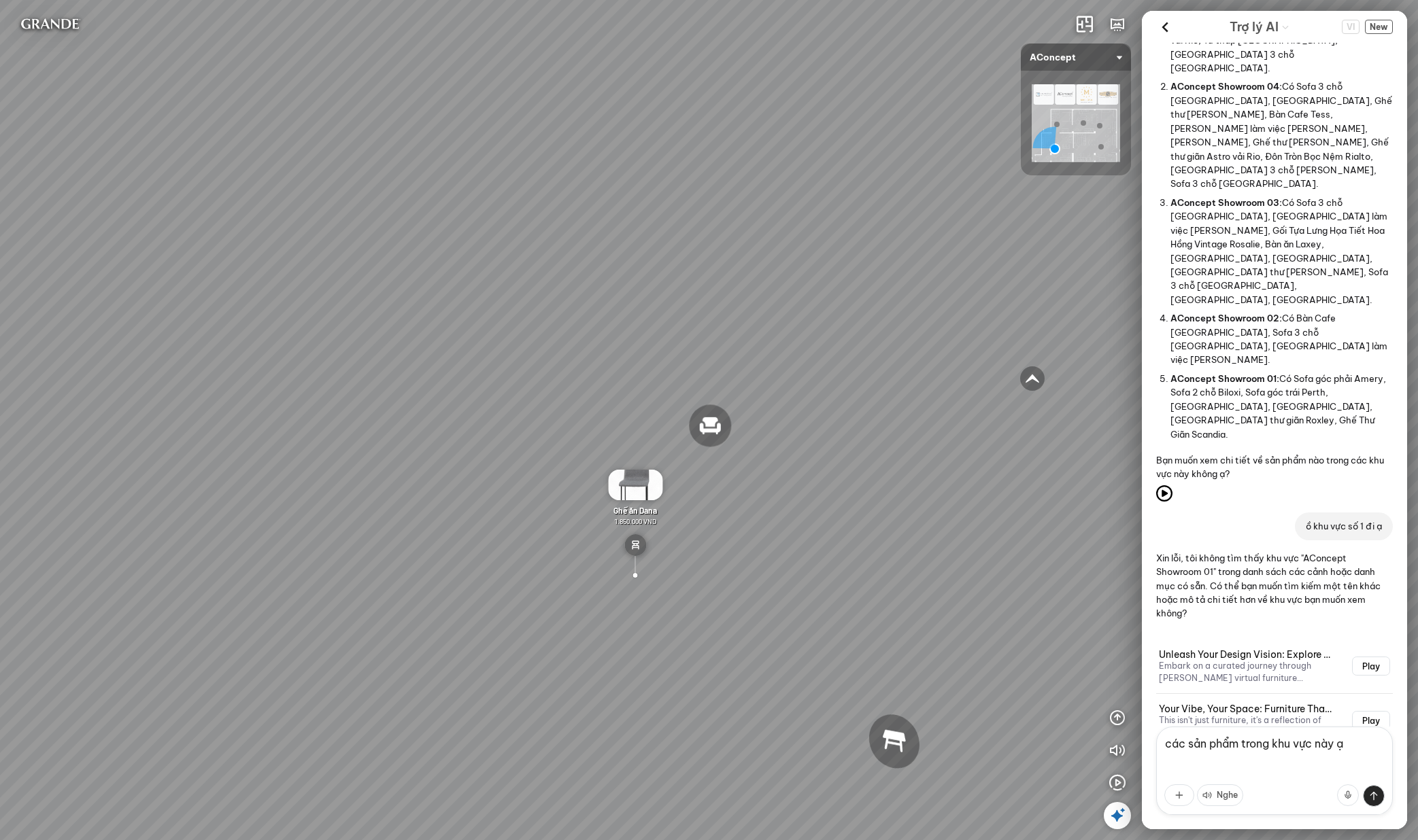
type textarea "ạ"
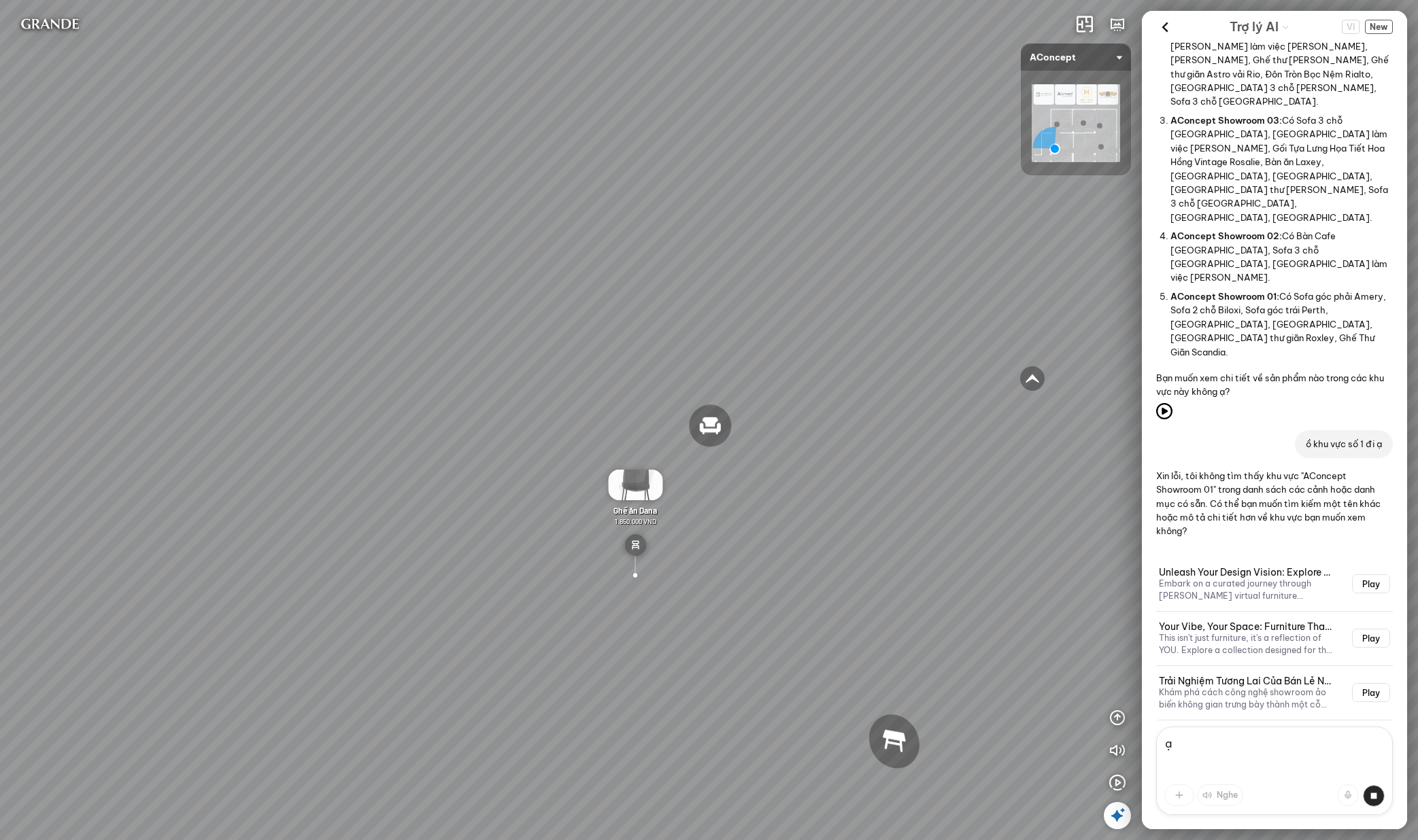
scroll to position [4566, 0]
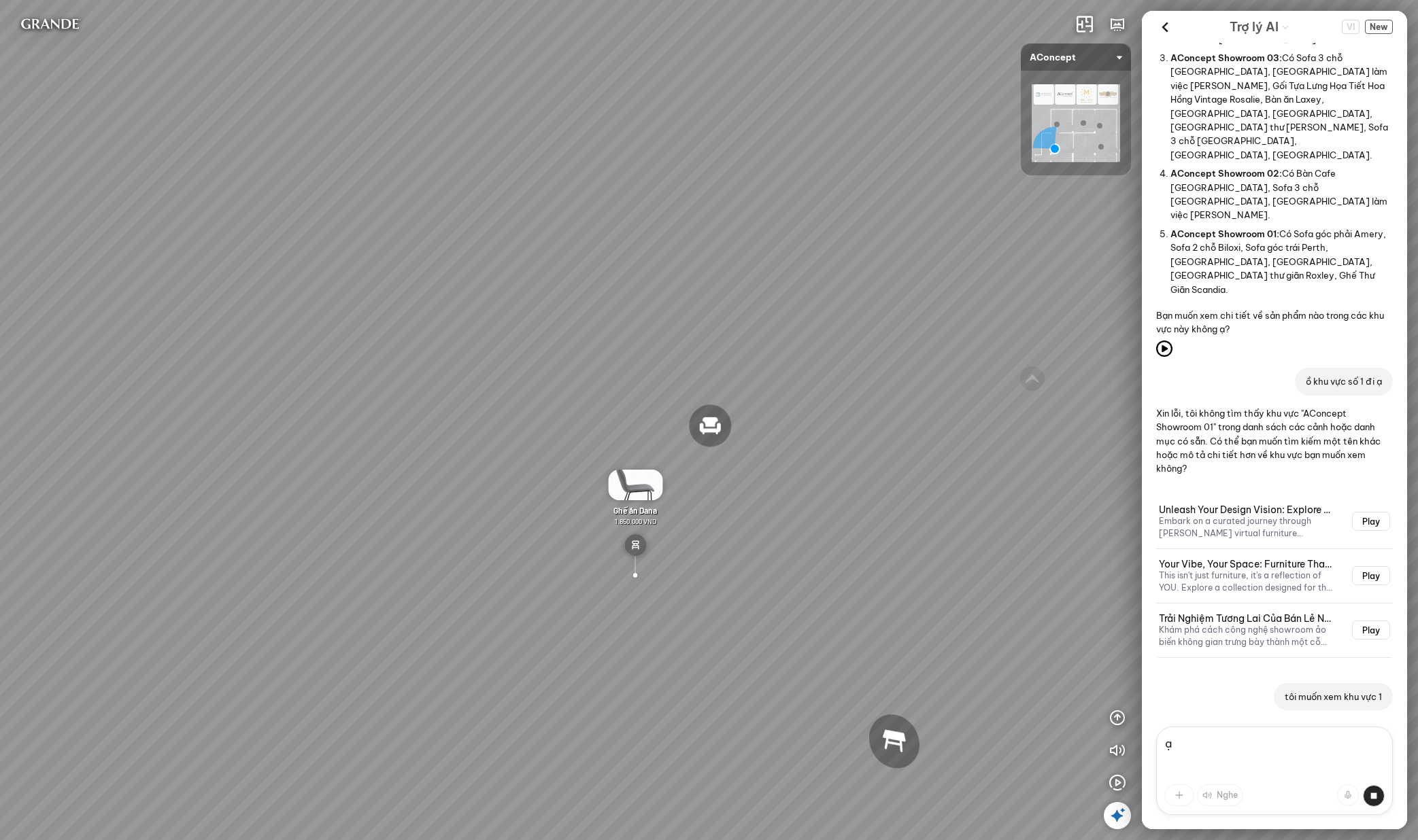
type textarea "ạ"
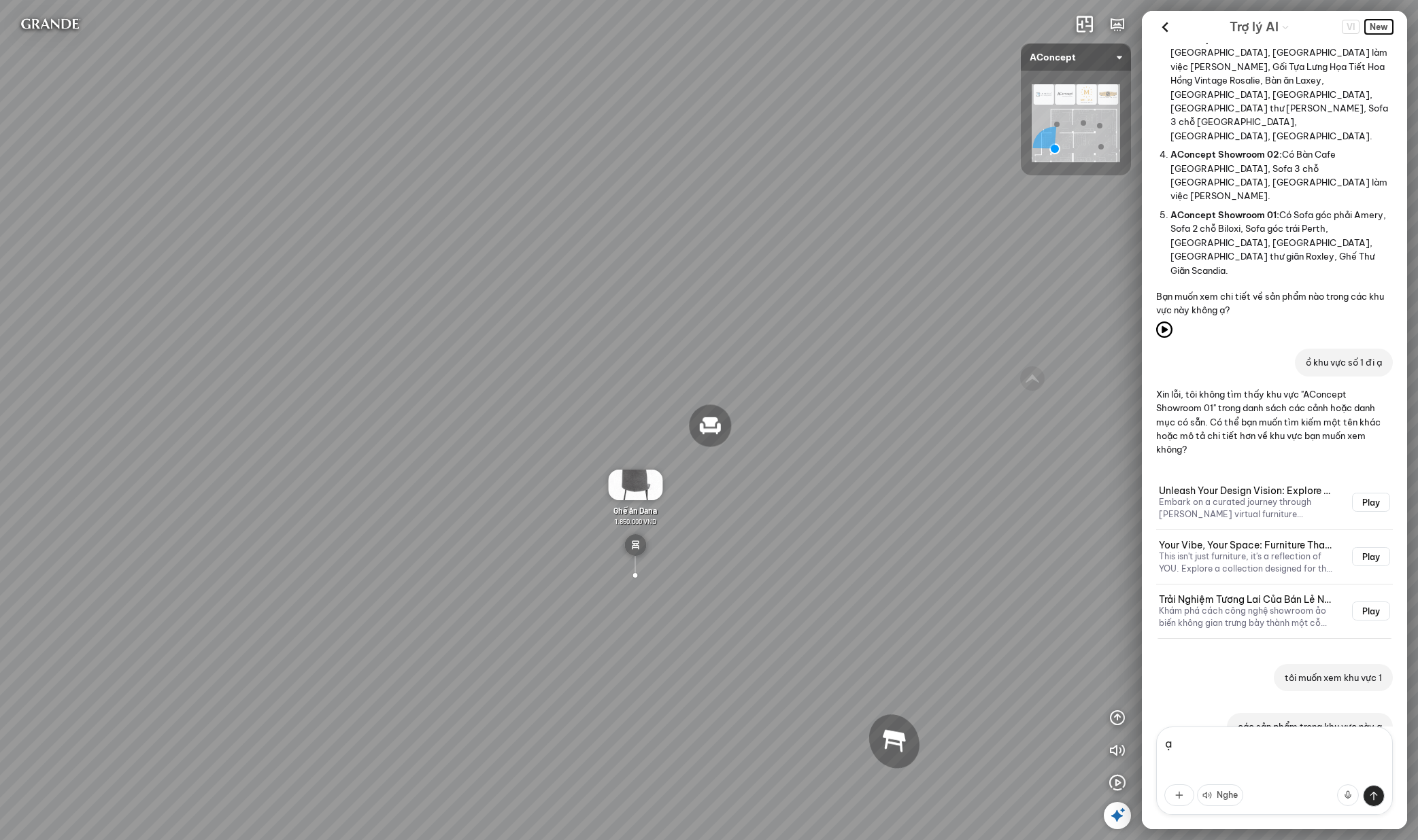
click at [1371, 26] on span "New" at bounding box center [1379, 27] width 28 height 15
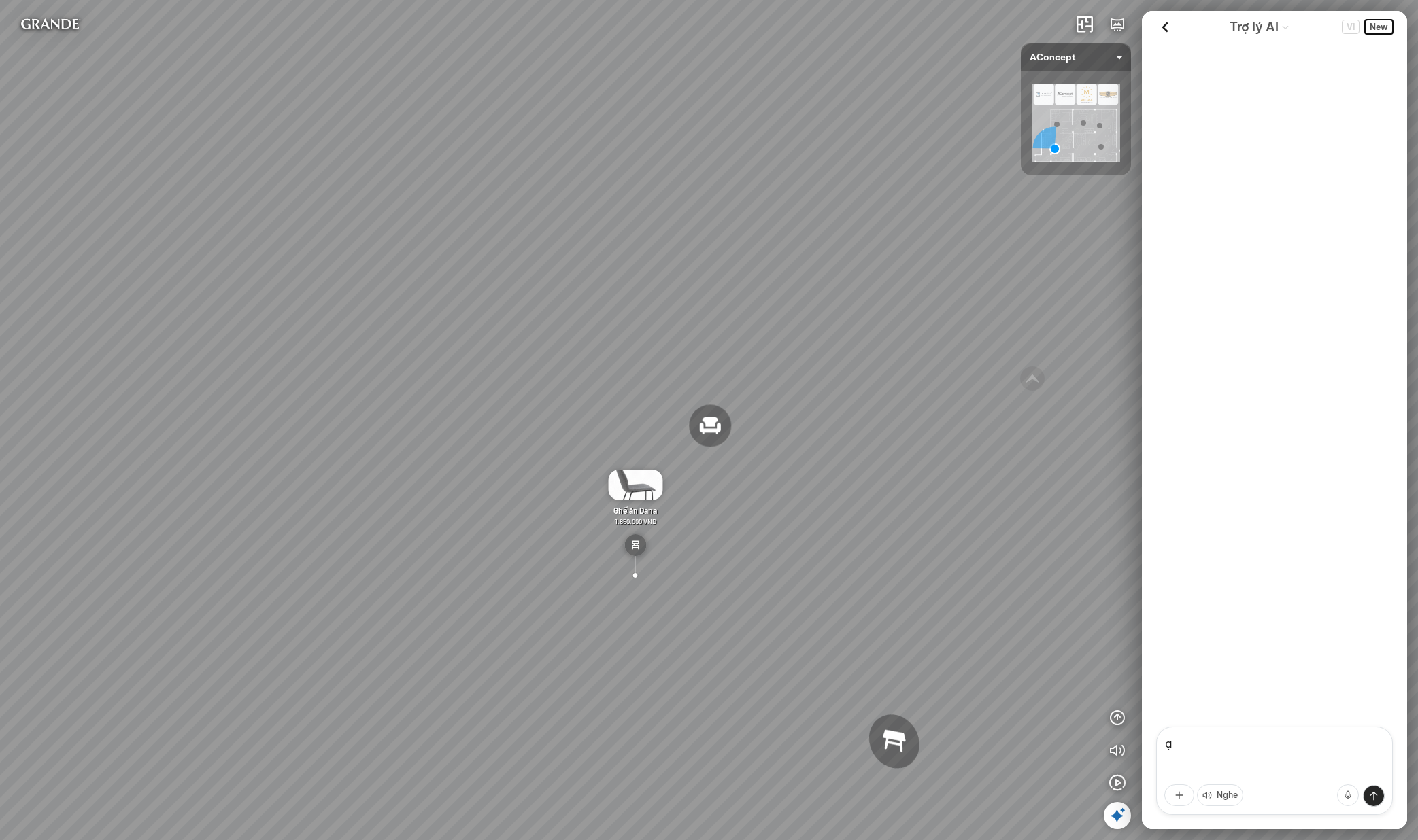
scroll to position [0, 0]
click at [1200, 750] on textarea "ạ" at bounding box center [1274, 771] width 236 height 88
type textarea "à"
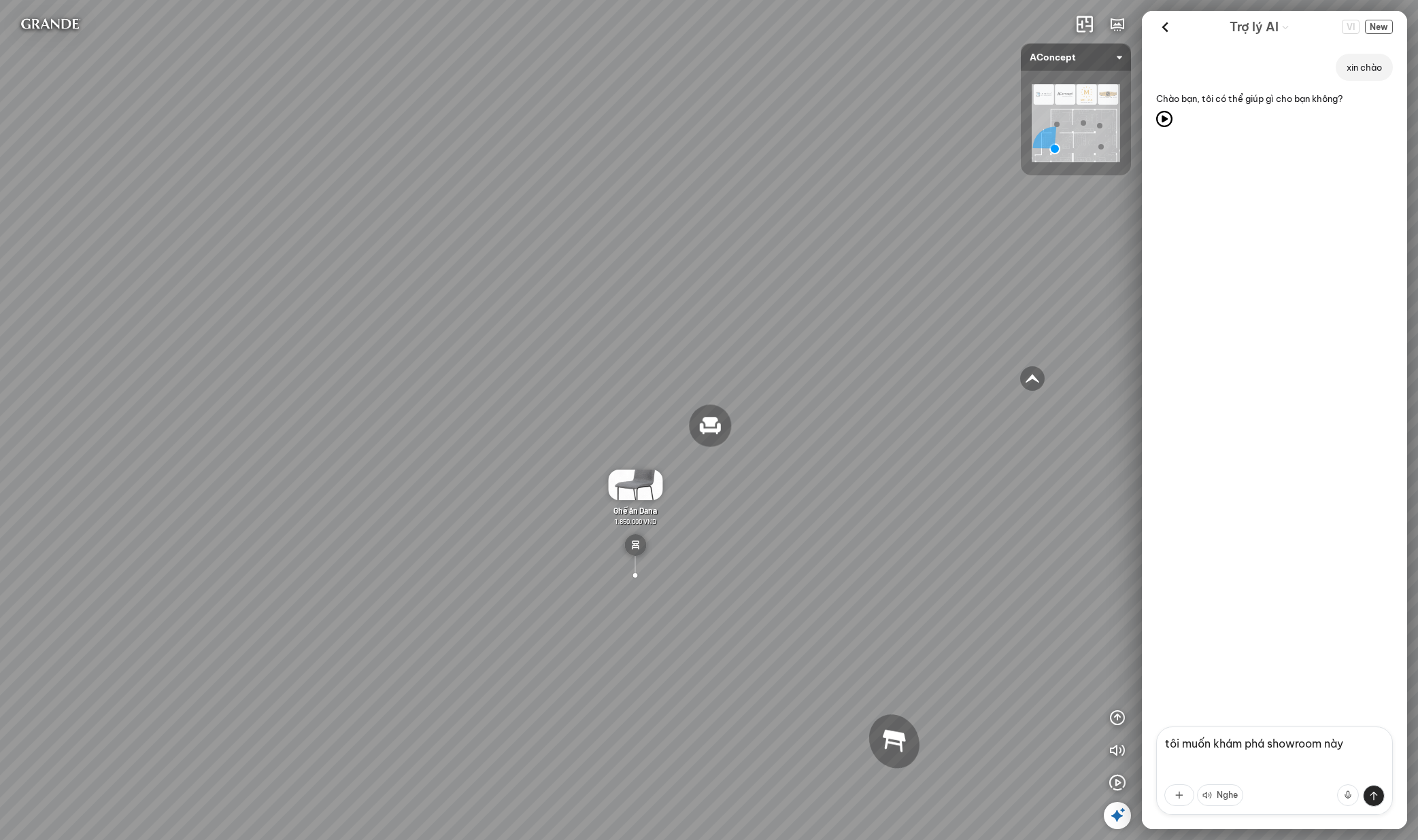
type textarea "y"
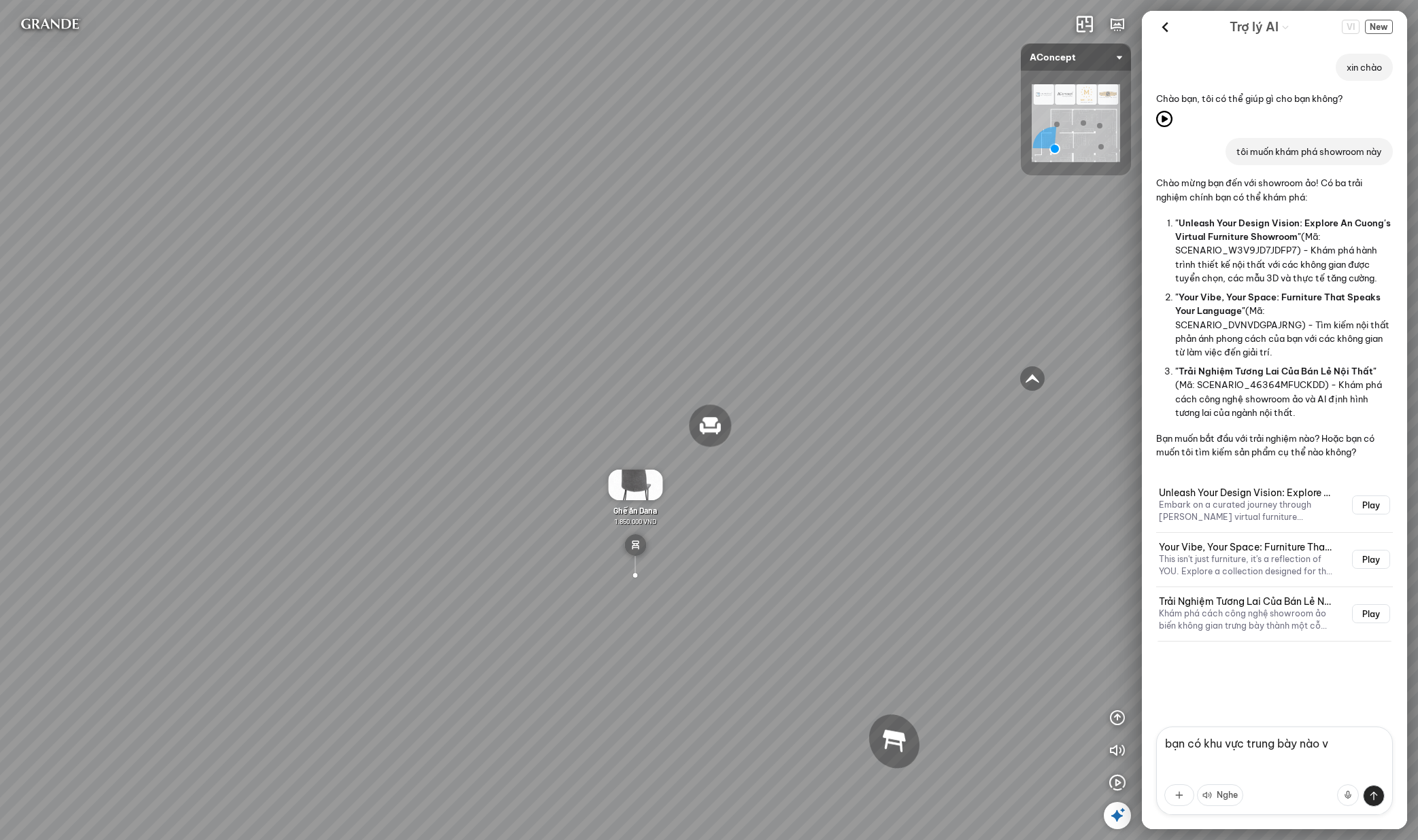
type textarea "v"
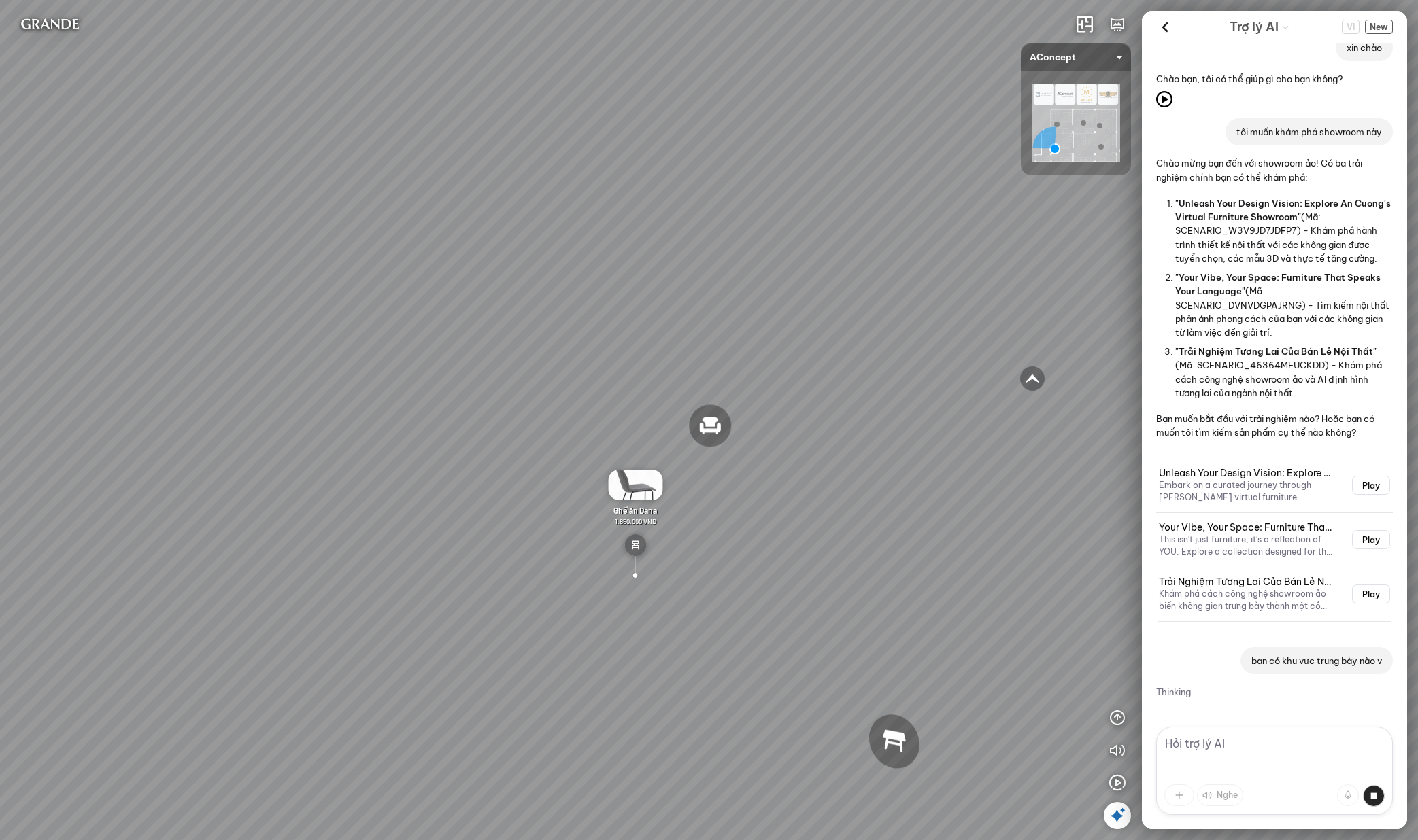
scroll to position [55, 0]
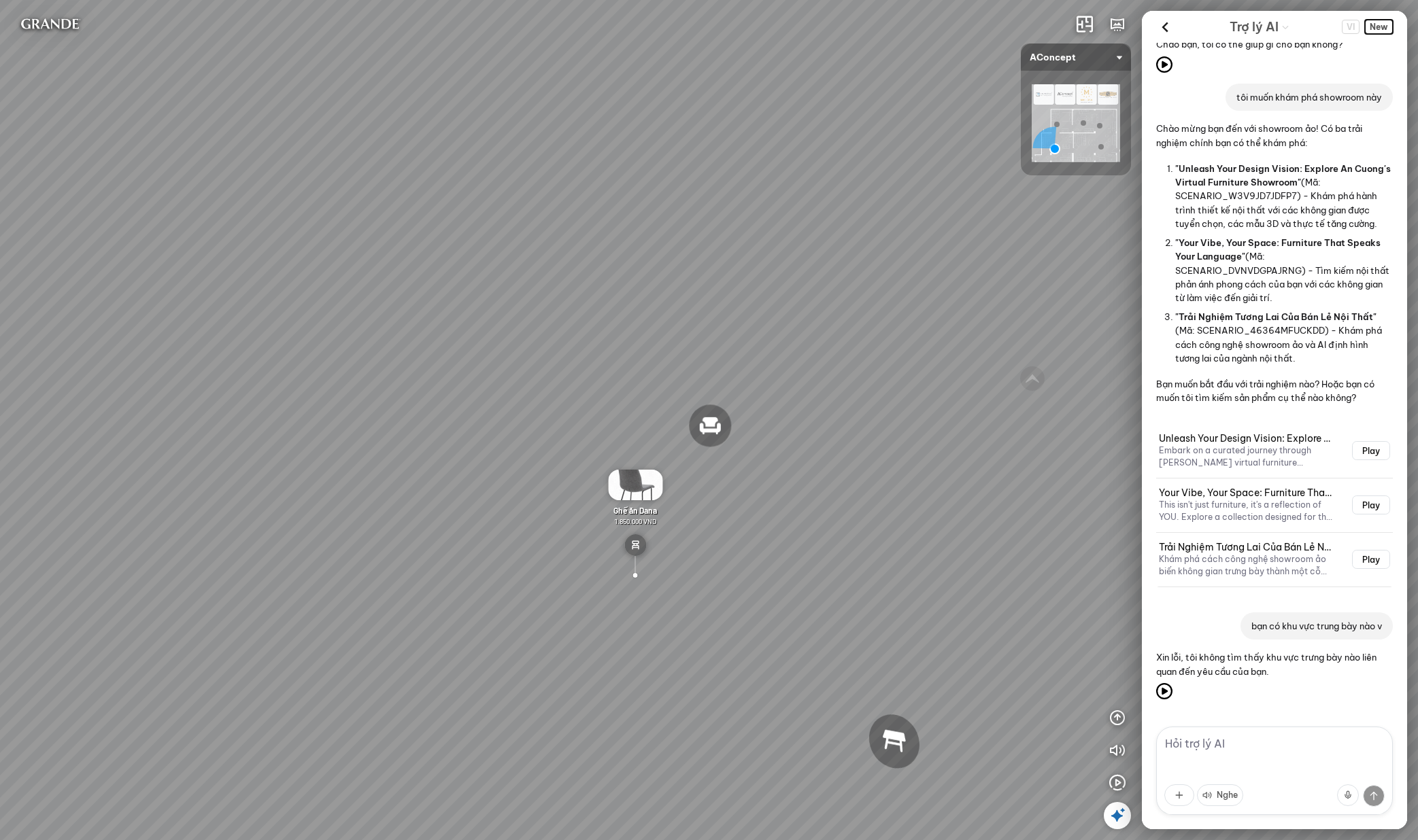
click at [1381, 22] on span "New" at bounding box center [1379, 27] width 28 height 15
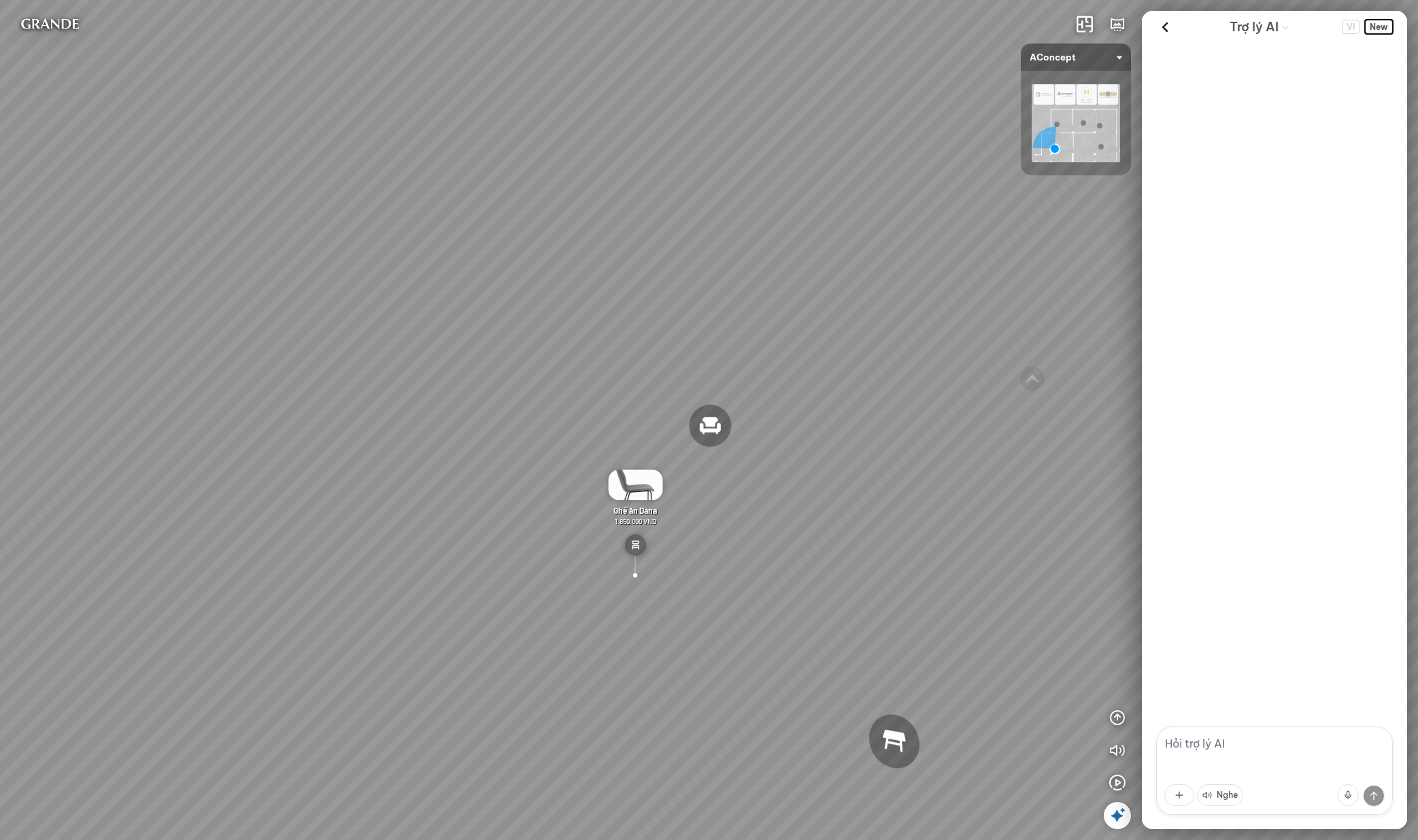
scroll to position [0, 0]
type textarea "t"
type textarea "n"
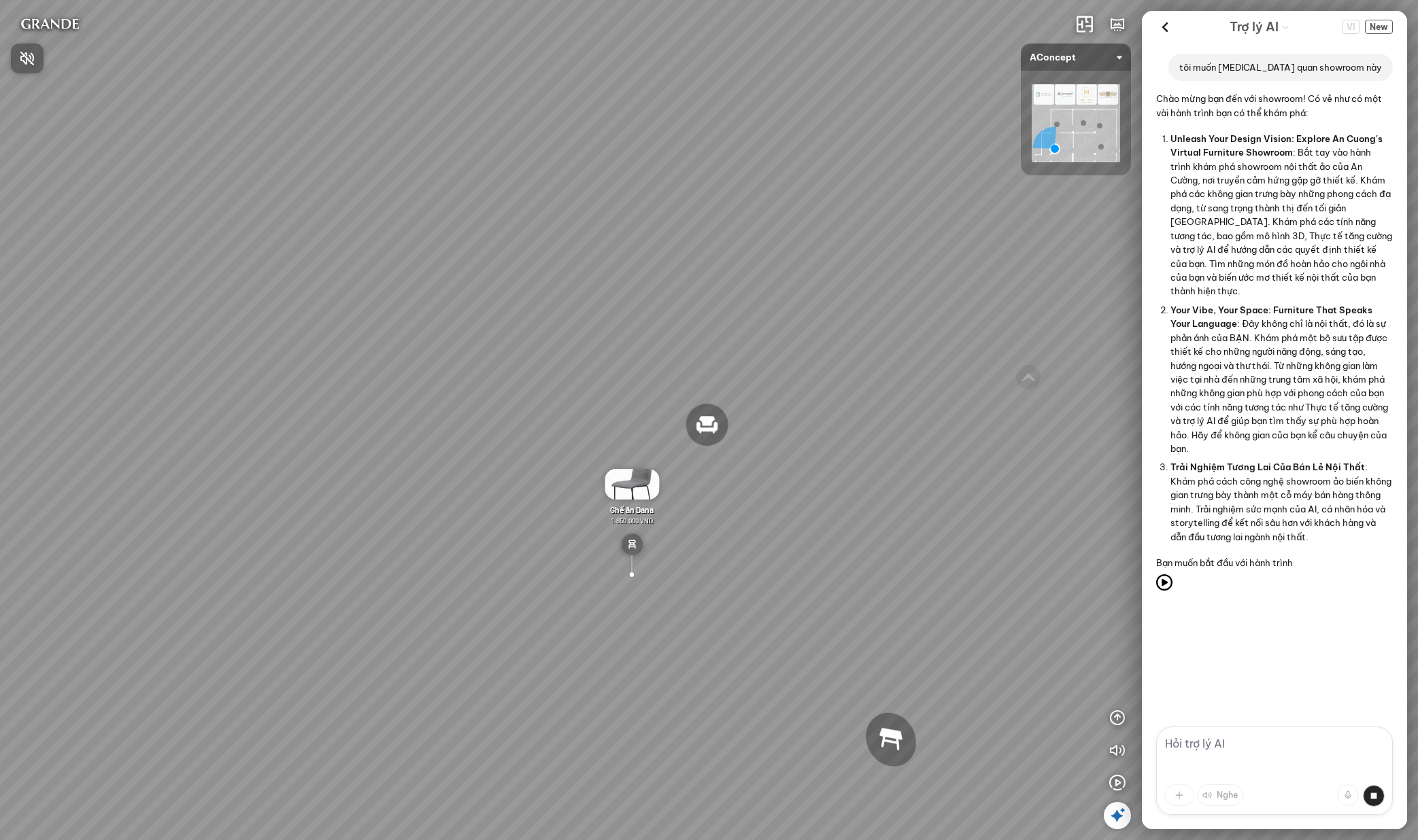
scroll to position [109, 0]
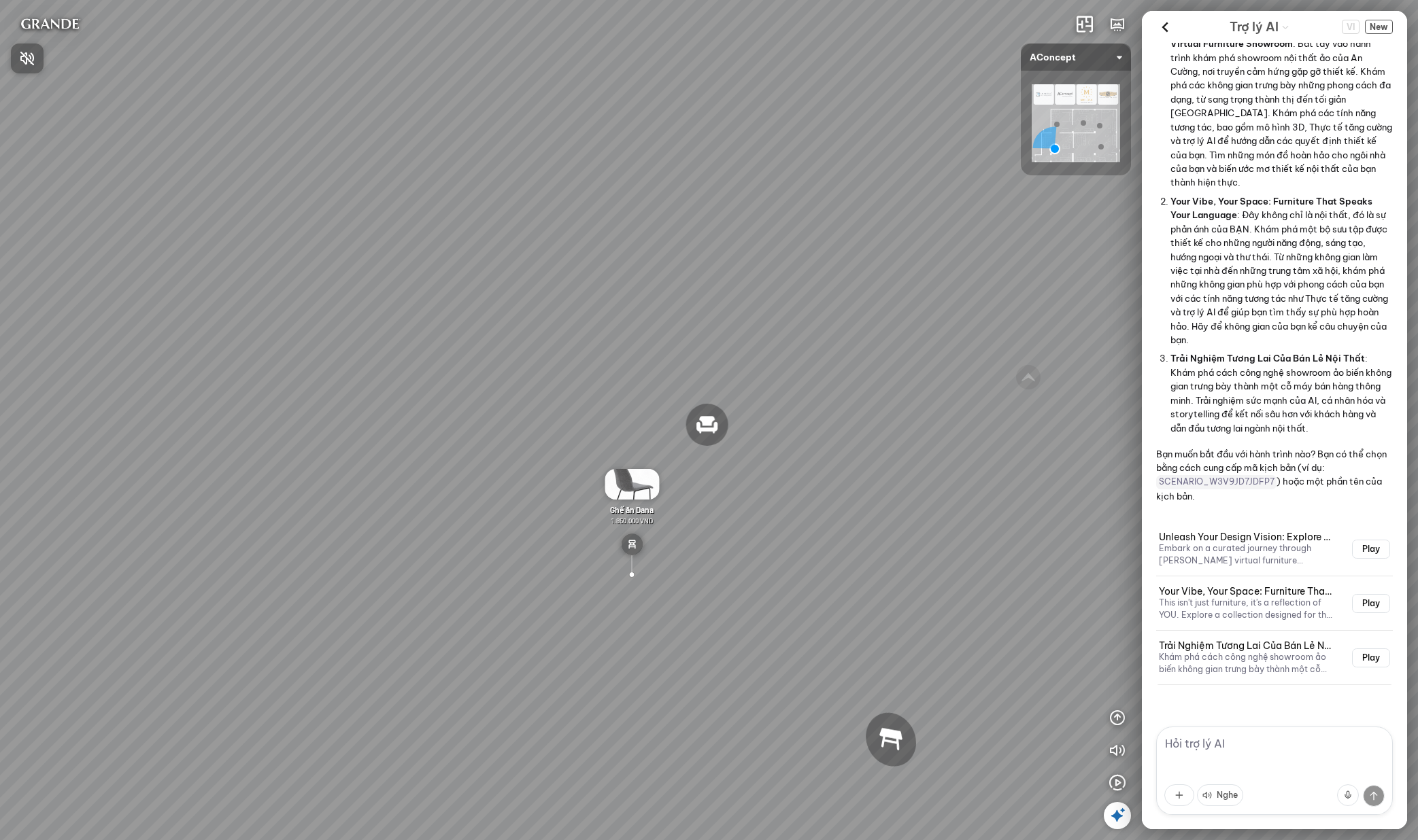
click at [1274, 390] on div at bounding box center [709, 420] width 1418 height 840
click at [1271, 764] on textarea at bounding box center [1274, 771] width 236 height 88
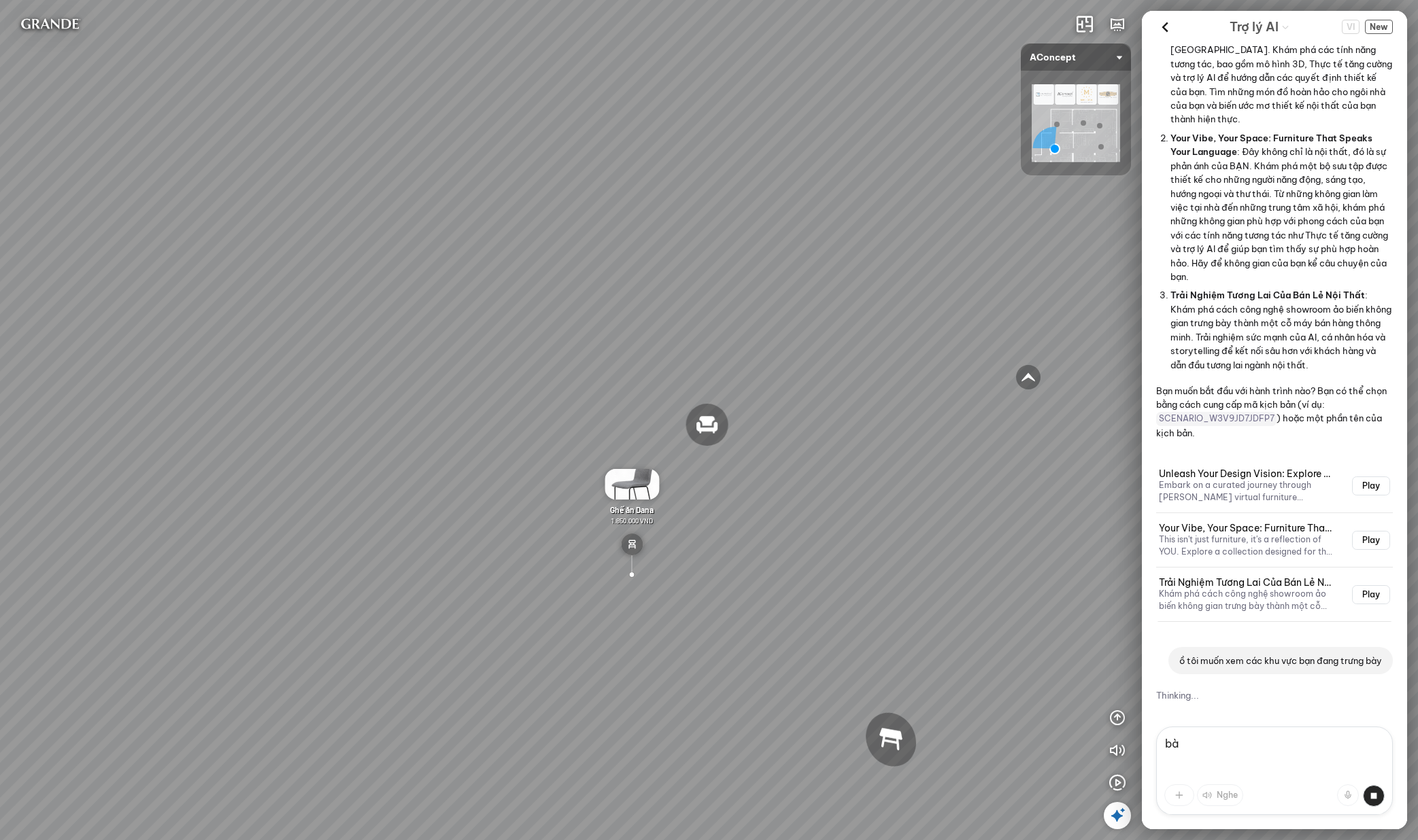
type textarea "b"
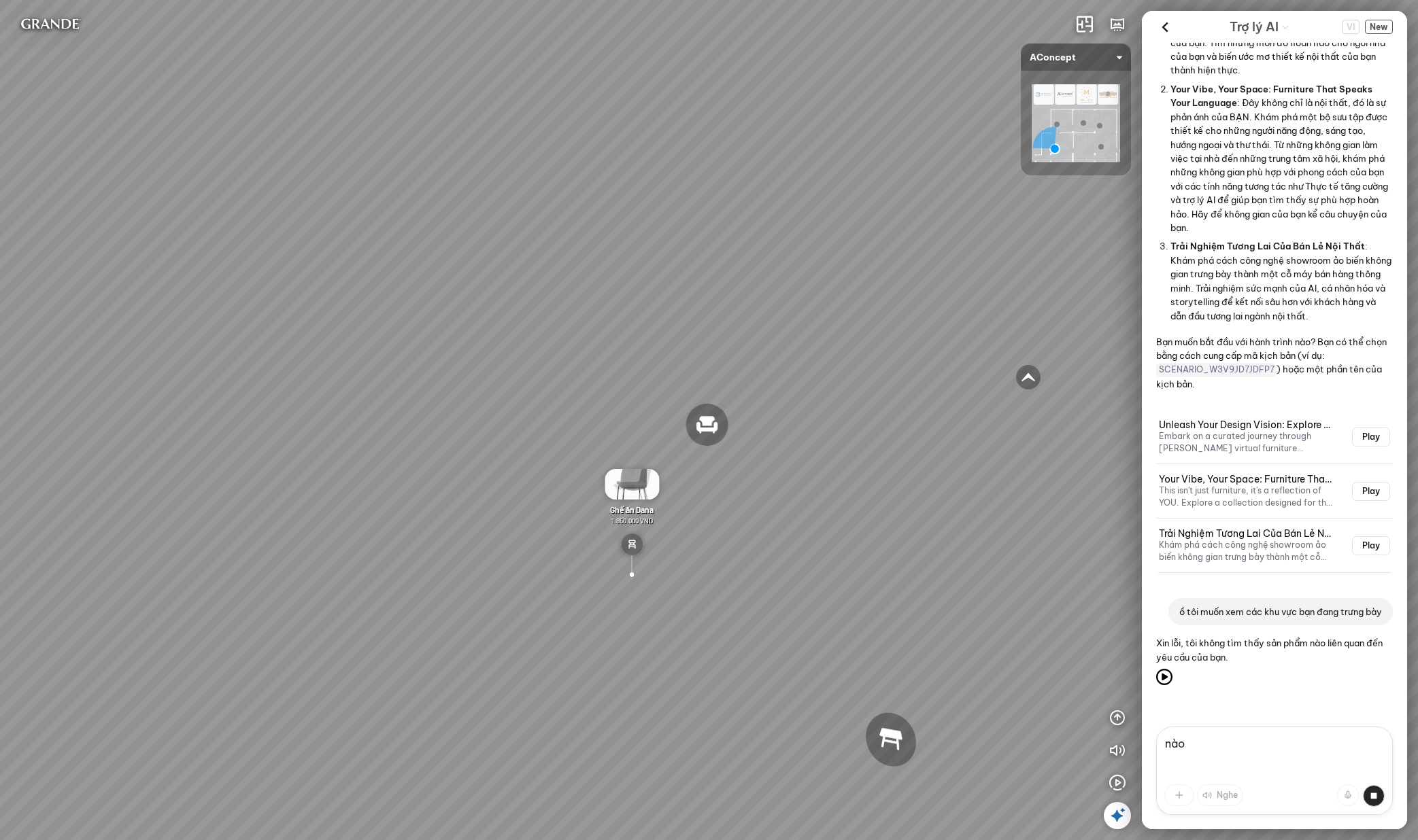
scroll to position [298, 0]
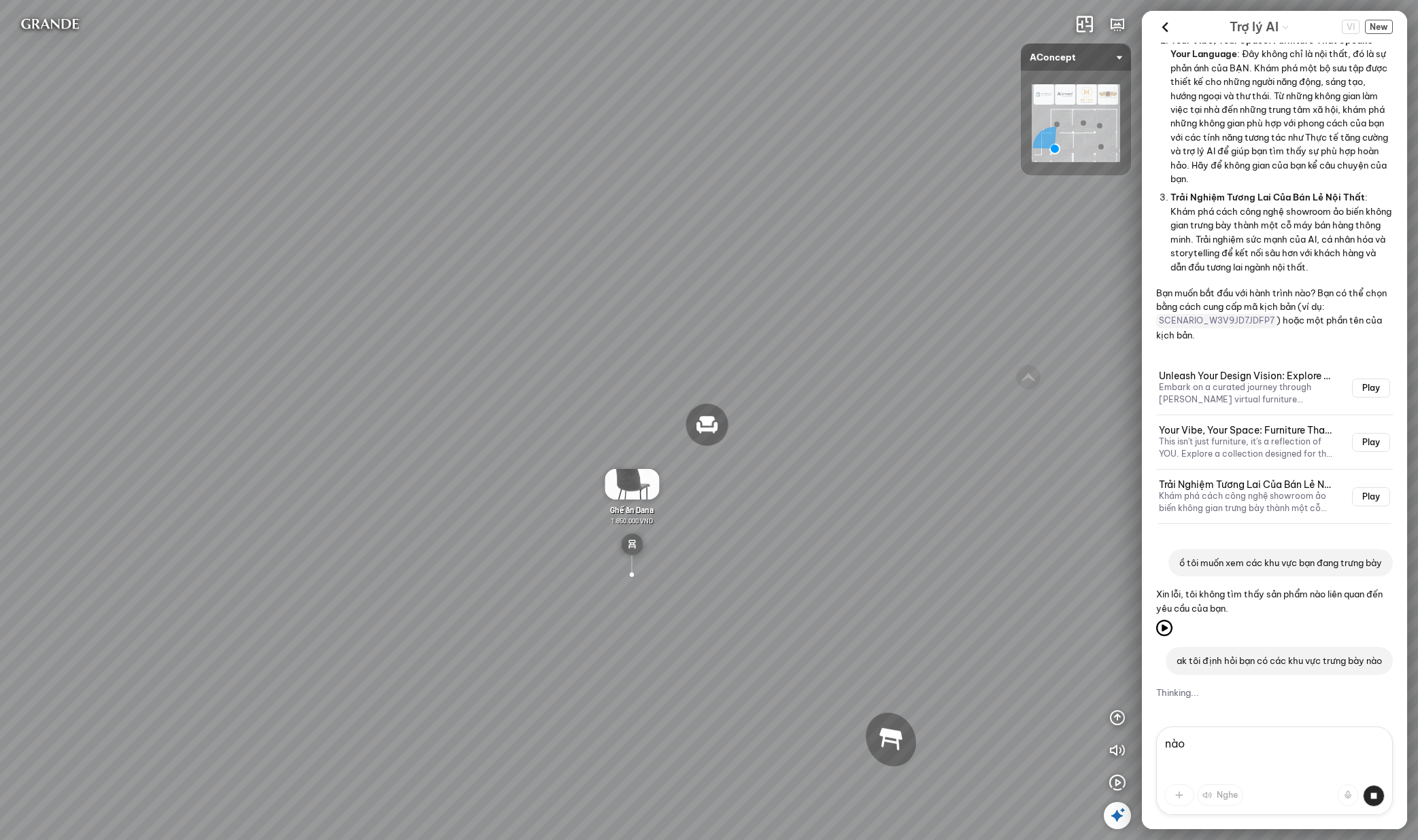
type textarea "nào"
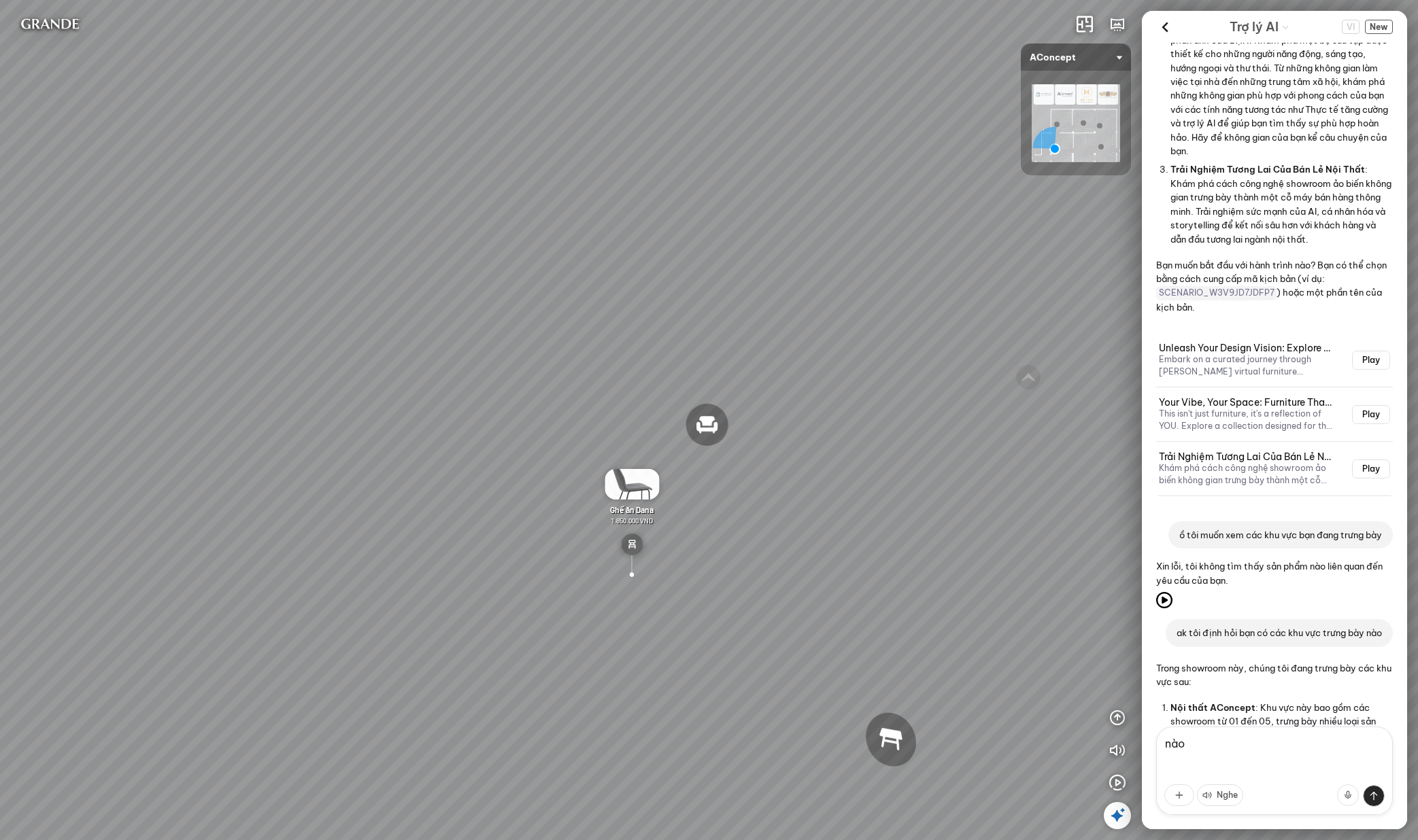
scroll to position [486, 0]
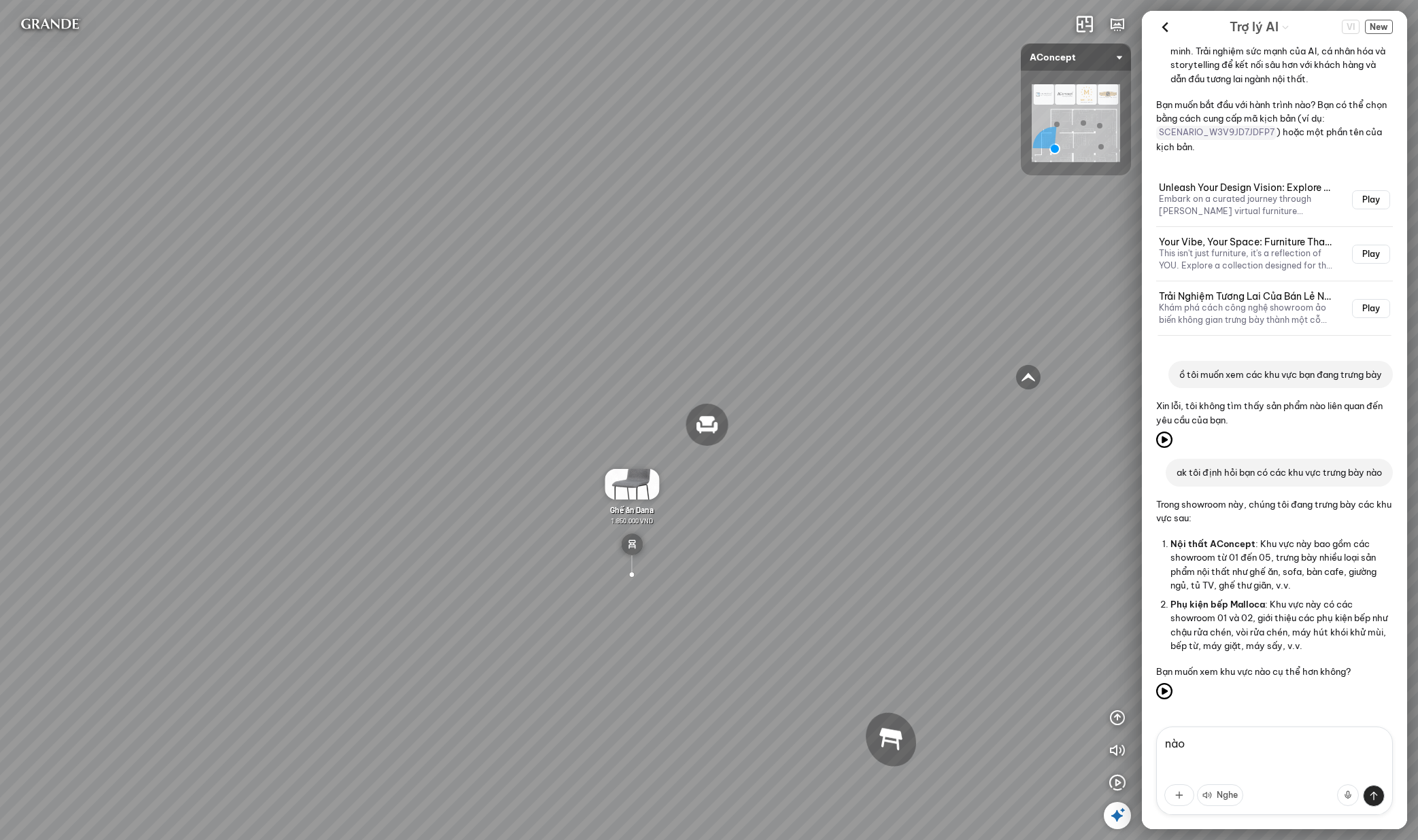
click at [1248, 740] on textarea "nào" at bounding box center [1274, 771] width 236 height 88
